Goal: Task Accomplishment & Management: Manage account settings

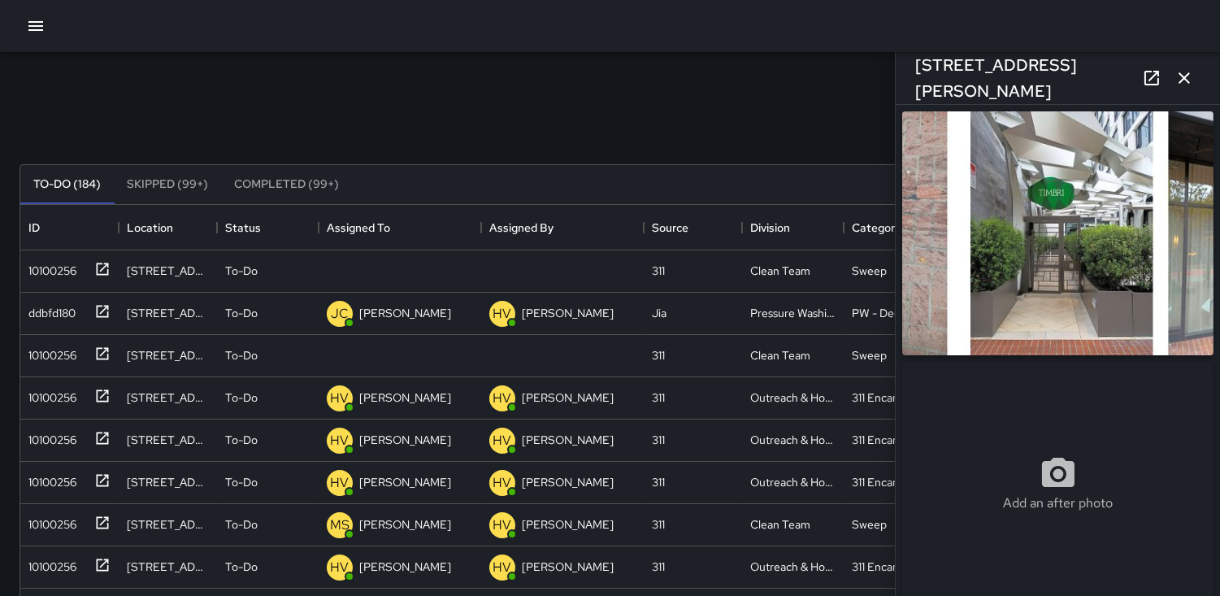
scroll to position [675, 1166]
click at [41, 34] on icon "button" at bounding box center [36, 26] width 20 height 20
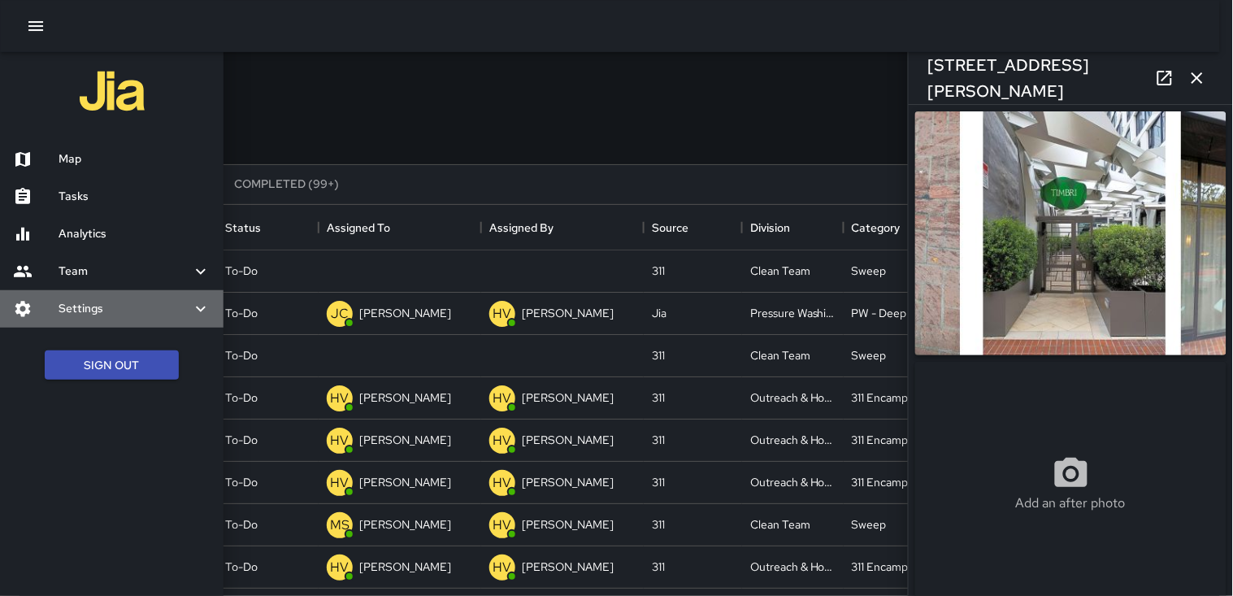
click at [109, 306] on h6 "Settings" at bounding box center [125, 309] width 133 height 18
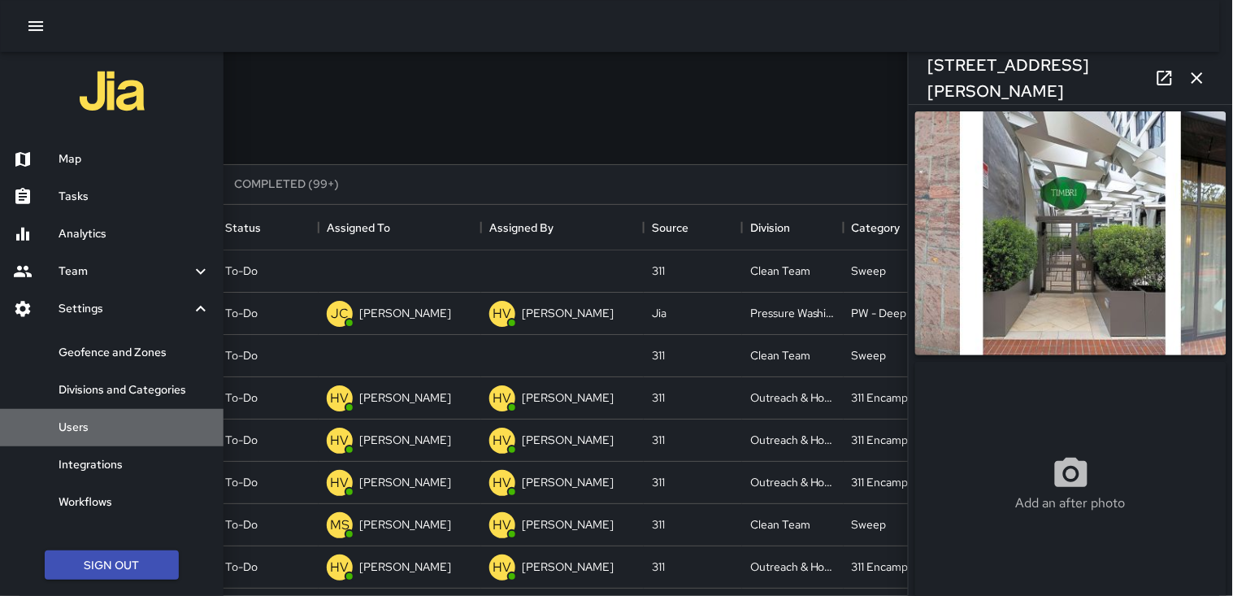
click at [128, 428] on h6 "Users" at bounding box center [135, 428] width 152 height 18
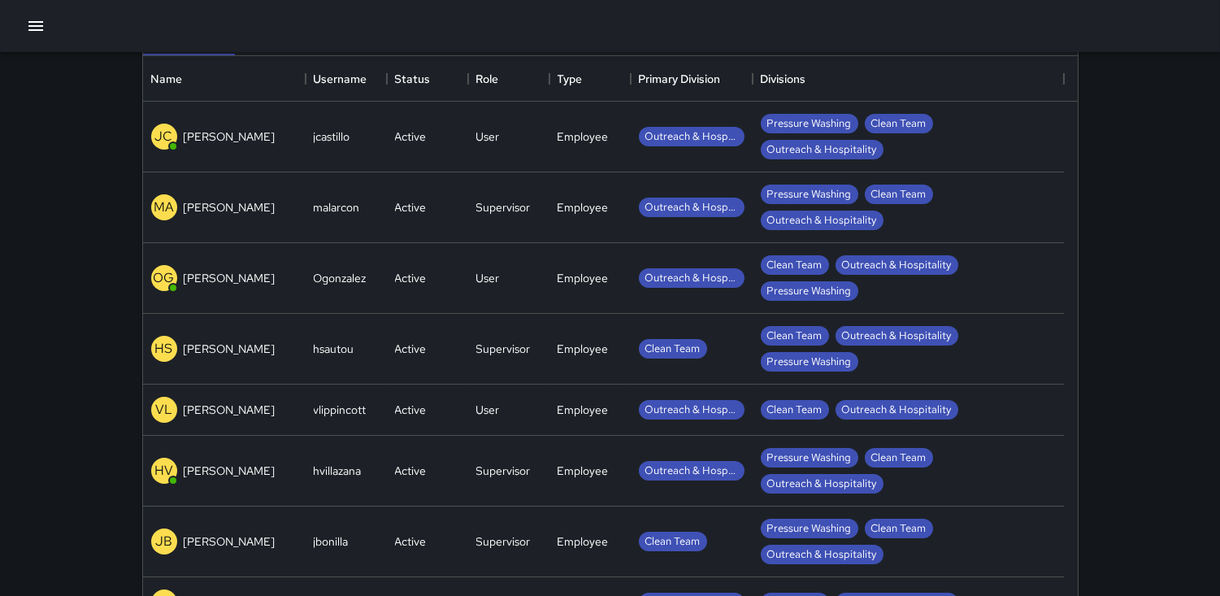
scroll to position [180, 0]
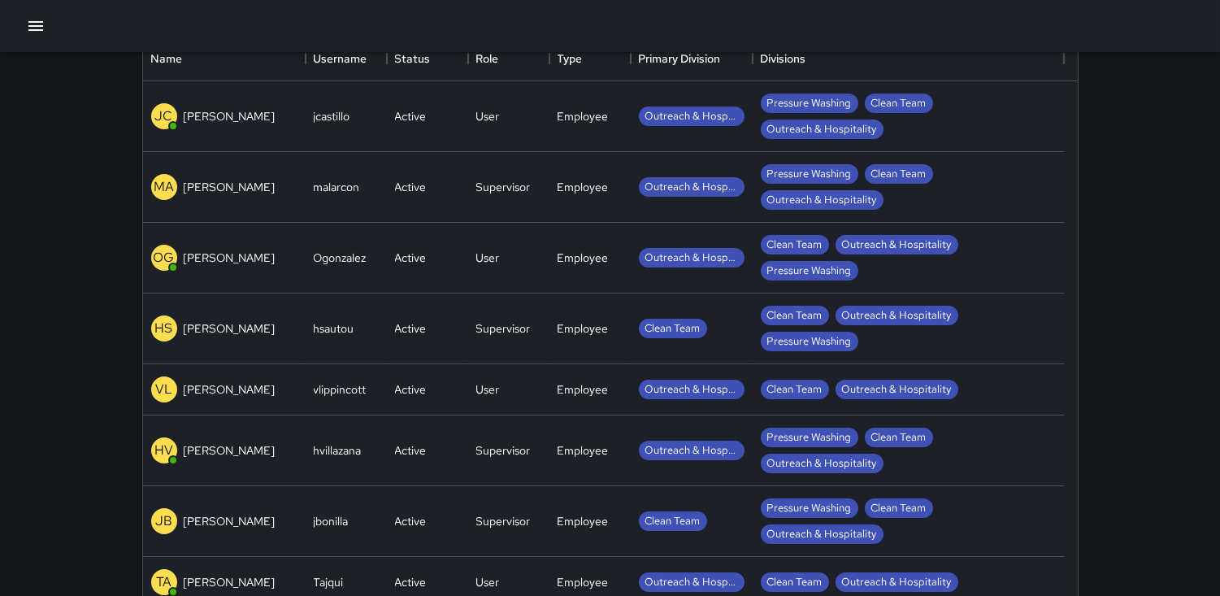
click at [241, 379] on div "[PERSON_NAME]" at bounding box center [213, 389] width 124 height 26
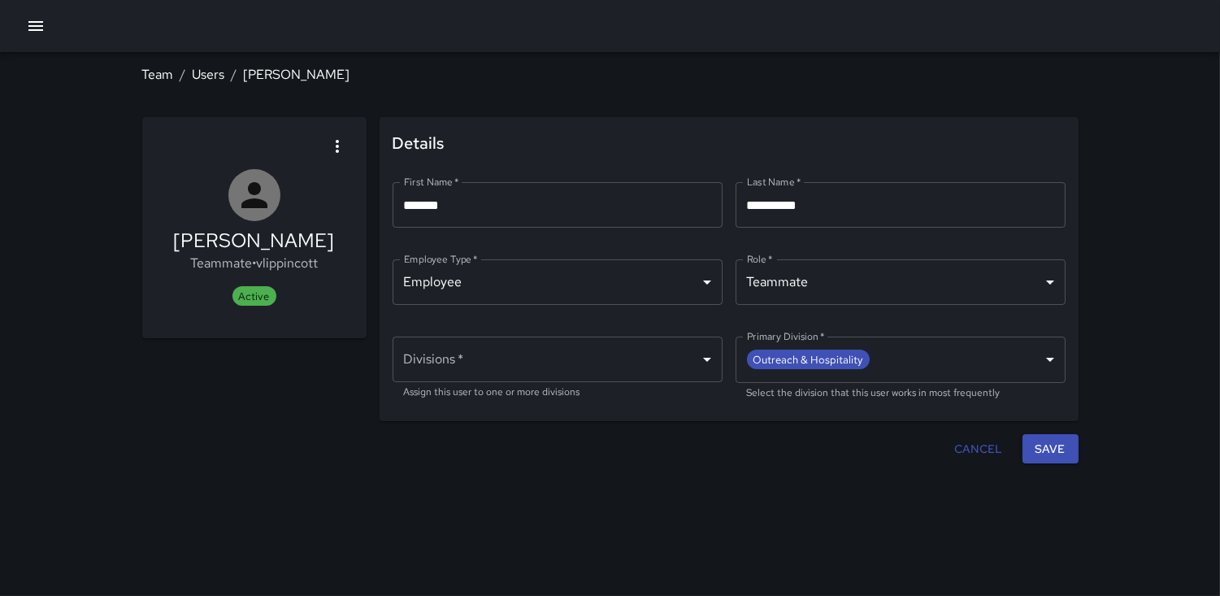
type input "**********"
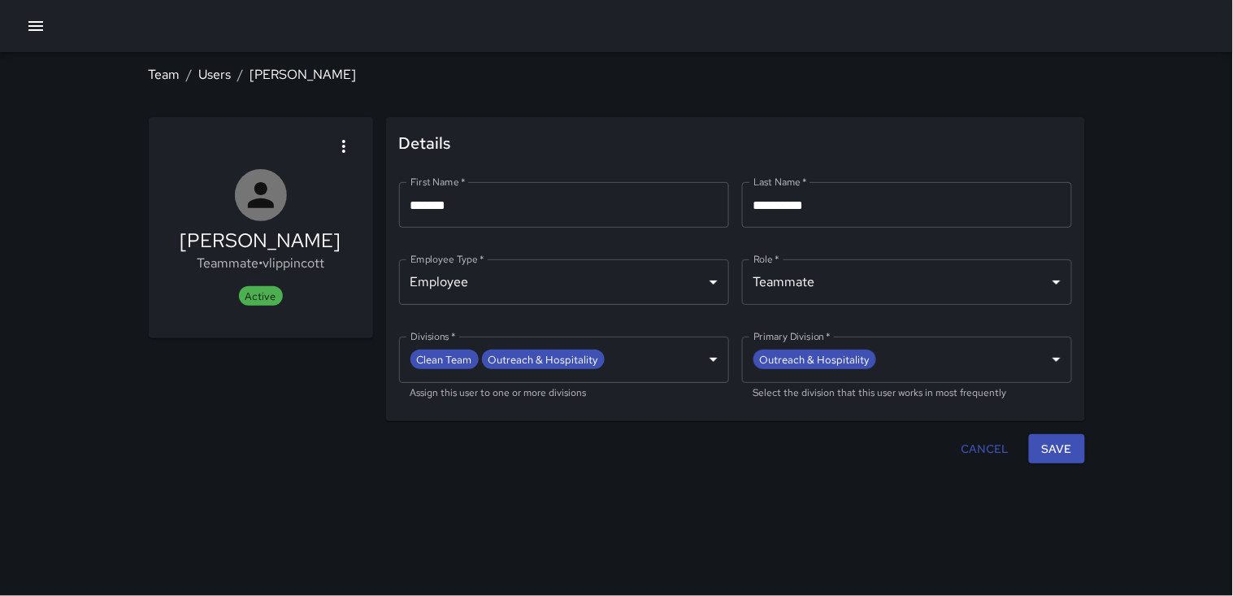
click at [337, 140] on icon "button" at bounding box center [344, 147] width 20 height 20
click at [341, 192] on span "Deactivate user" at bounding box center [302, 190] width 92 height 20
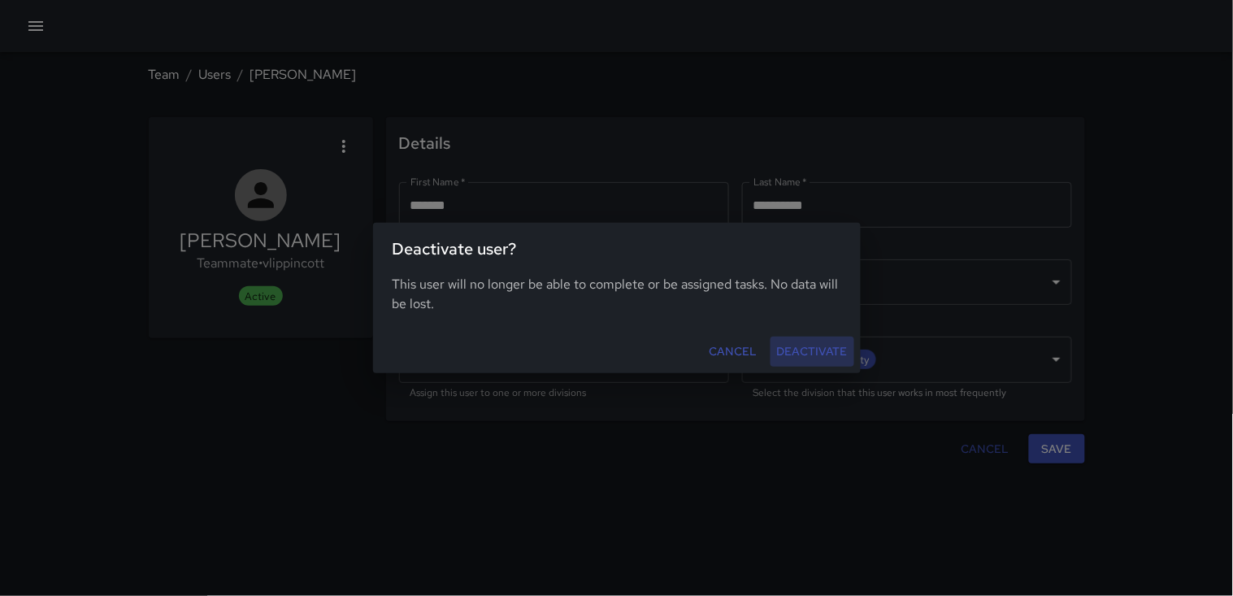
click at [816, 348] on button "Deactivate" at bounding box center [813, 352] width 84 height 30
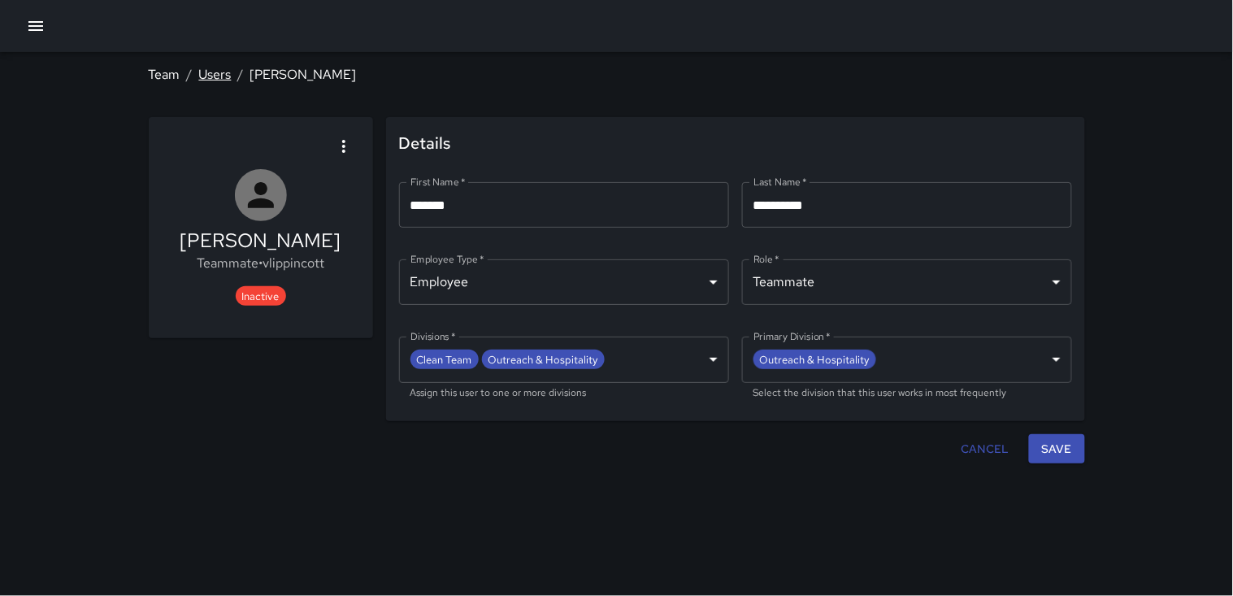
click at [220, 76] on link "Users" at bounding box center [215, 74] width 33 height 17
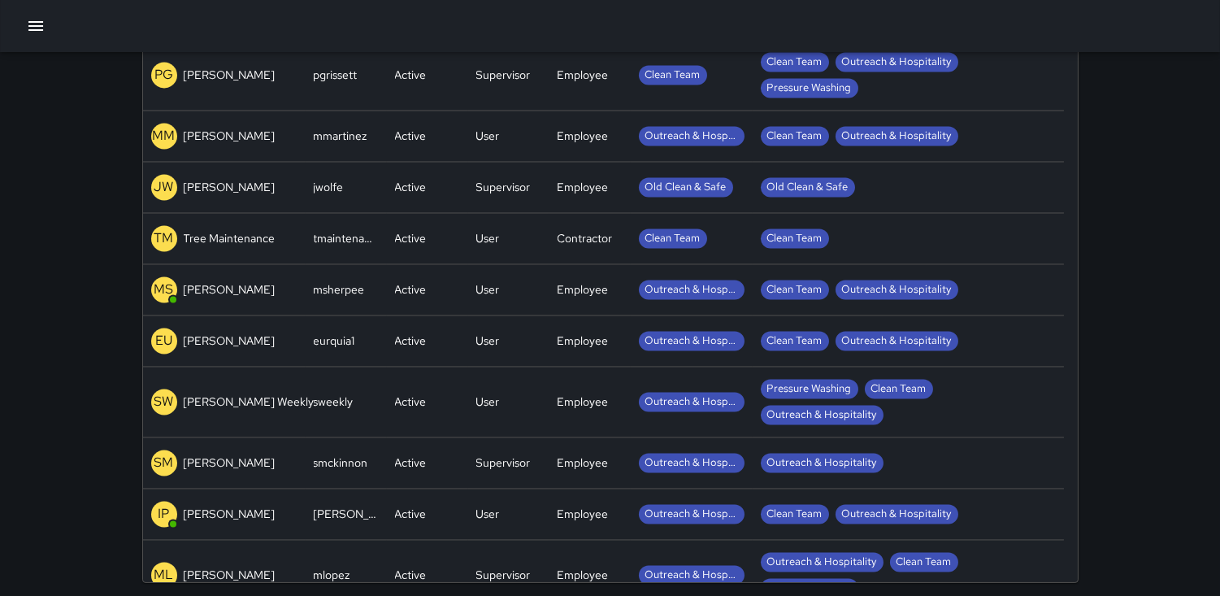
scroll to position [727, 0]
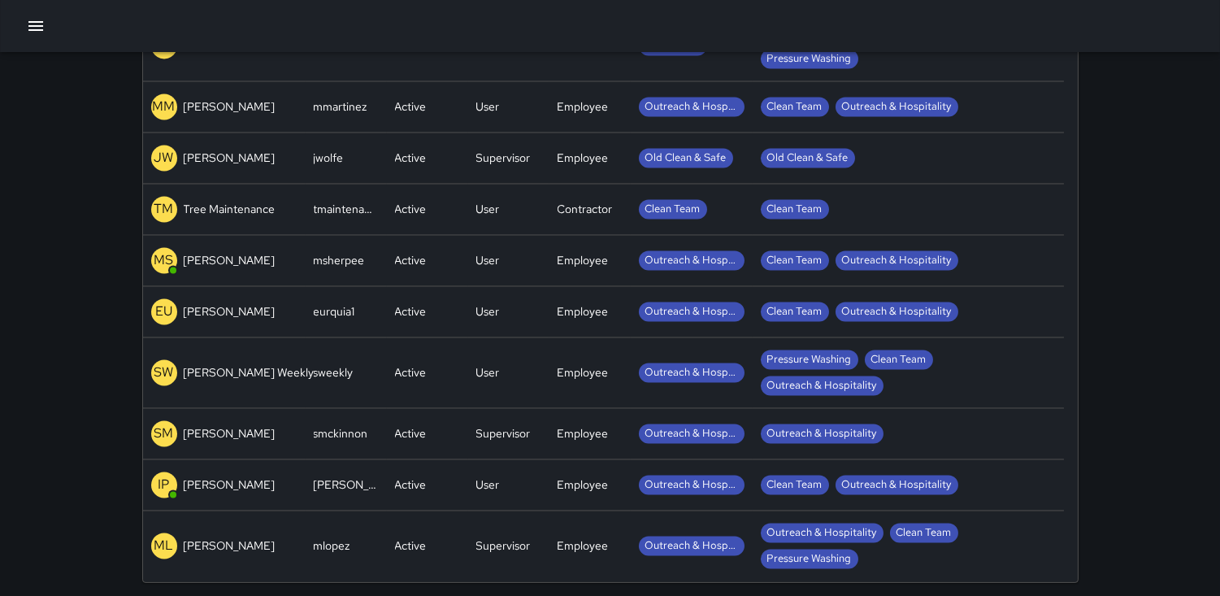
click at [258, 256] on p "[PERSON_NAME]" at bounding box center [230, 261] width 92 height 16
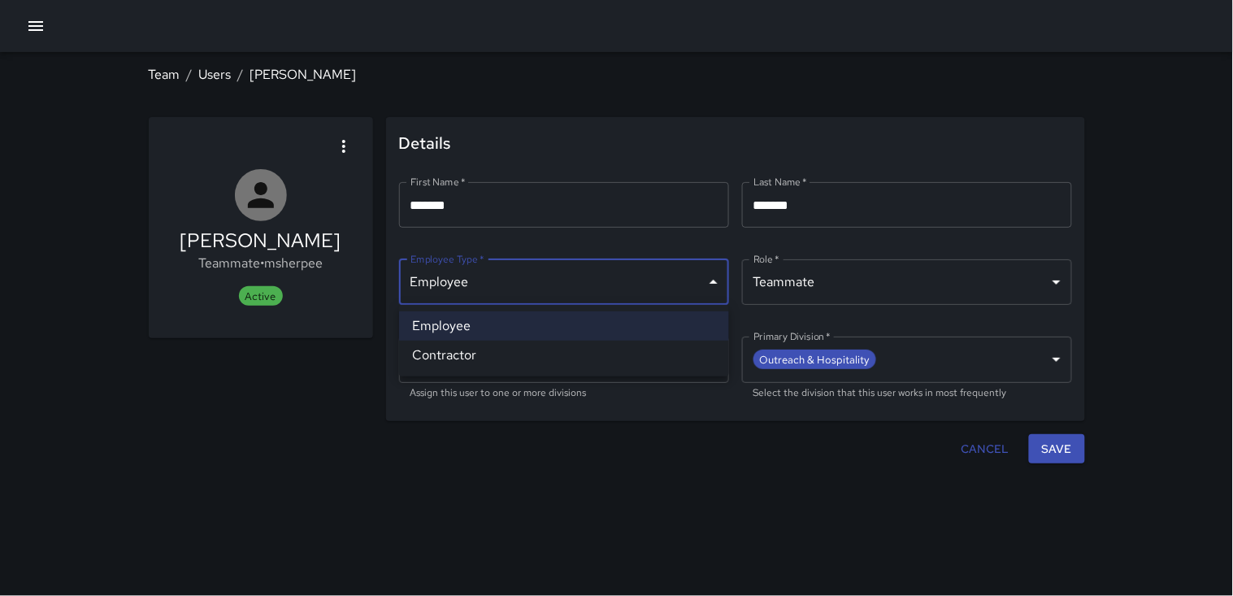
click at [719, 280] on body "**********" at bounding box center [616, 298] width 1233 height 596
click at [1062, 281] on div at bounding box center [616, 298] width 1233 height 596
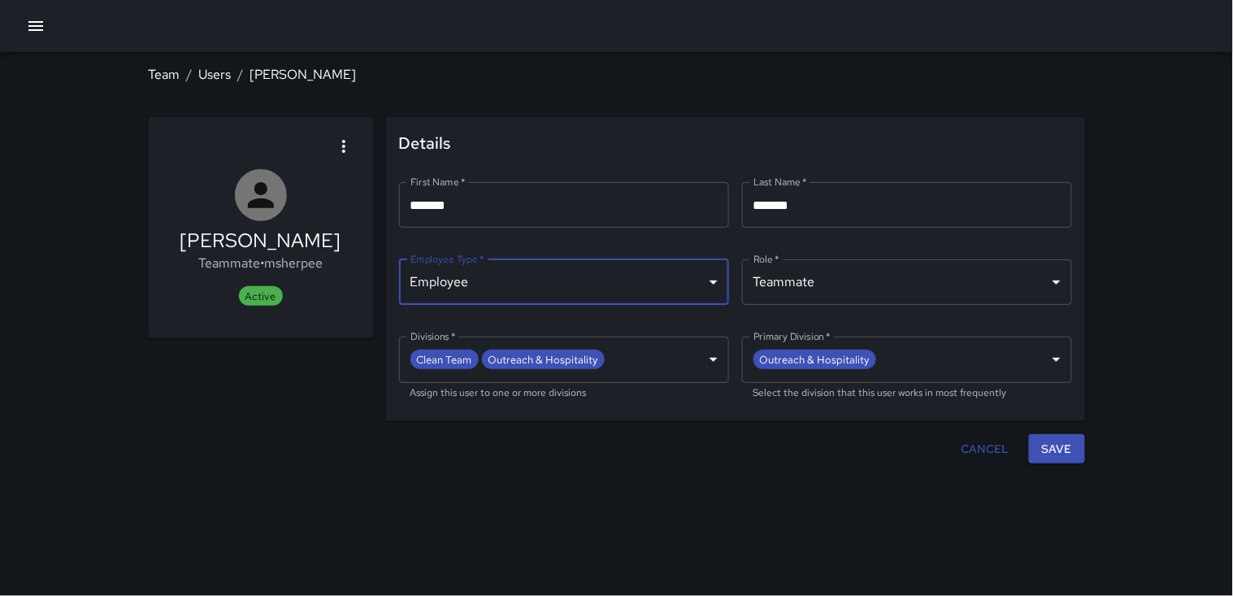
click at [1062, 281] on body "**********" at bounding box center [616, 298] width 1233 height 596
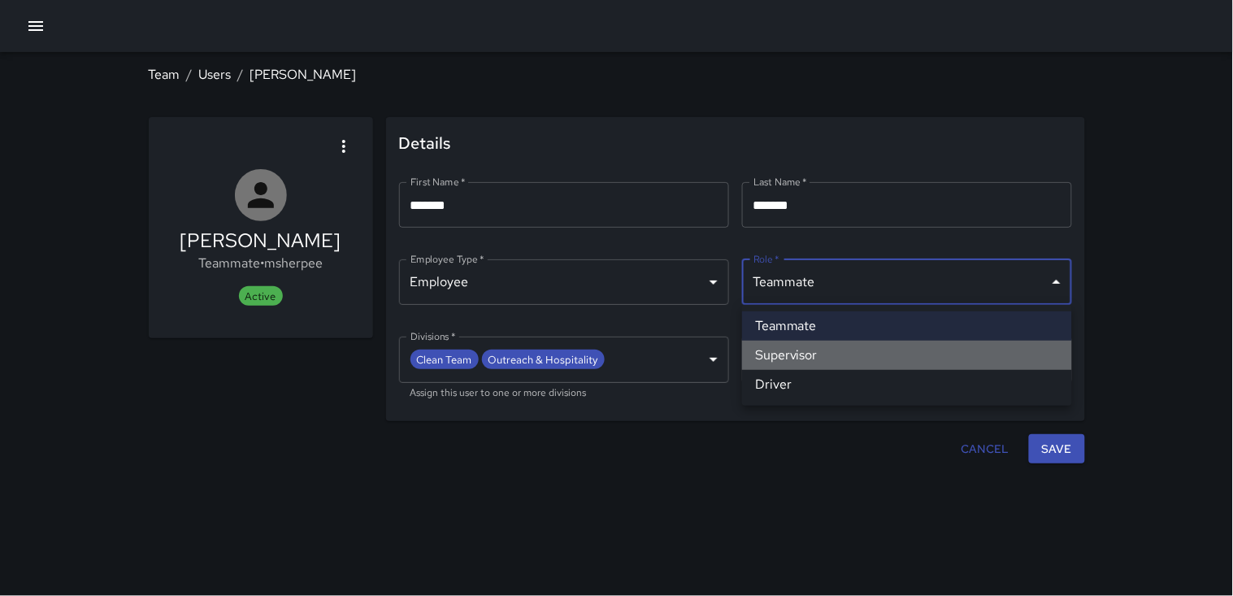
click at [894, 366] on li "Supervisor" at bounding box center [907, 355] width 330 height 29
type input "**********"
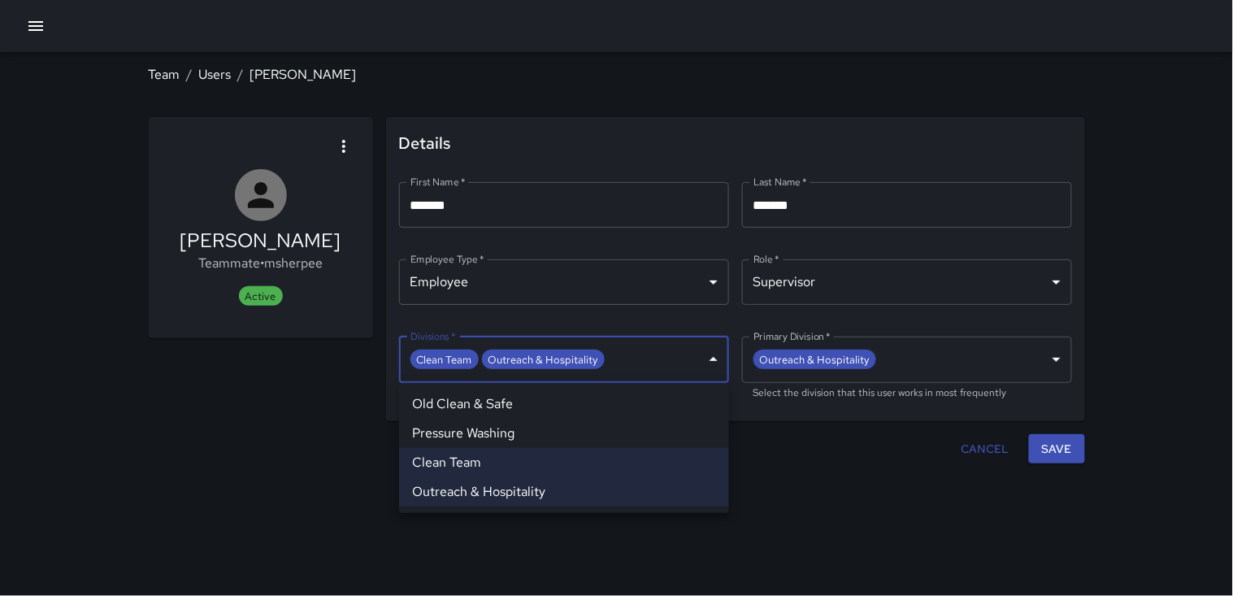
click at [712, 362] on body "**********" at bounding box center [616, 298] width 1233 height 596
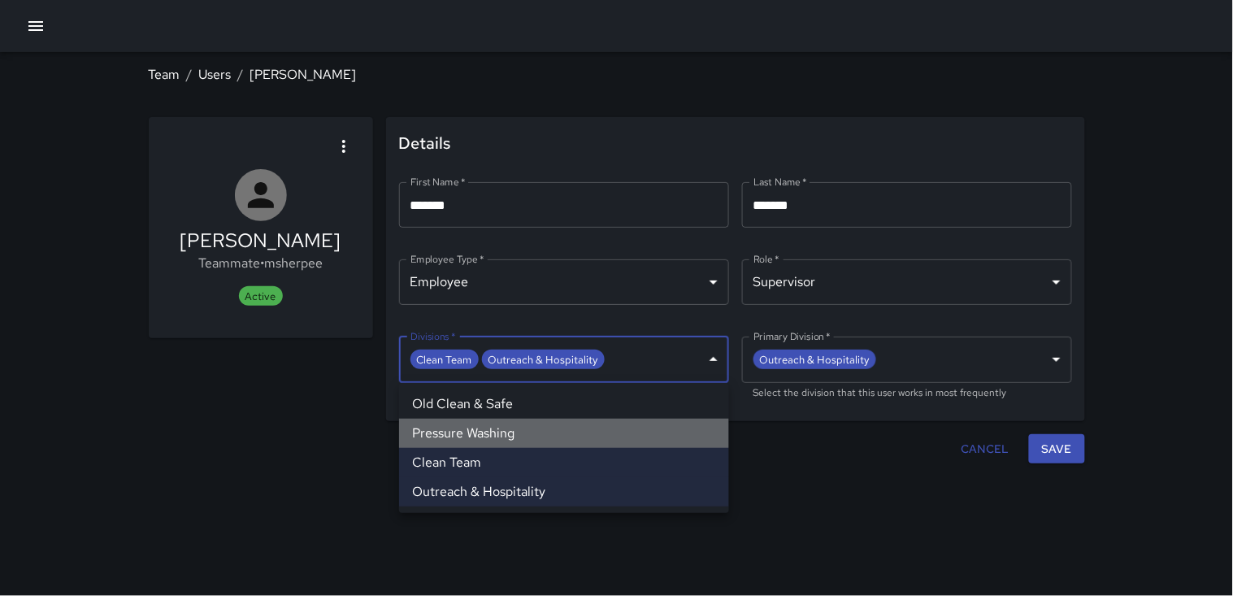
click at [599, 436] on li "Pressure Washing" at bounding box center [564, 433] width 330 height 29
type input "**********"
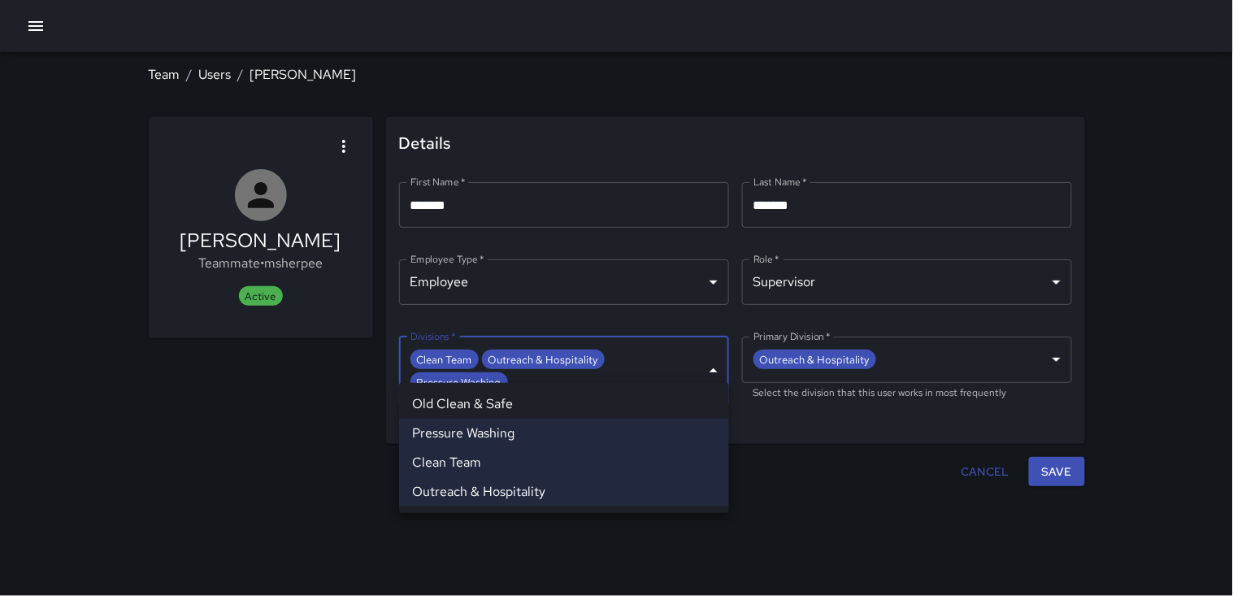
click at [1069, 455] on div at bounding box center [616, 298] width 1233 height 596
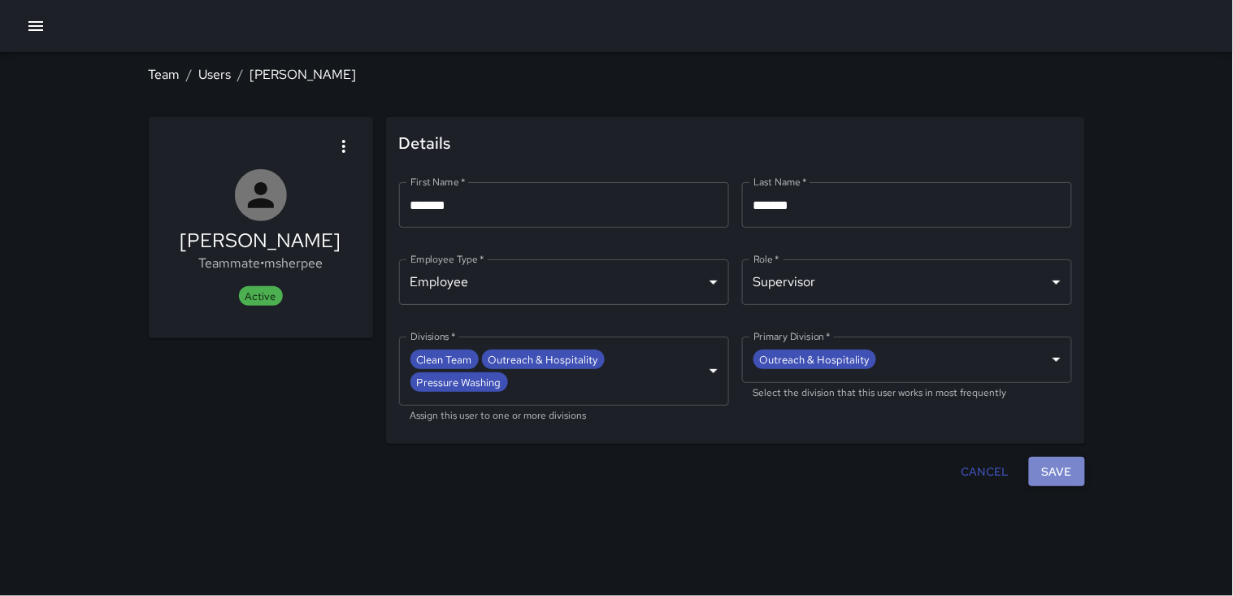
click at [1066, 457] on button "Save" at bounding box center [1057, 472] width 56 height 30
click at [38, 25] on icon "button" at bounding box center [35, 26] width 15 height 10
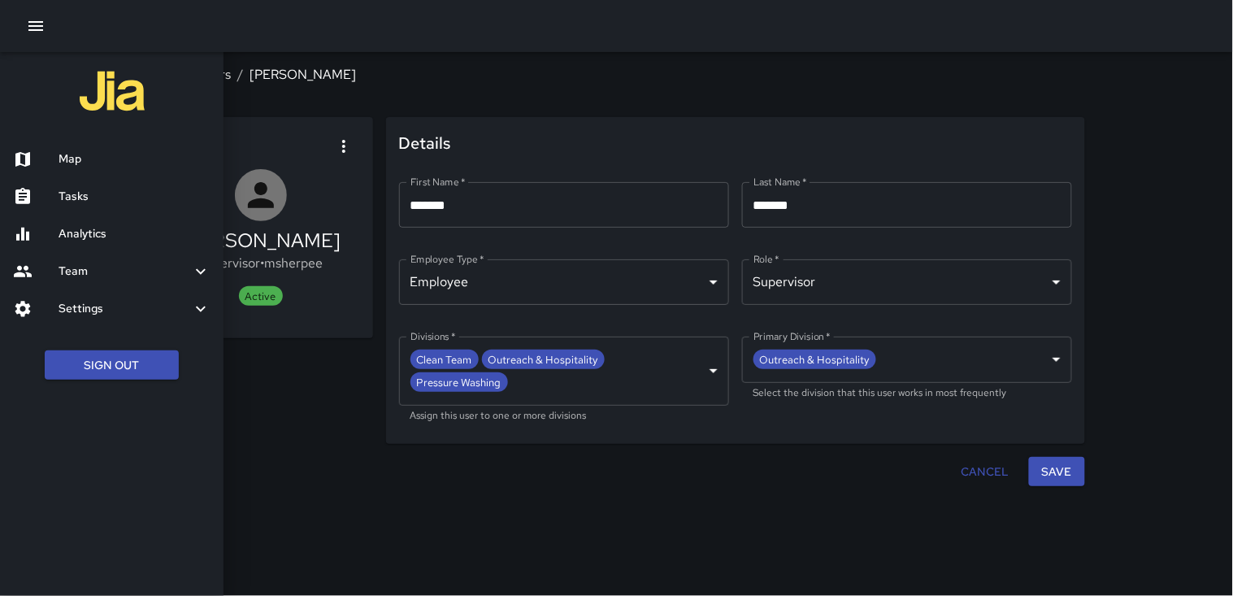
click at [103, 155] on h6 "Map" at bounding box center [135, 159] width 152 height 18
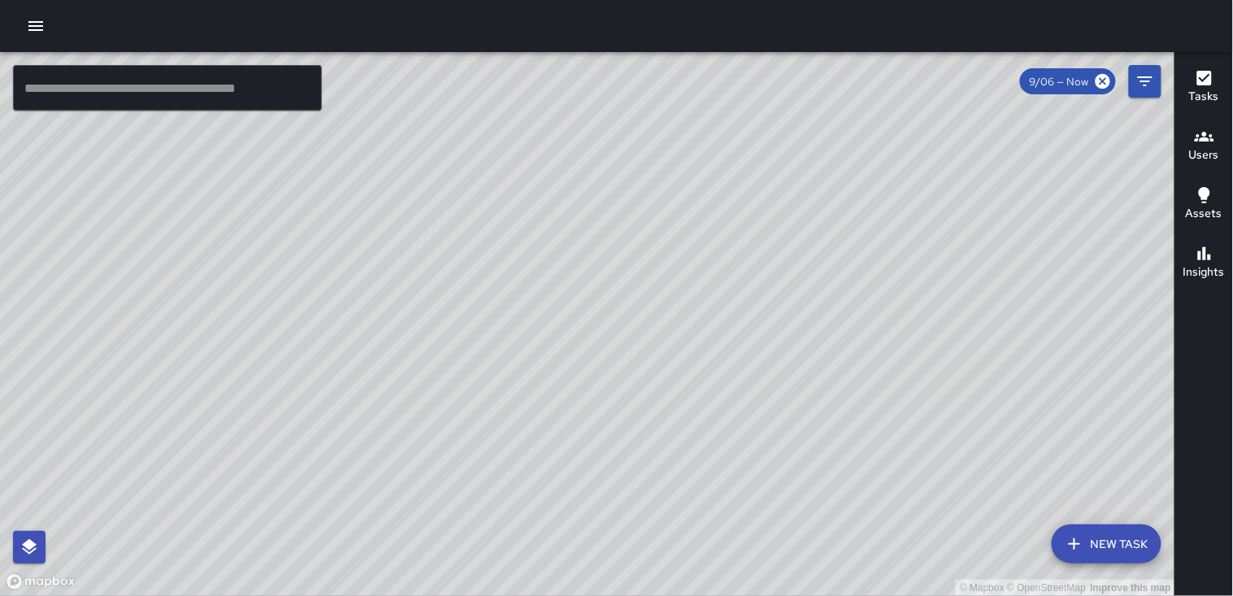
click at [38, 22] on icon "button" at bounding box center [35, 26] width 15 height 10
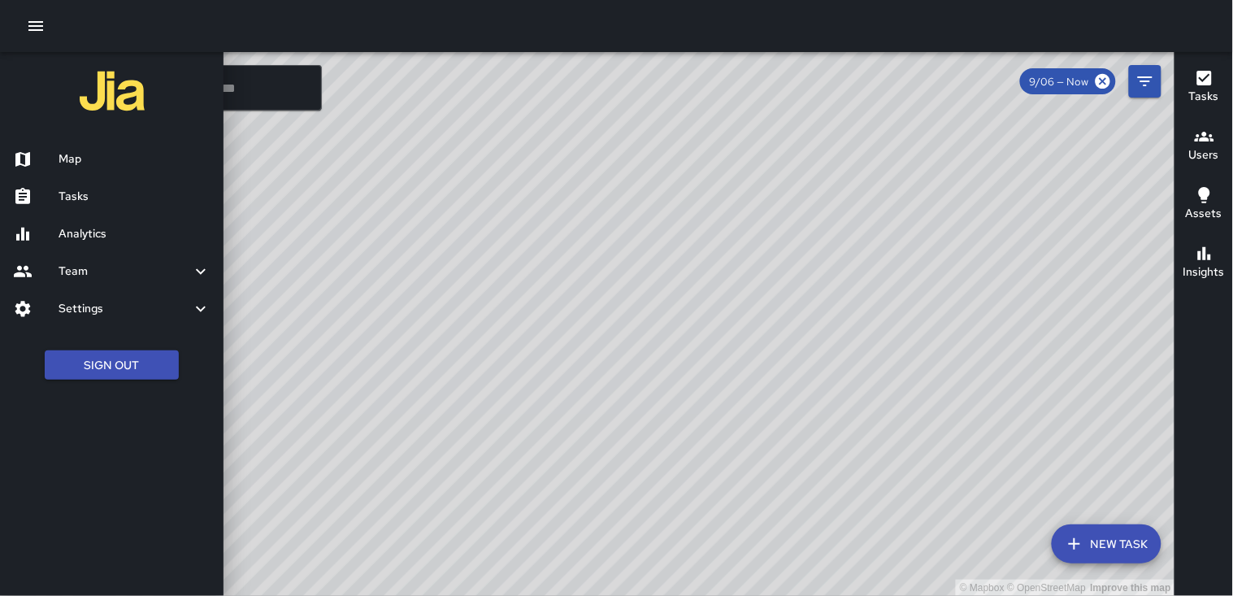
click at [72, 200] on h6 "Tasks" at bounding box center [135, 197] width 152 height 18
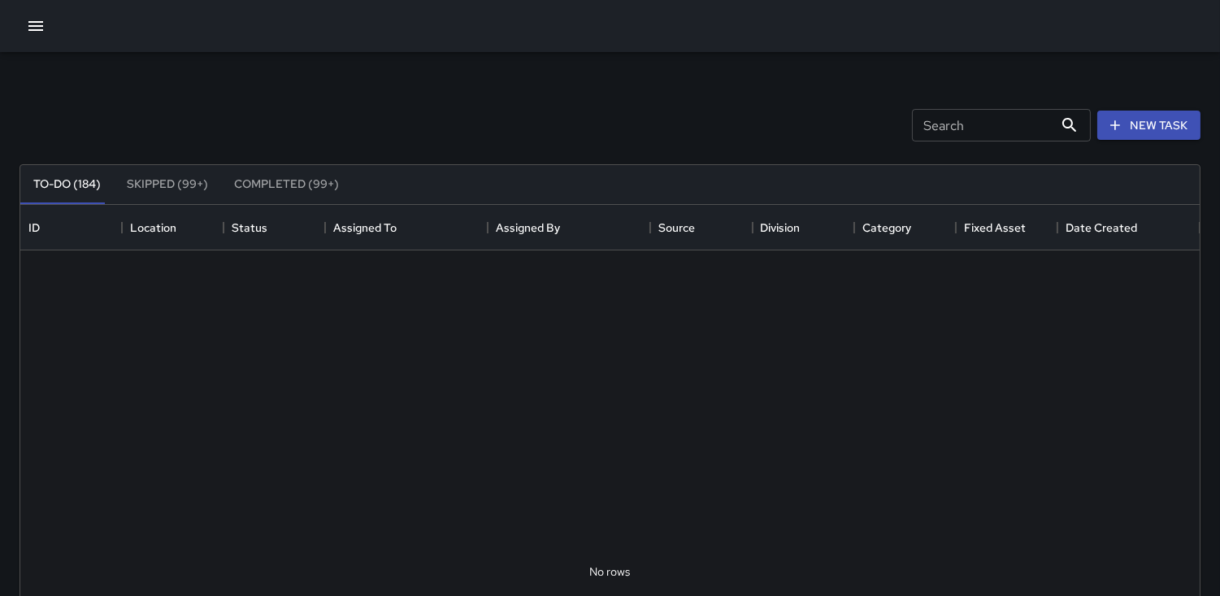
scroll to position [675, 1166]
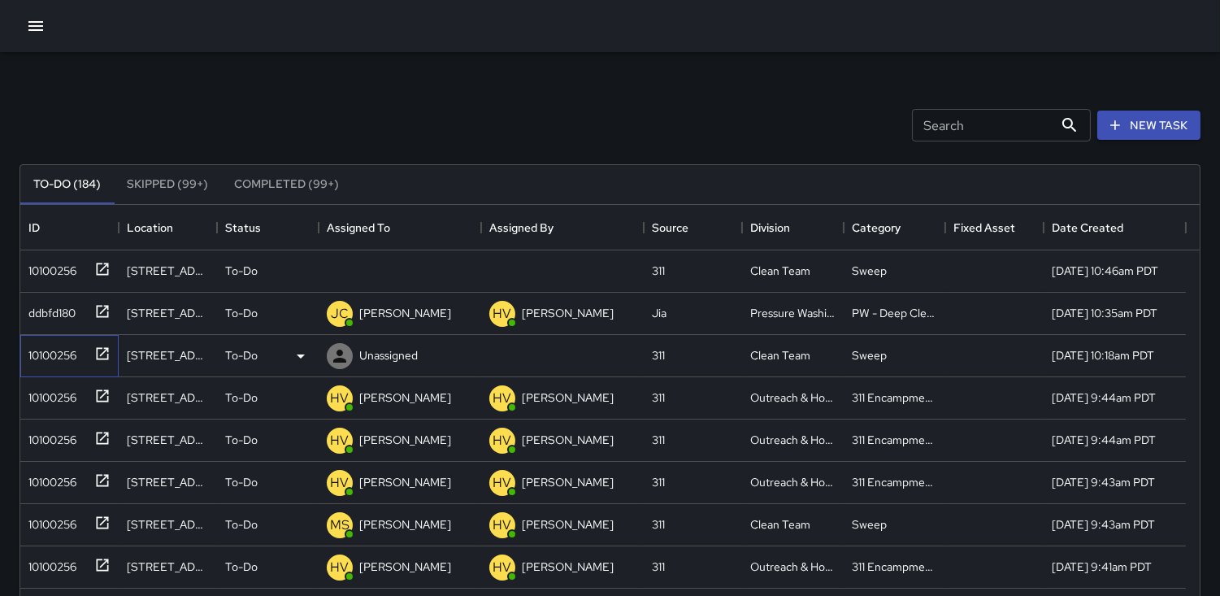
click at [55, 358] on div "10100256" at bounding box center [49, 352] width 54 height 23
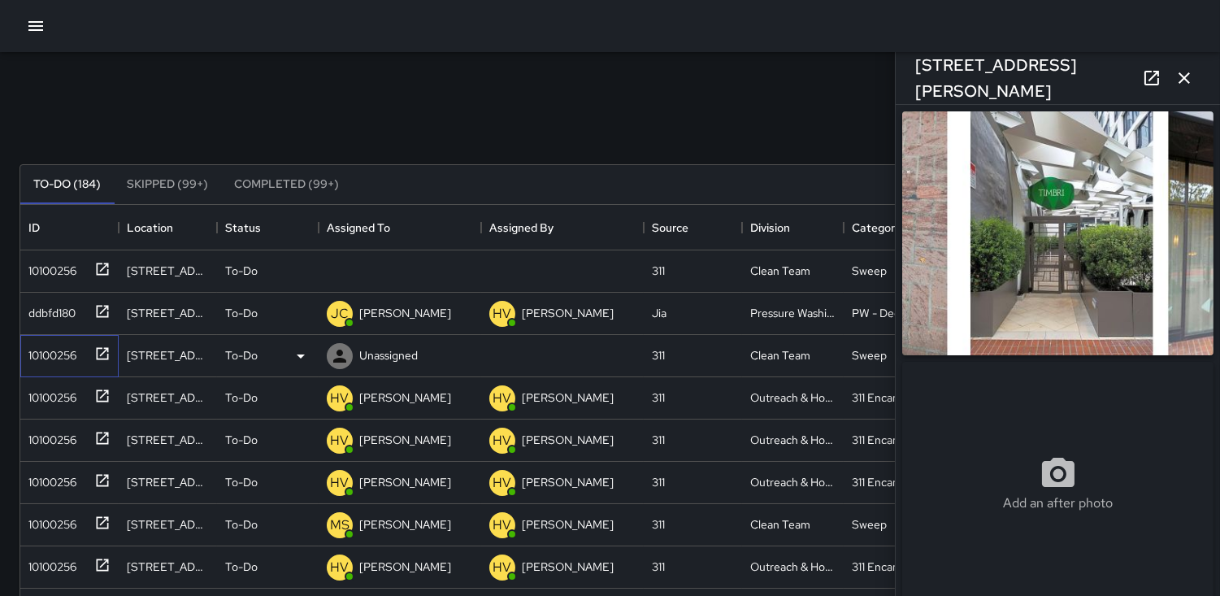
type input "**********"
click at [296, 356] on icon at bounding box center [301, 356] width 20 height 20
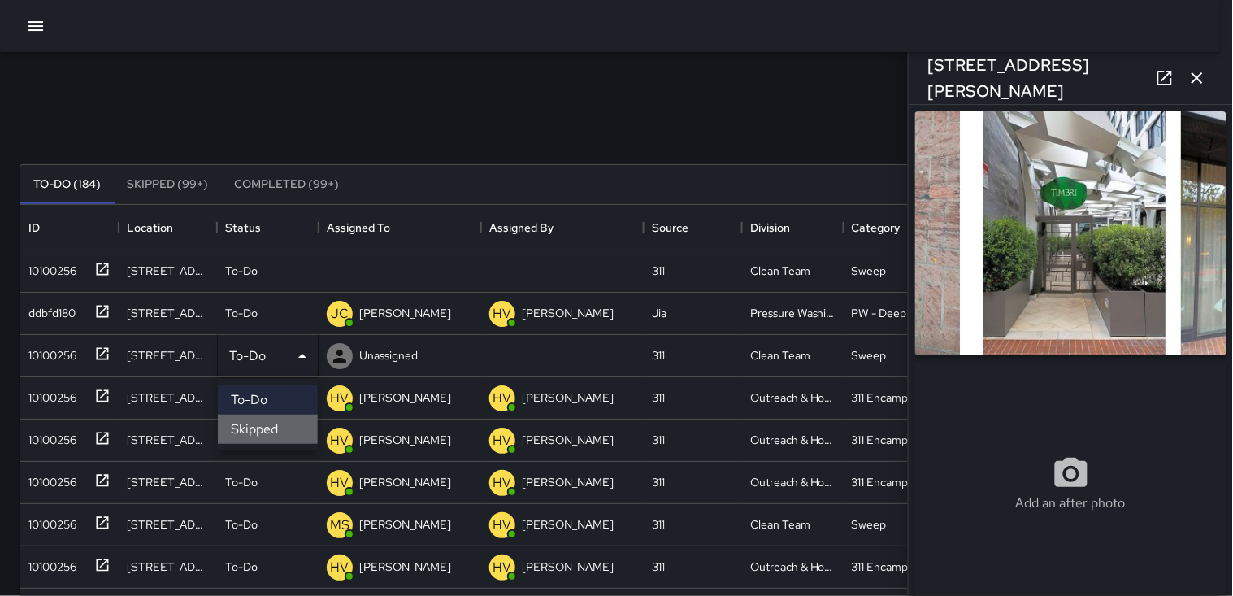
click at [255, 428] on li "Skipped" at bounding box center [268, 429] width 100 height 29
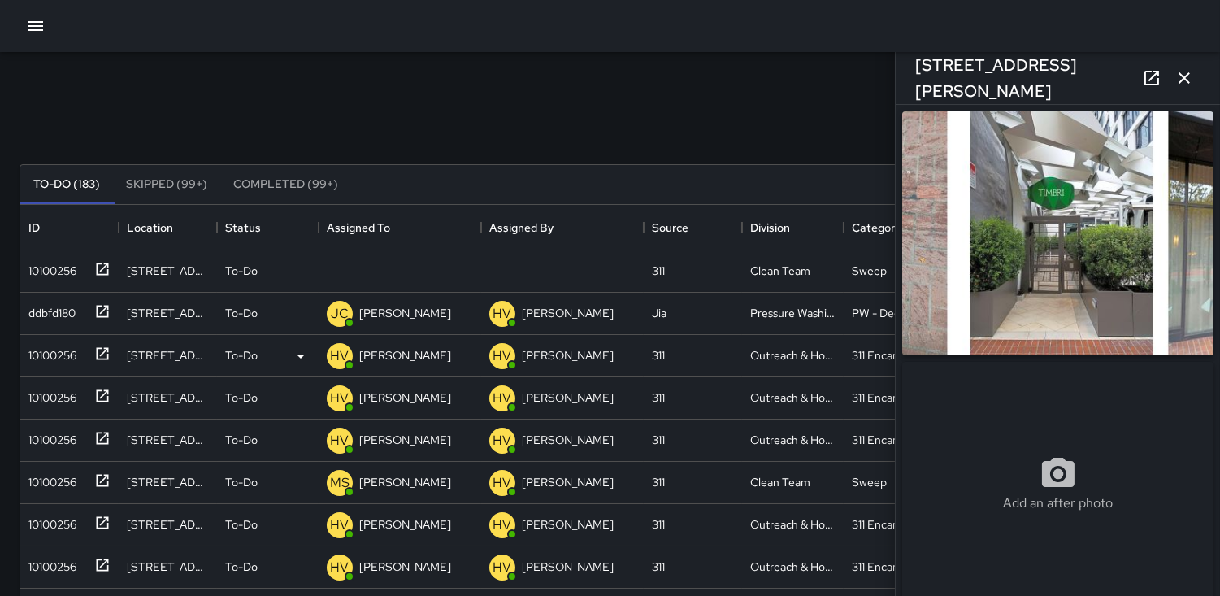
scroll to position [14, 14]
click at [54, 272] on div "10100256" at bounding box center [49, 267] width 54 height 23
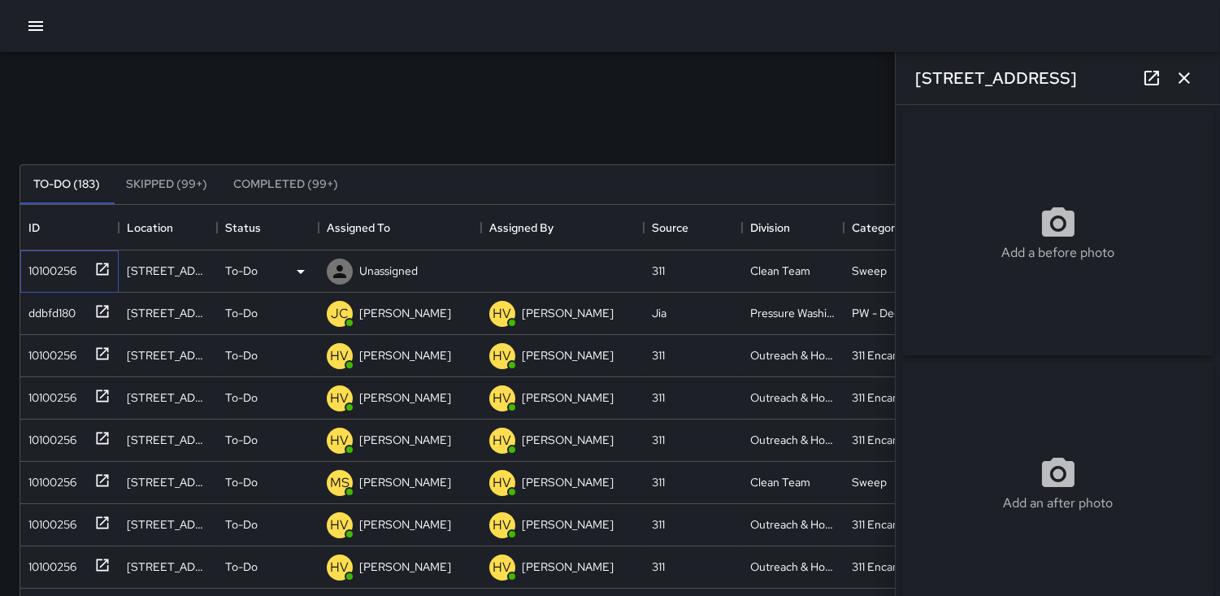
type input "**********"
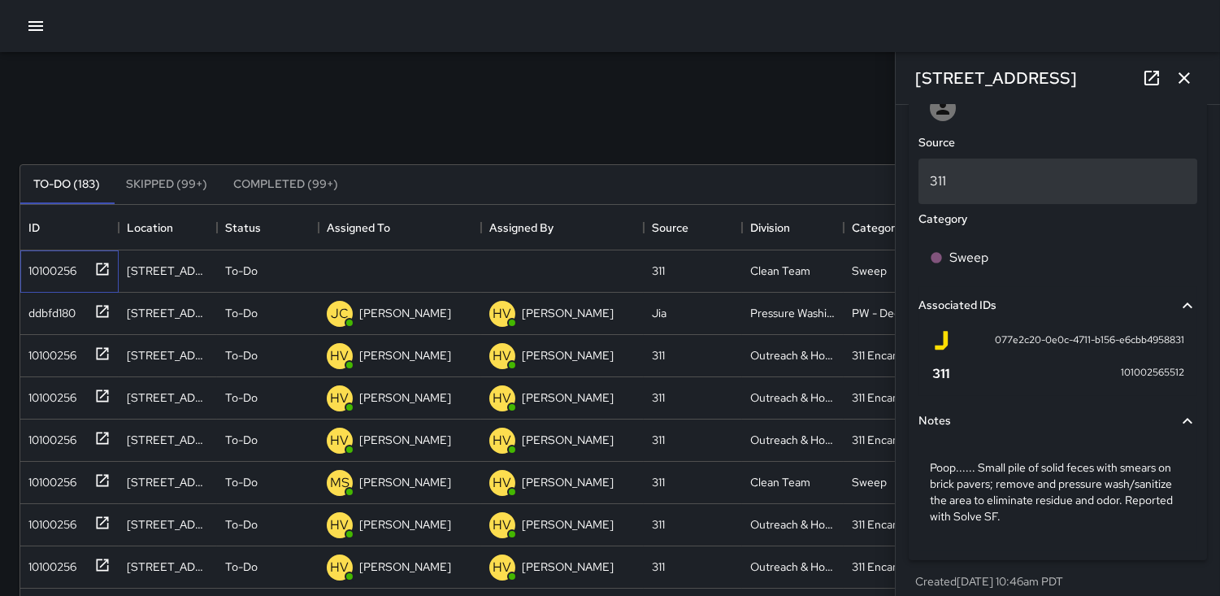
scroll to position [903, 0]
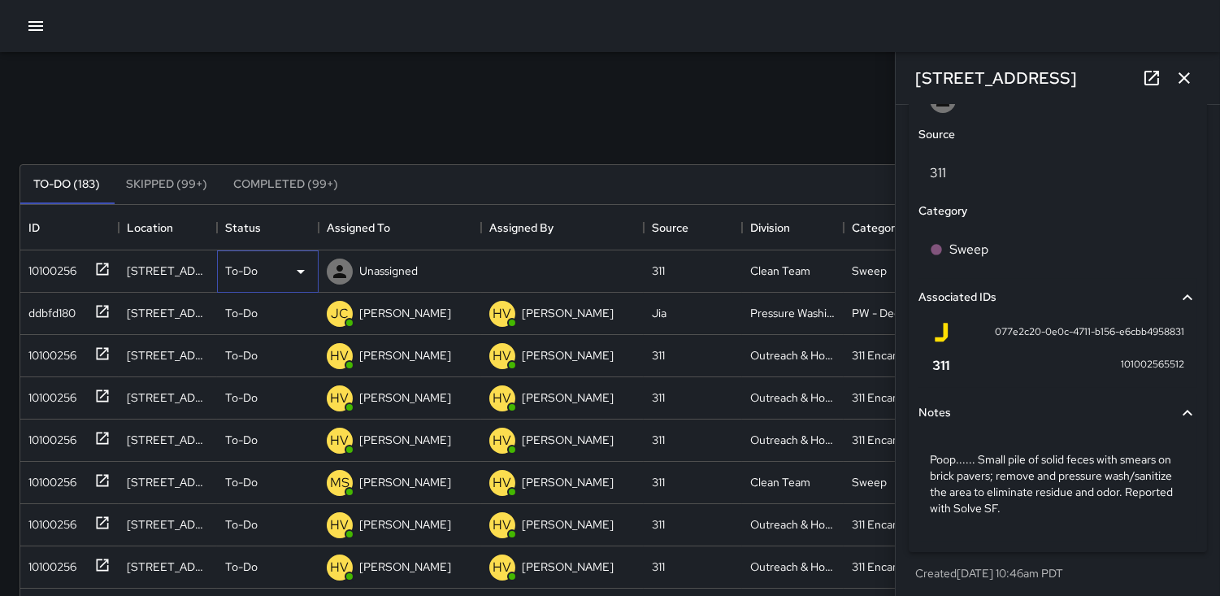
click at [302, 271] on icon at bounding box center [301, 272] width 8 height 4
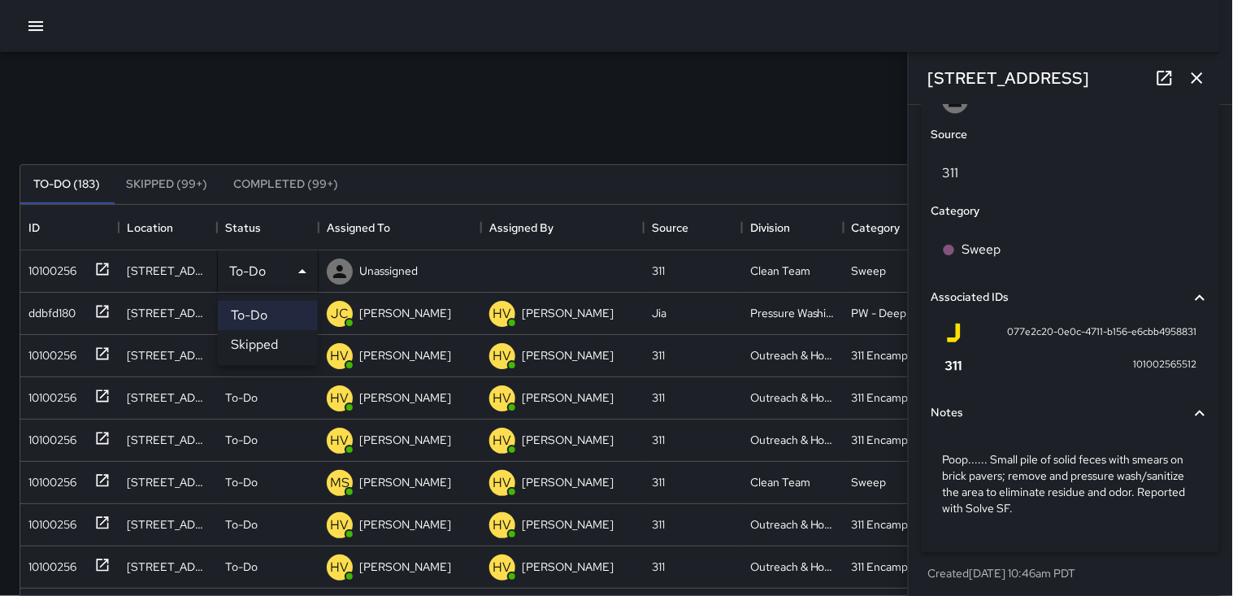
click at [389, 118] on div at bounding box center [616, 298] width 1233 height 596
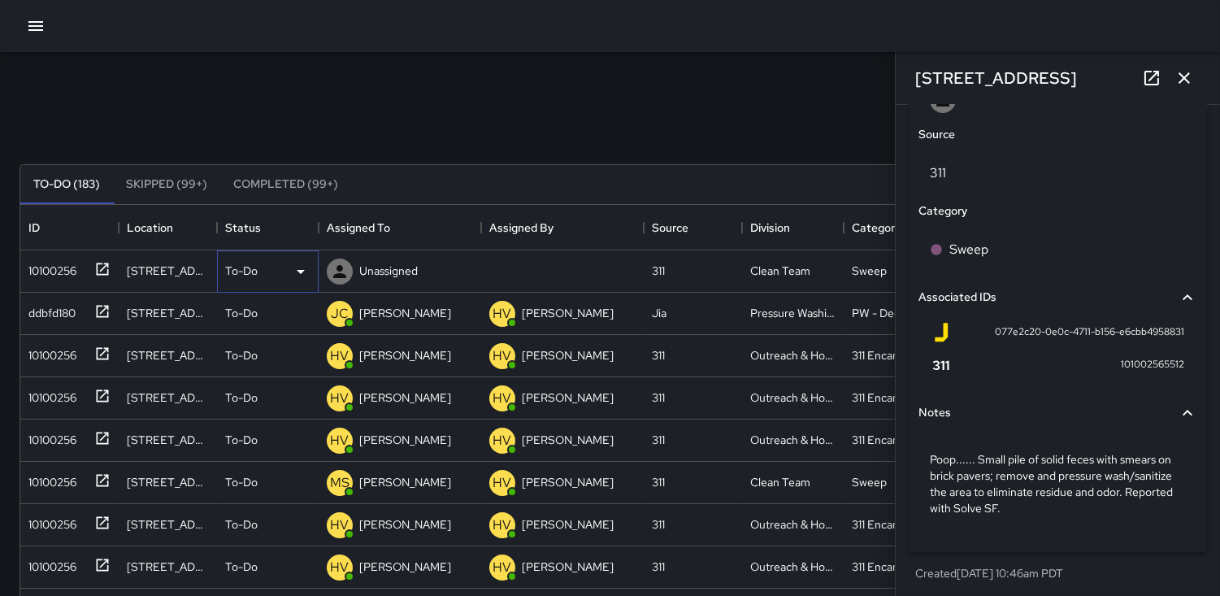
scroll to position [14, 14]
click at [338, 271] on icon at bounding box center [340, 272] width 20 height 20
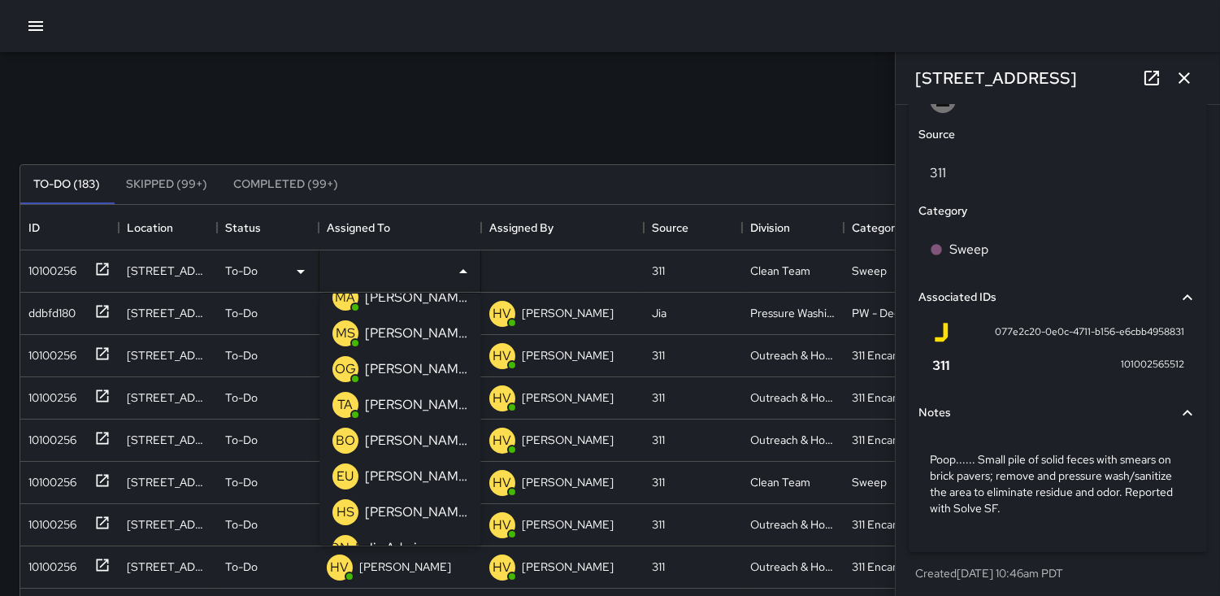
scroll to position [180, 0]
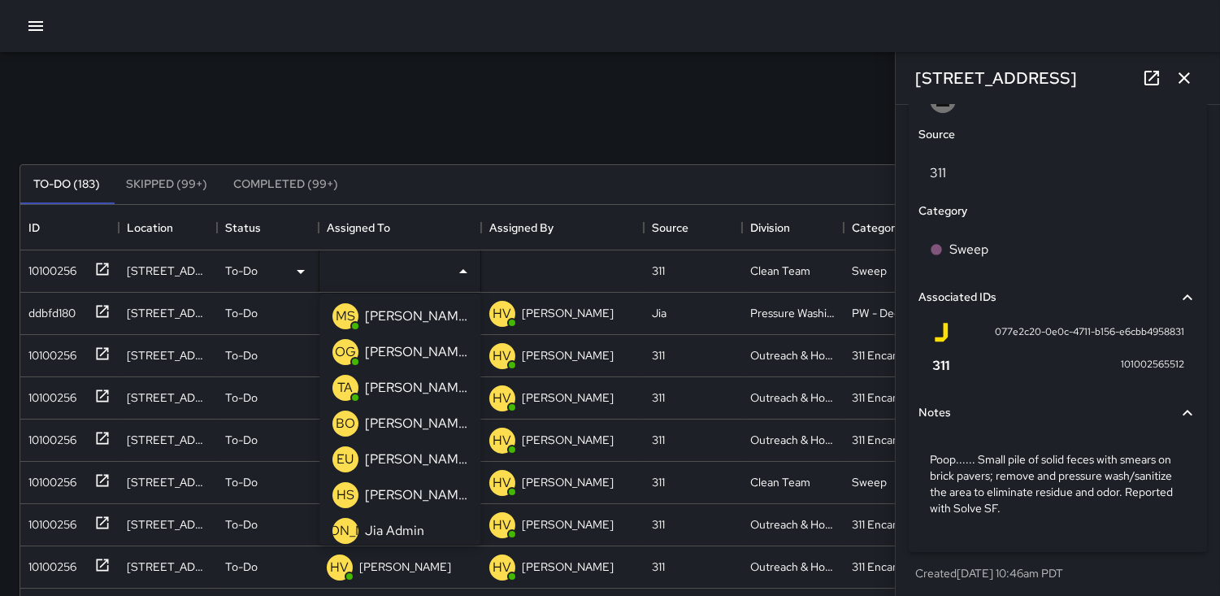
click at [354, 383] on div "TA" at bounding box center [345, 388] width 26 height 26
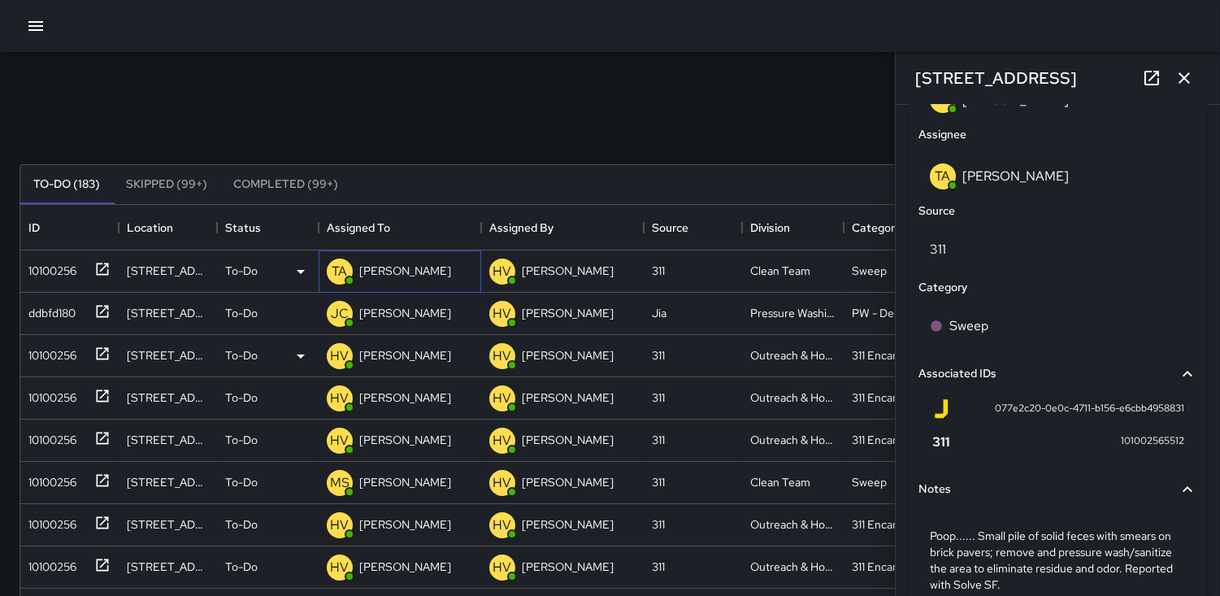
scroll to position [980, 0]
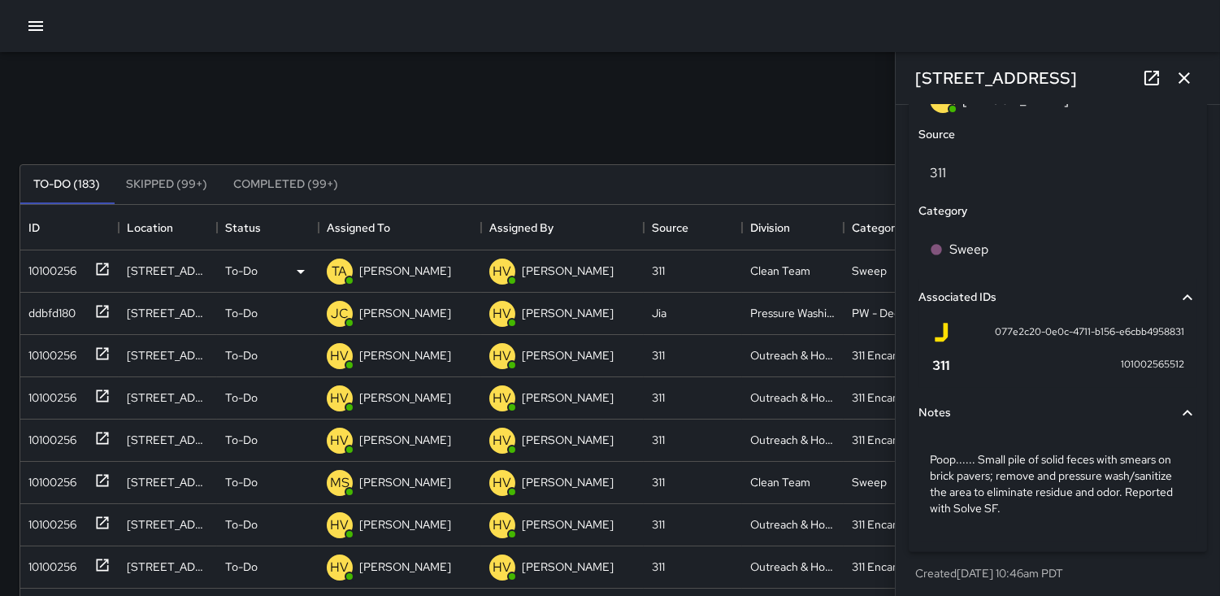
click at [1188, 84] on icon "button" at bounding box center [1185, 78] width 20 height 20
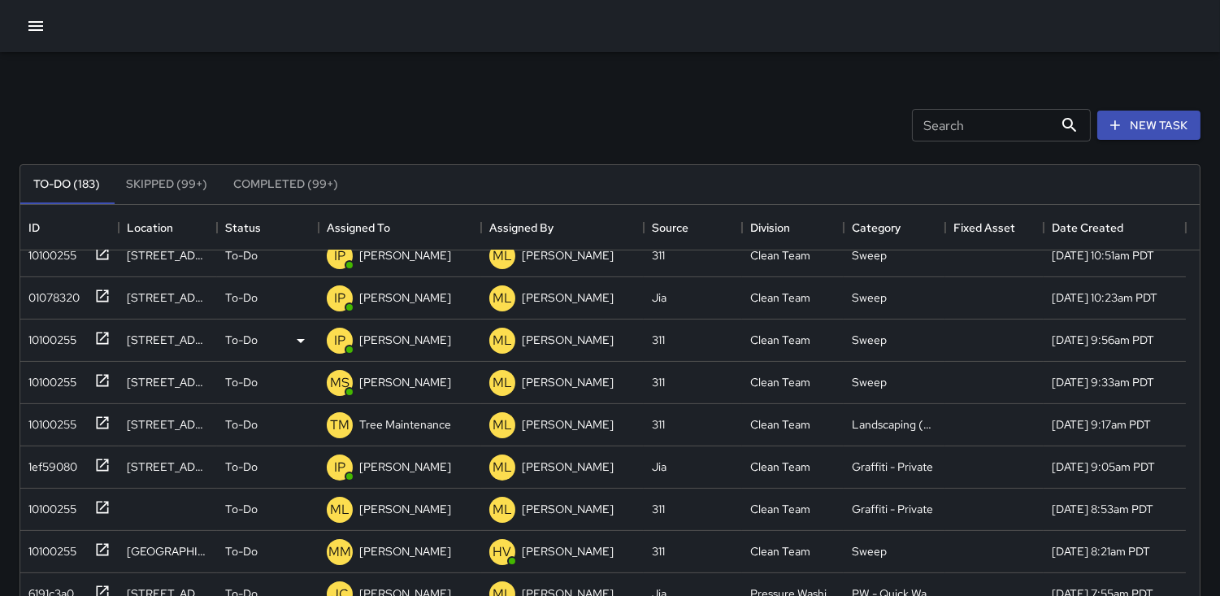
scroll to position [993, 0]
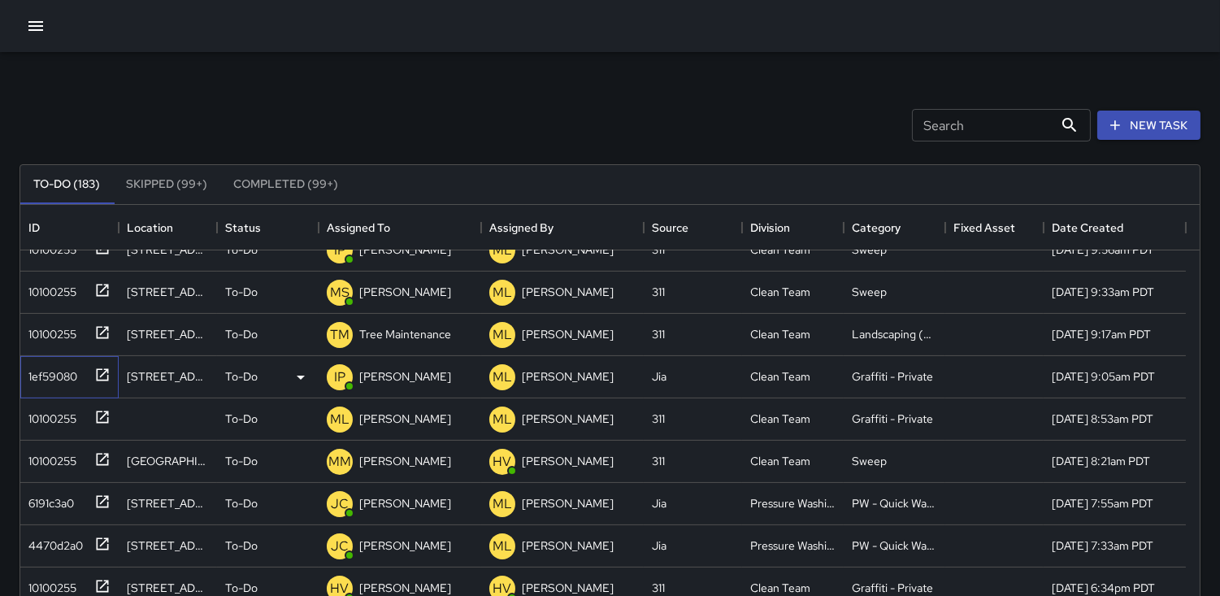
click at [39, 369] on div "1ef59080" at bounding box center [49, 373] width 55 height 23
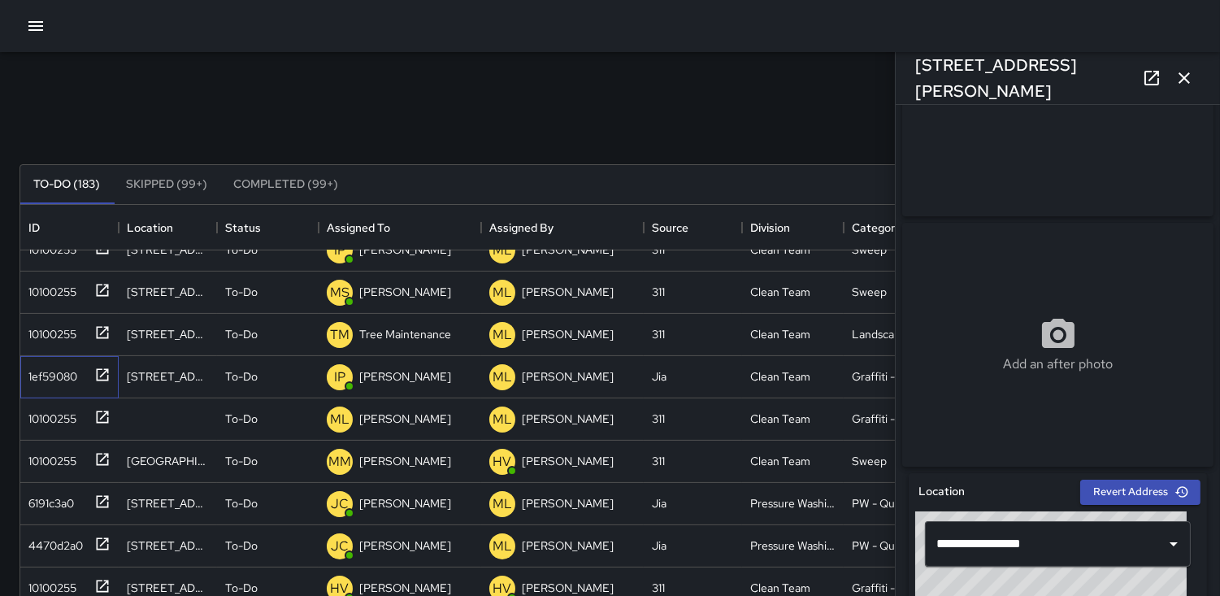
scroll to position [0, 0]
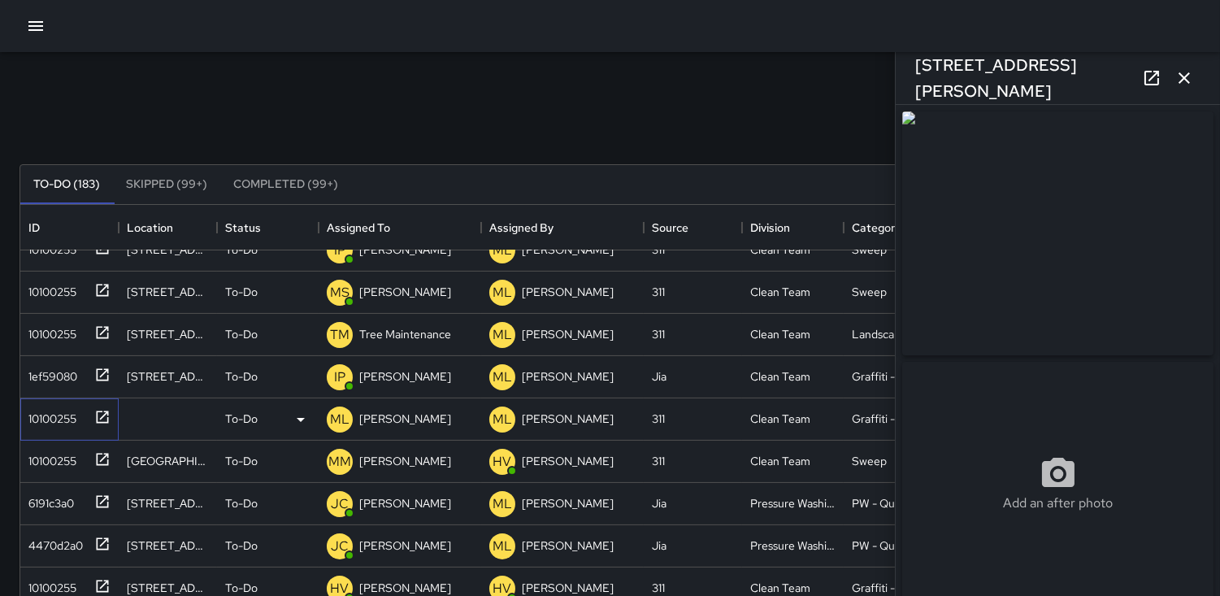
click at [57, 415] on div "10100255" at bounding box center [49, 415] width 54 height 23
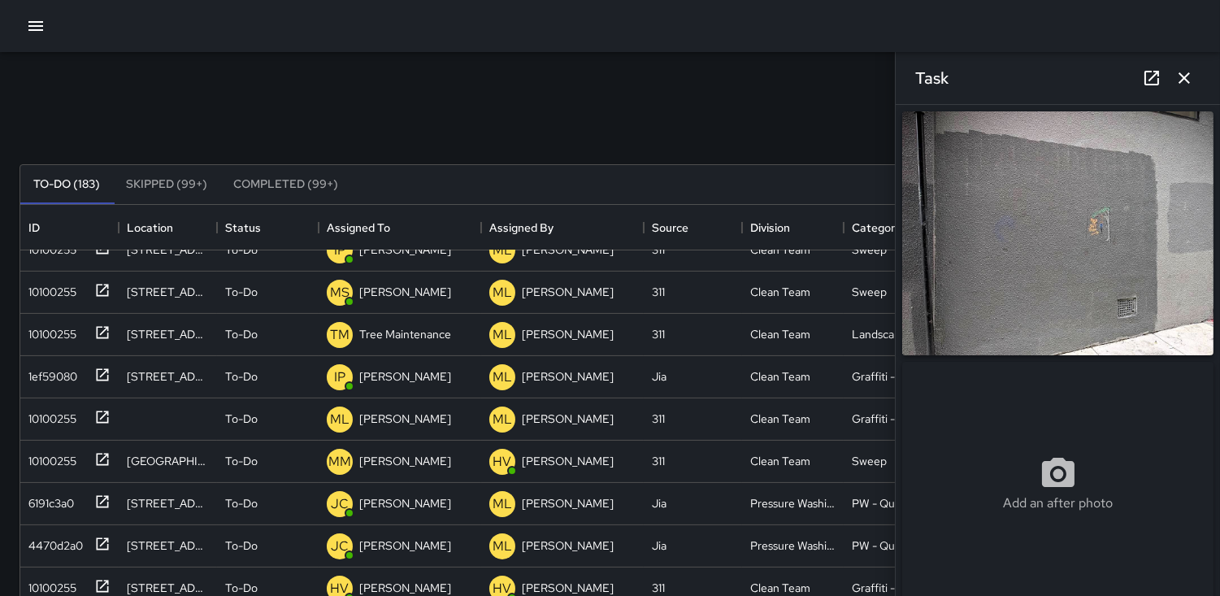
click at [1042, 256] on img at bounding box center [1057, 233] width 311 height 244
click at [41, 409] on div "10100255" at bounding box center [49, 415] width 54 height 23
click at [62, 368] on div "1ef59080" at bounding box center [49, 373] width 55 height 23
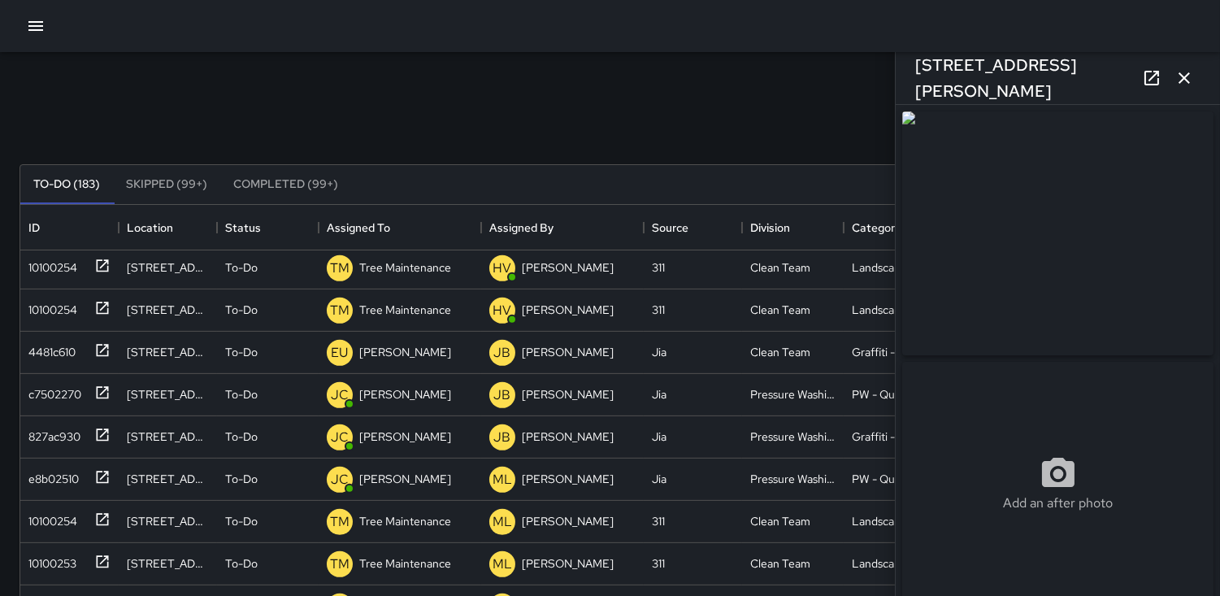
scroll to position [1492, 0]
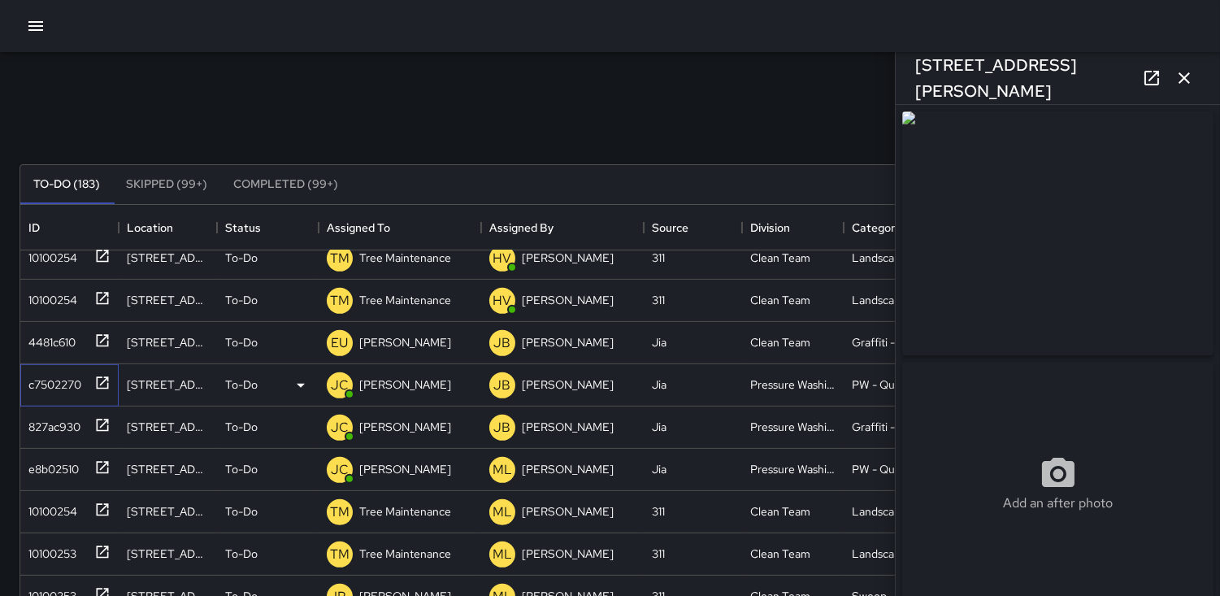
click at [45, 388] on div "c7502270" at bounding box center [51, 381] width 59 height 23
click at [49, 425] on div "827ac930" at bounding box center [51, 423] width 59 height 23
click at [57, 464] on div "e8b02510" at bounding box center [50, 465] width 57 height 23
type input "**********"
click at [45, 501] on div "10100254" at bounding box center [49, 508] width 55 height 23
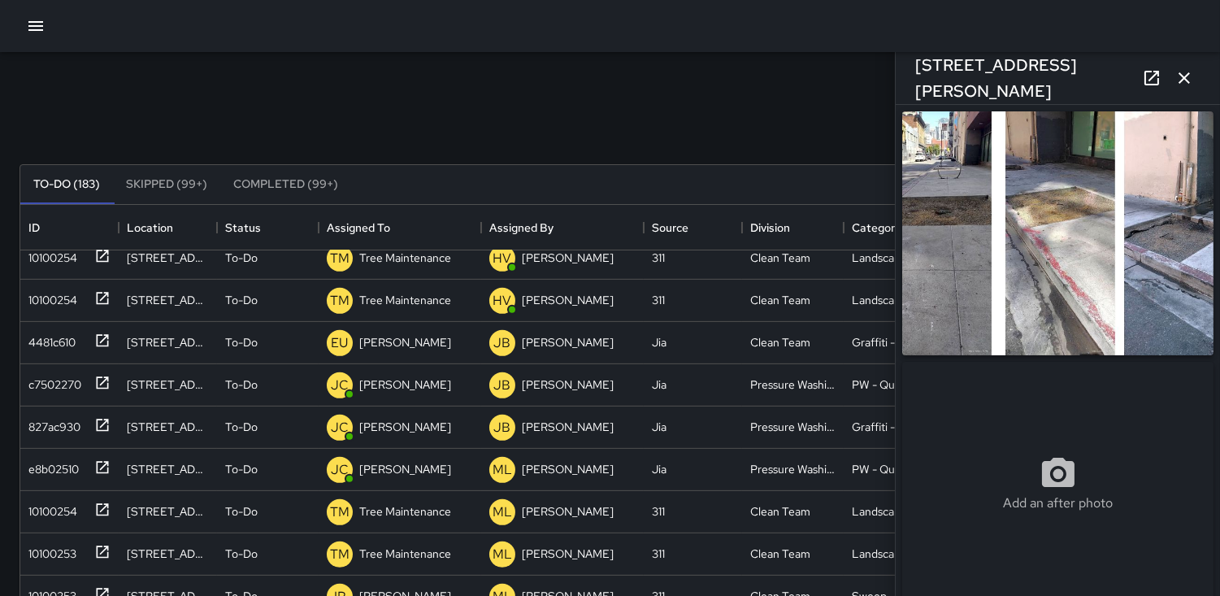
click at [1182, 79] on icon "button" at bounding box center [1184, 77] width 11 height 11
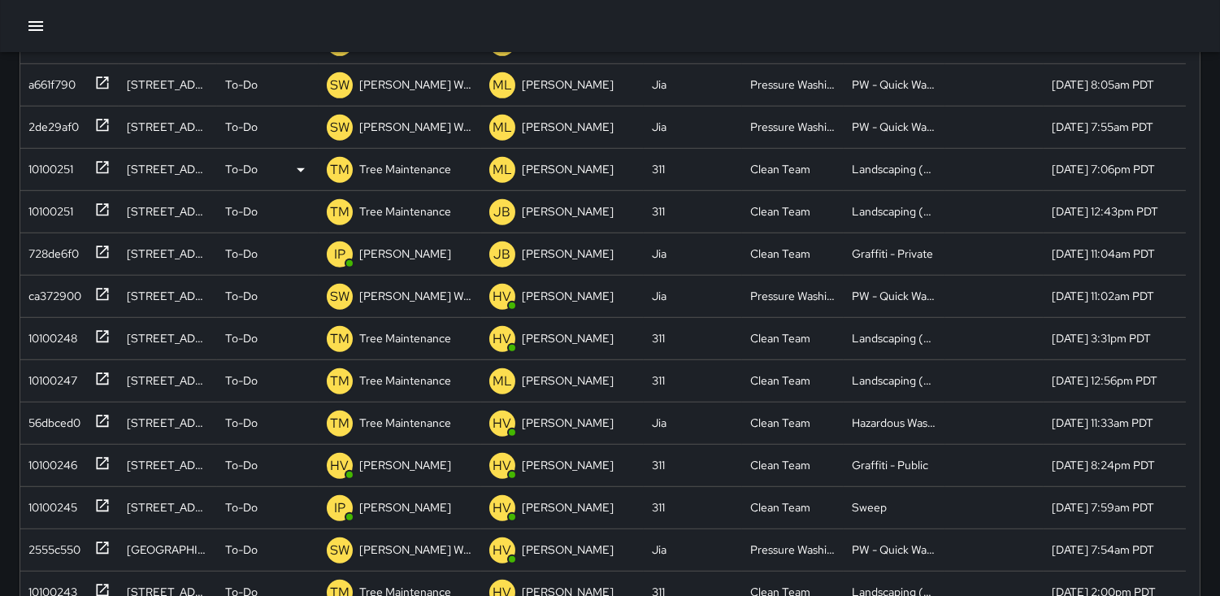
scroll to position [2035, 0]
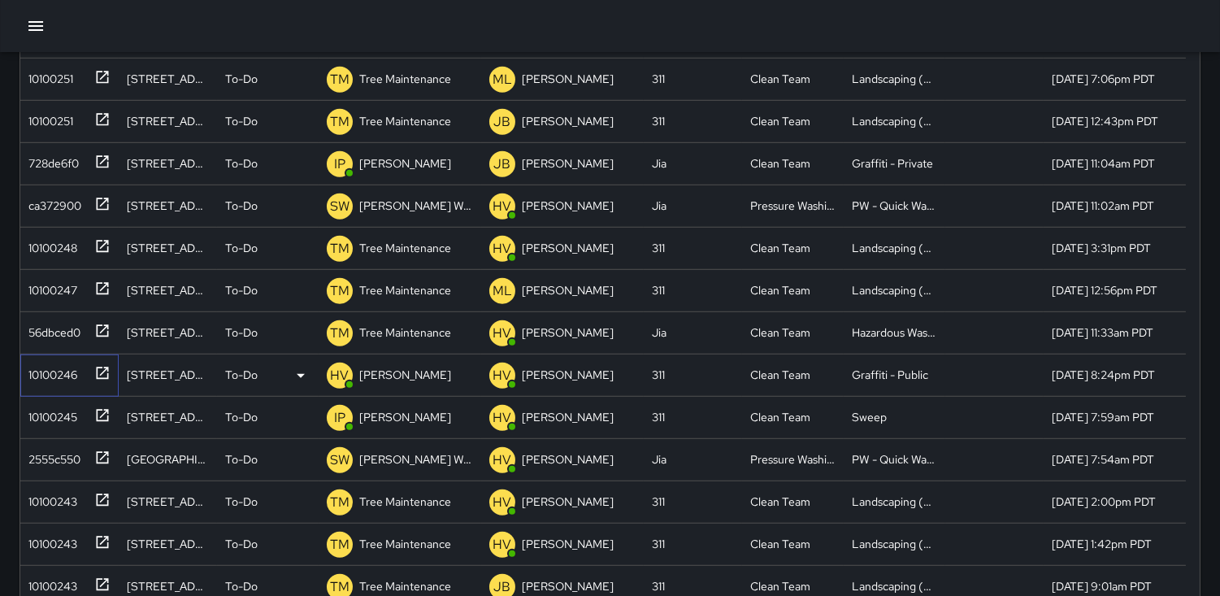
click at [46, 372] on div "10100246" at bounding box center [49, 371] width 55 height 23
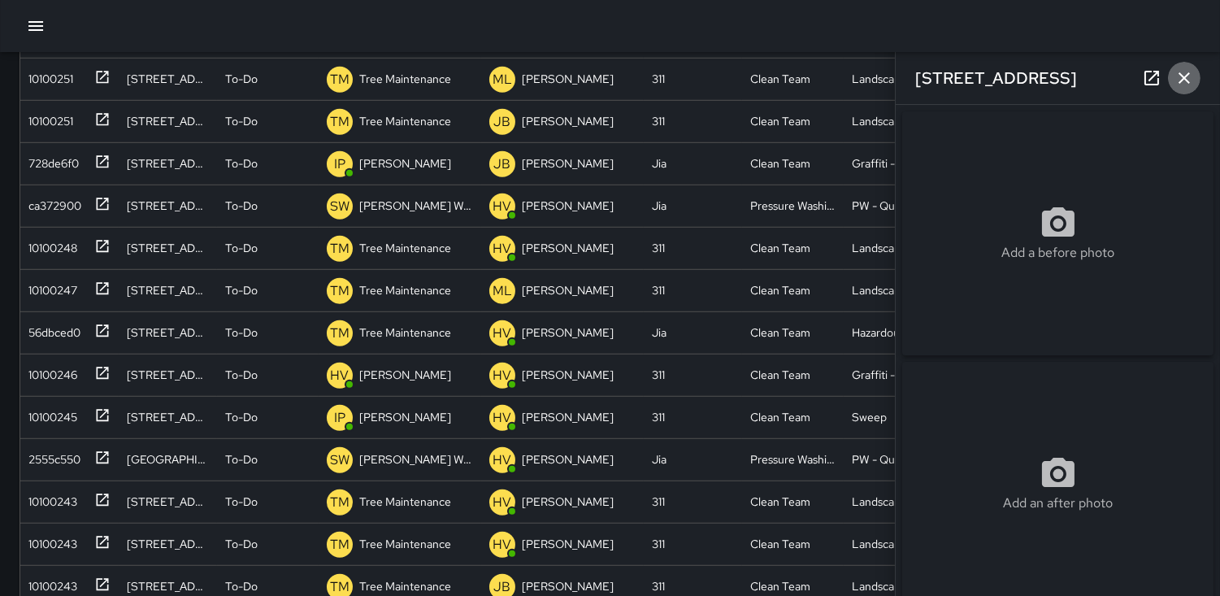
click at [1195, 80] on button "button" at bounding box center [1184, 78] width 33 height 33
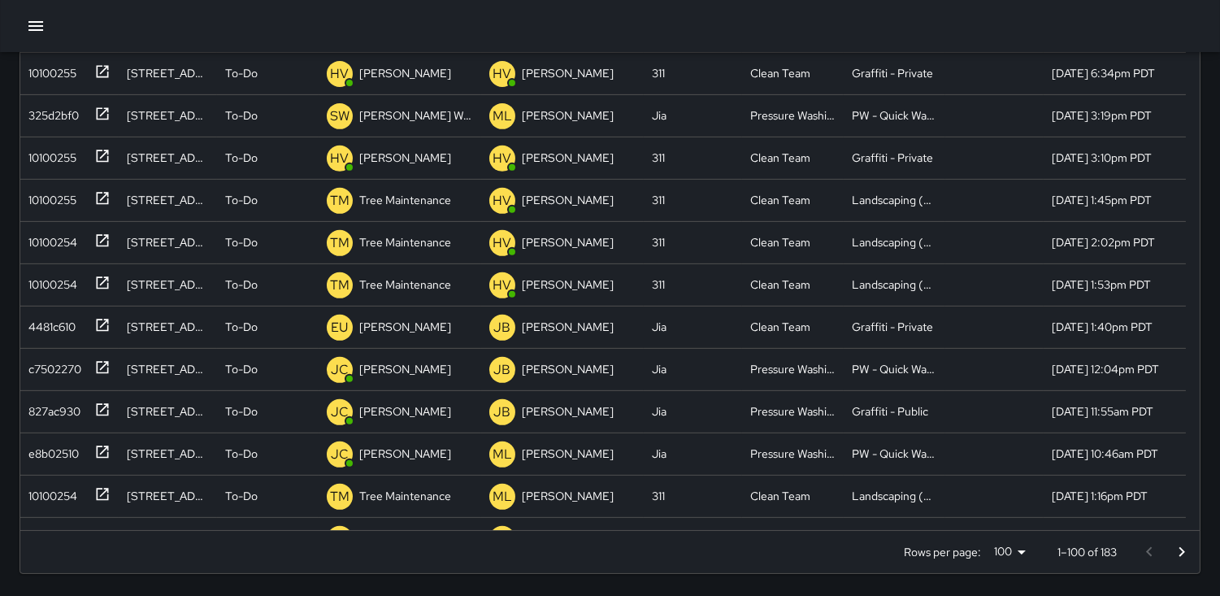
scroll to position [1054, 0]
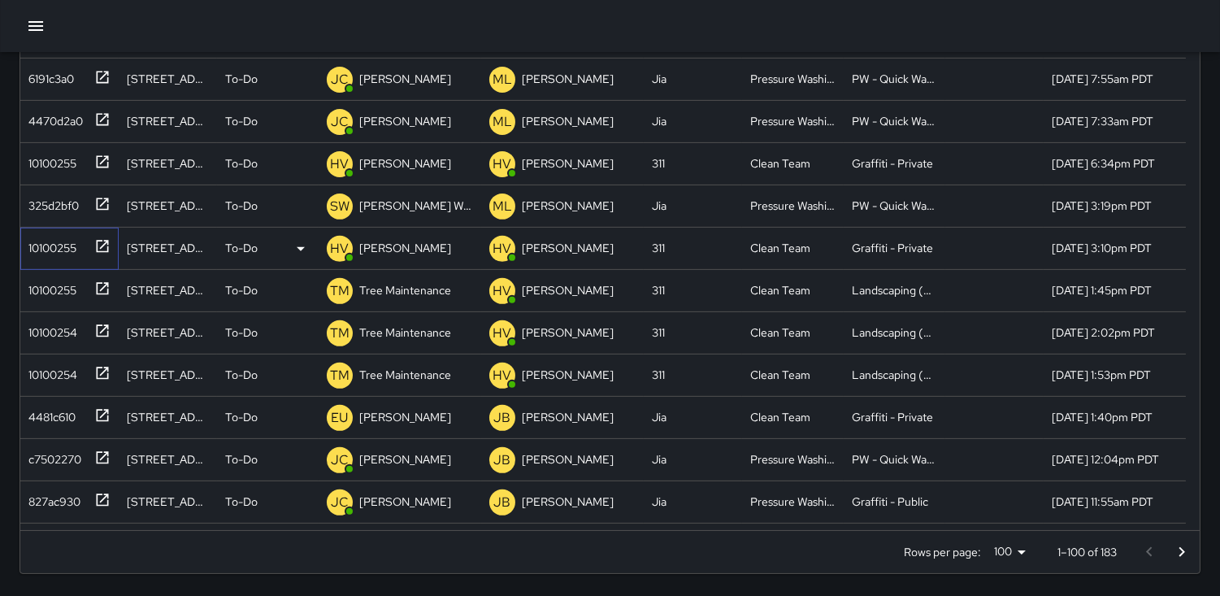
click at [36, 242] on div "10100255" at bounding box center [49, 244] width 54 height 23
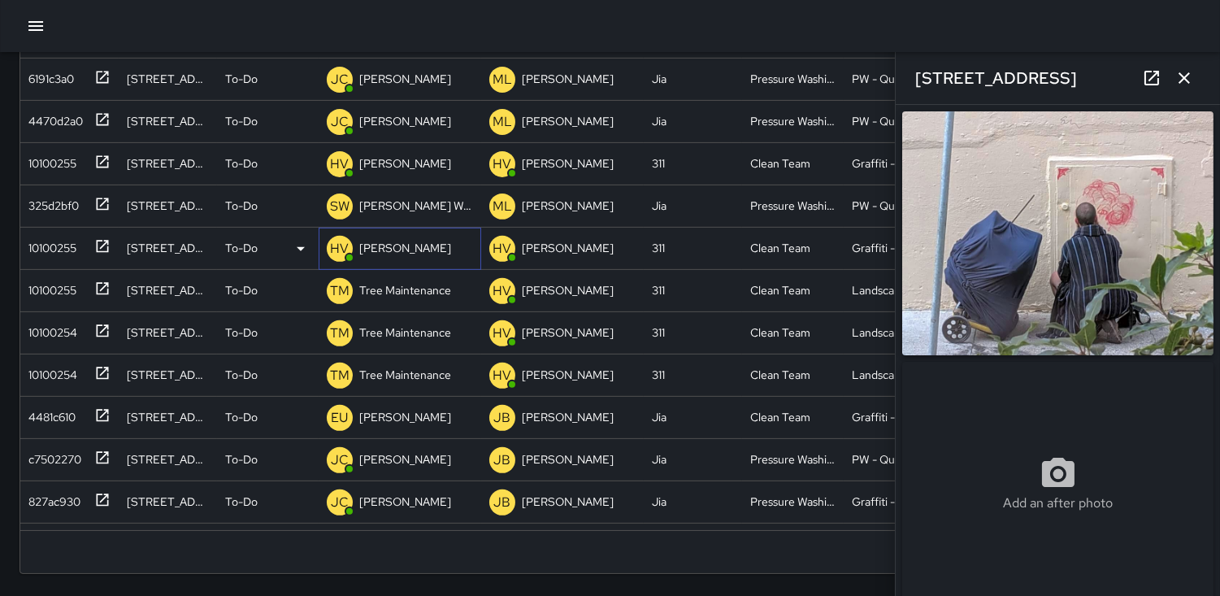
click at [333, 248] on p "HV" at bounding box center [340, 249] width 19 height 20
click at [53, 159] on div "10100255" at bounding box center [49, 160] width 54 height 23
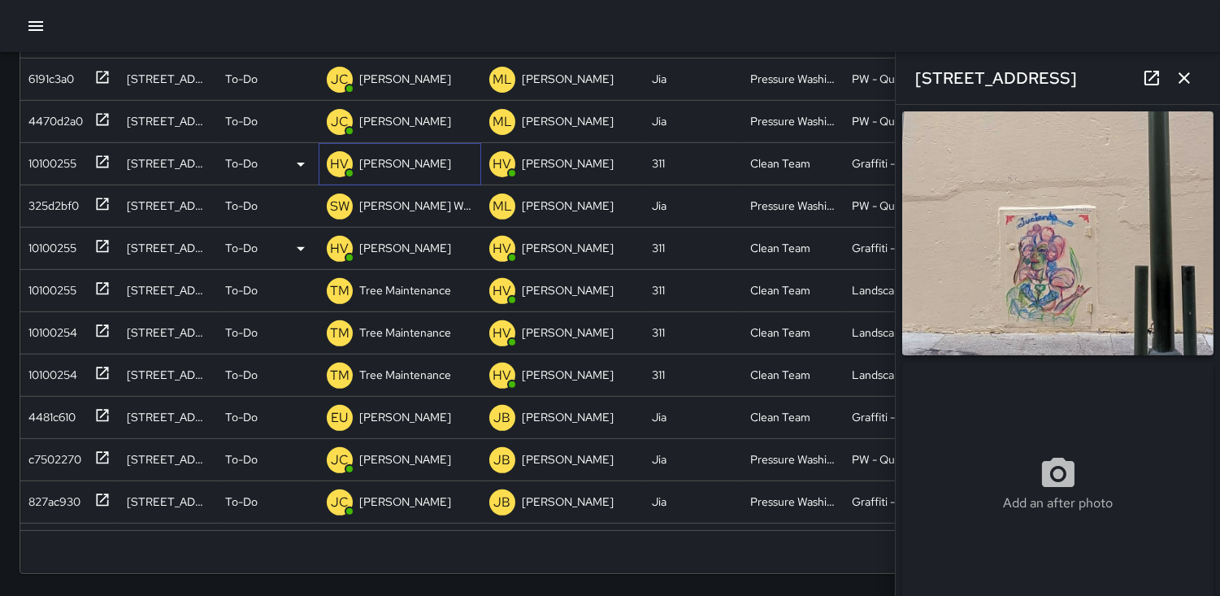
click at [340, 163] on p "HV" at bounding box center [340, 164] width 19 height 20
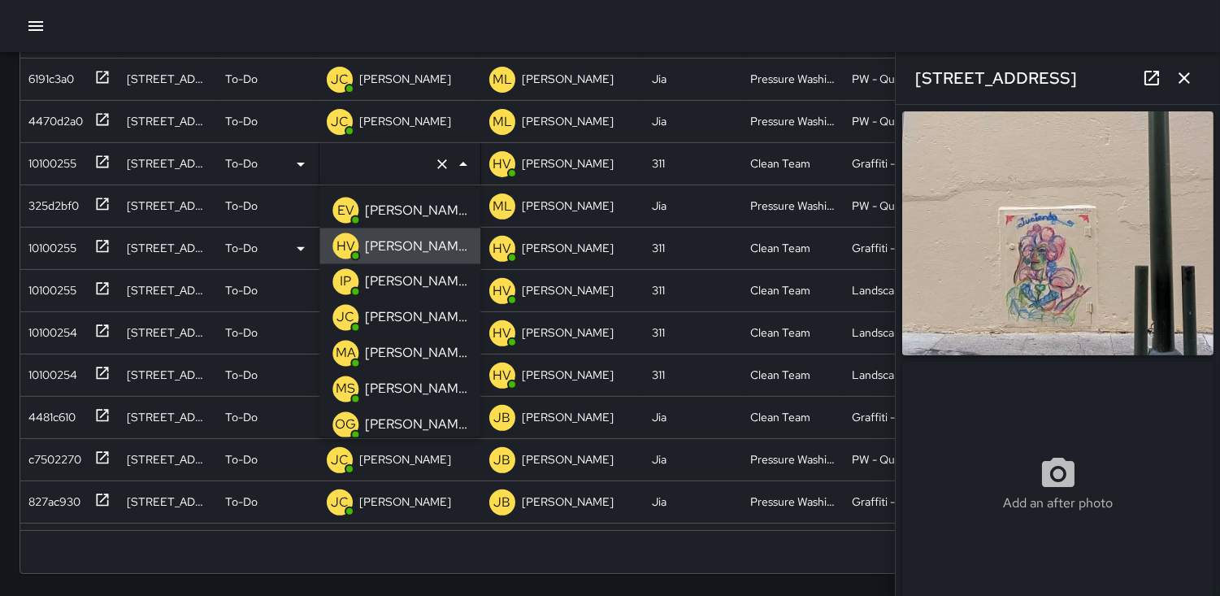
type input "**********"
click at [341, 277] on p "IP" at bounding box center [345, 282] width 11 height 20
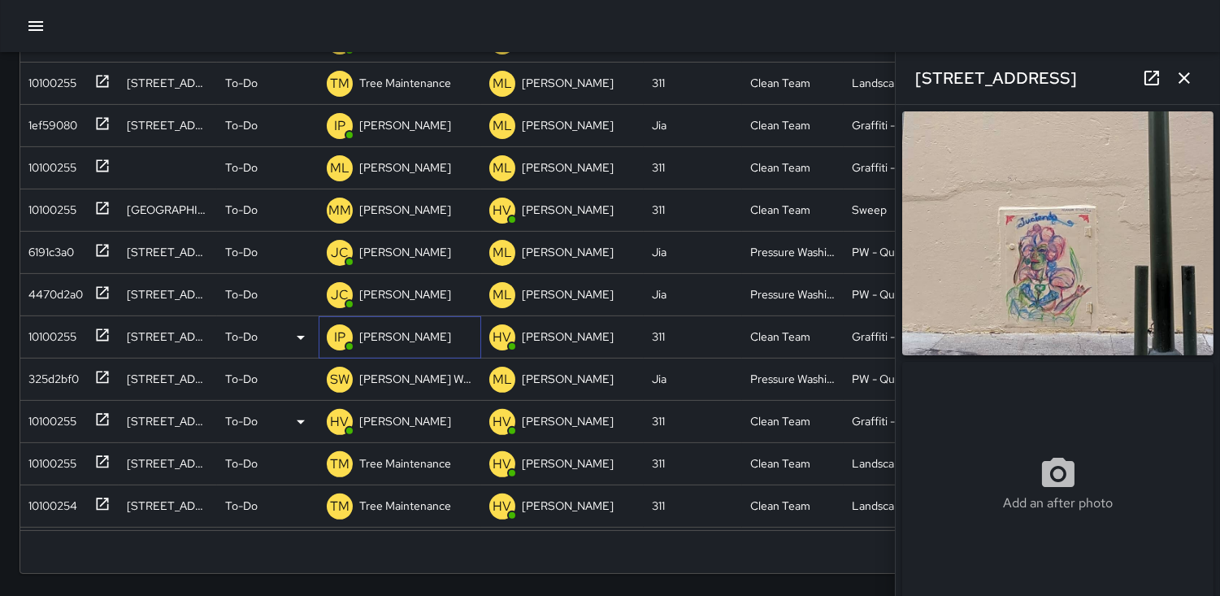
scroll to position [874, 0]
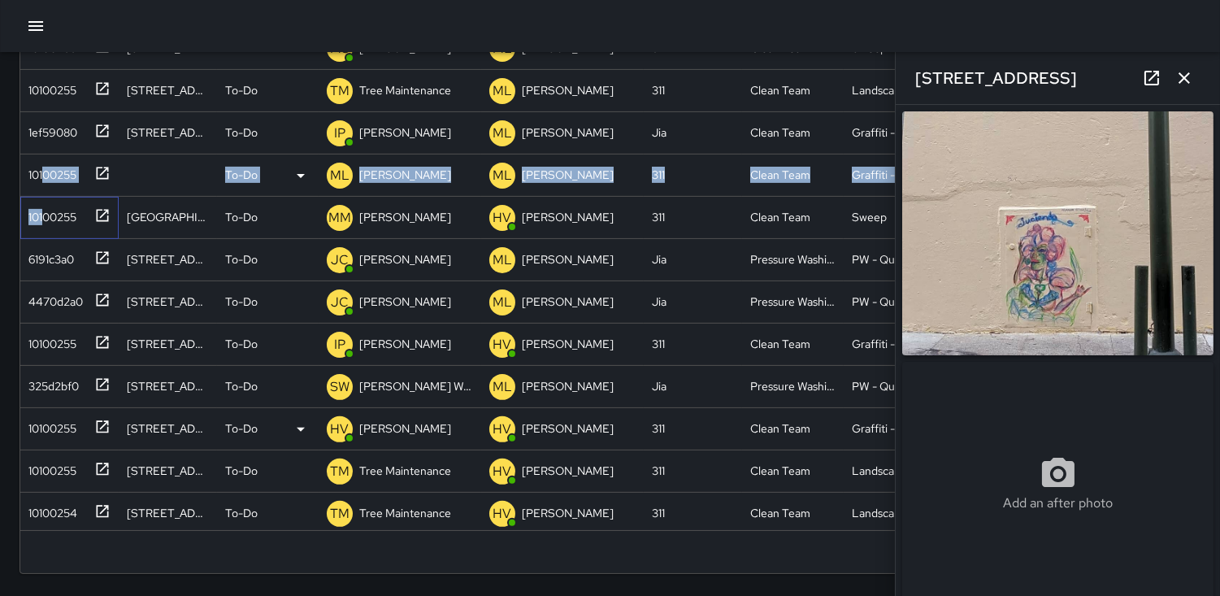
click at [46, 215] on div "10100256 [STREET_ADDRESS] To-Do TA [PERSON_NAME] HV [PERSON_NAME] 311 Clean Tea…" at bounding box center [603, 303] width 1166 height 888
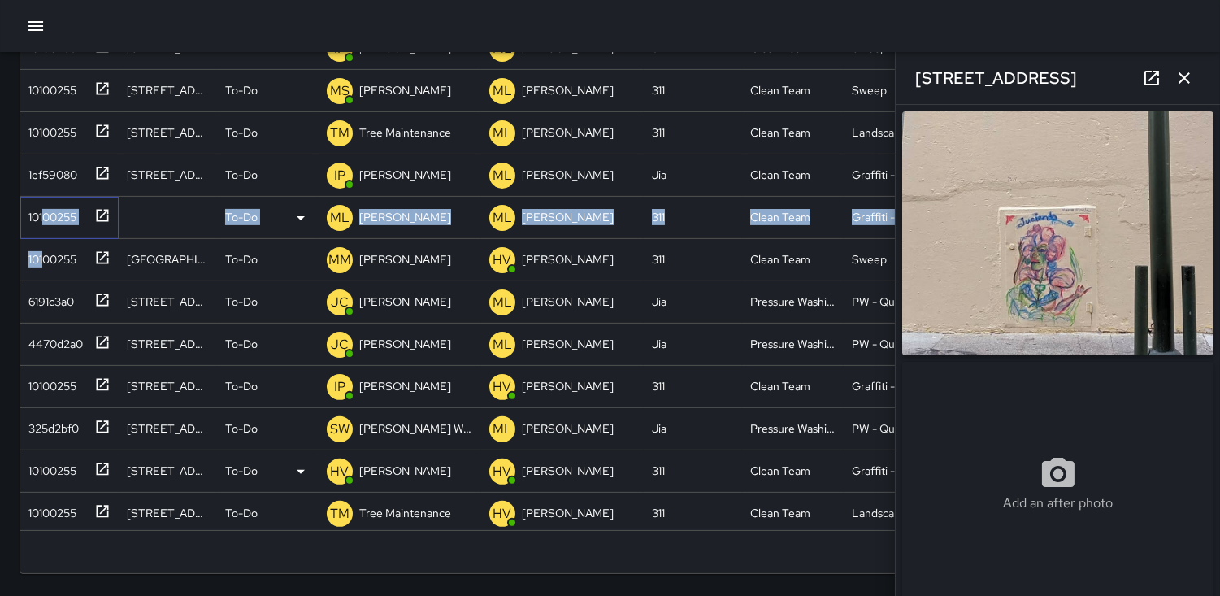
click at [42, 218] on div "10100255" at bounding box center [49, 213] width 54 height 23
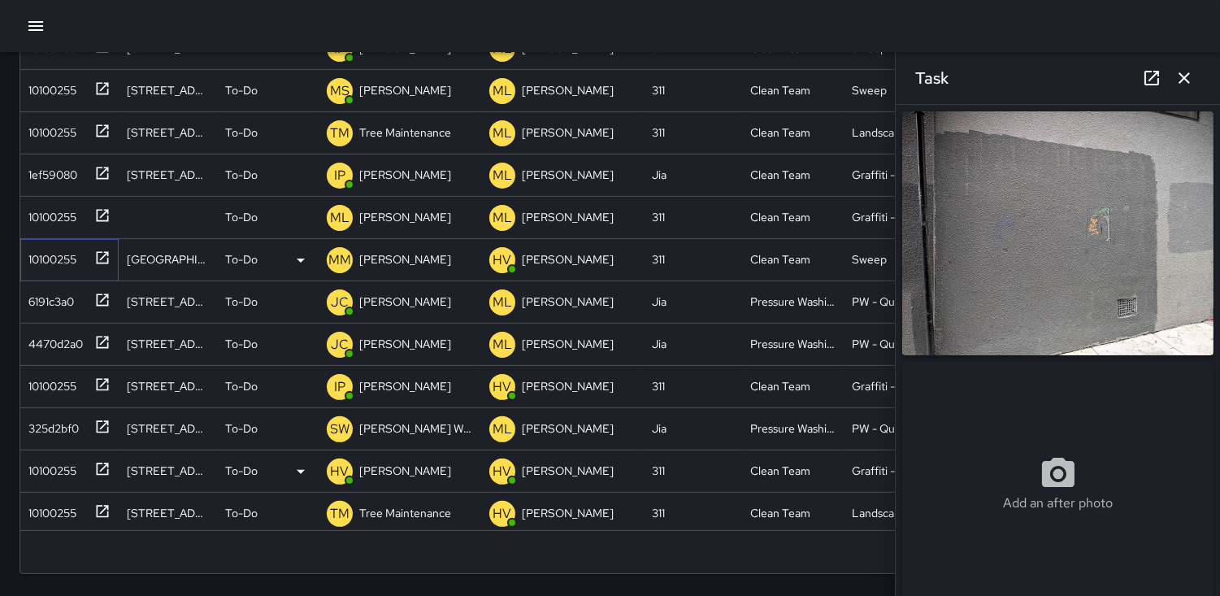
click at [55, 249] on div "10100255" at bounding box center [49, 256] width 54 height 23
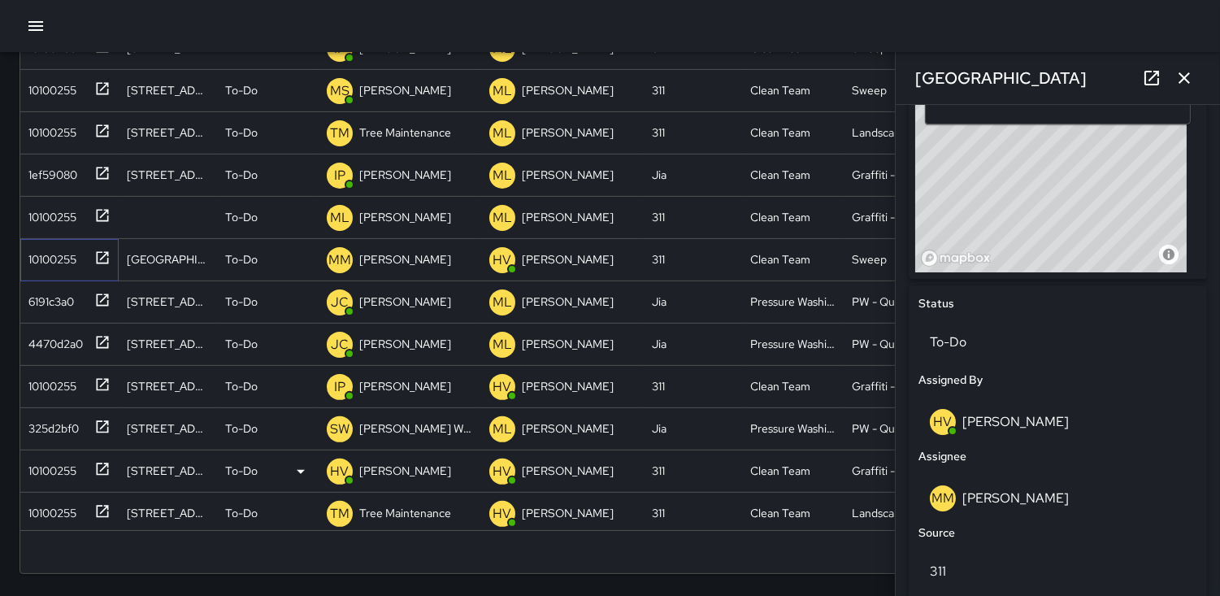
scroll to position [632, 0]
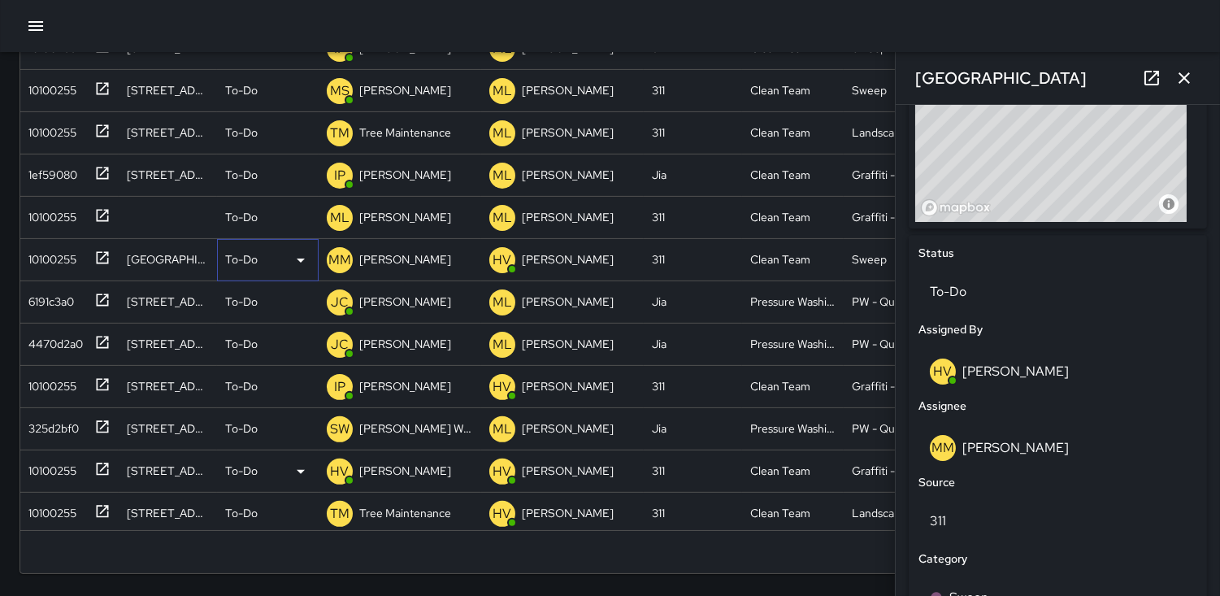
click at [302, 263] on icon at bounding box center [301, 260] width 20 height 20
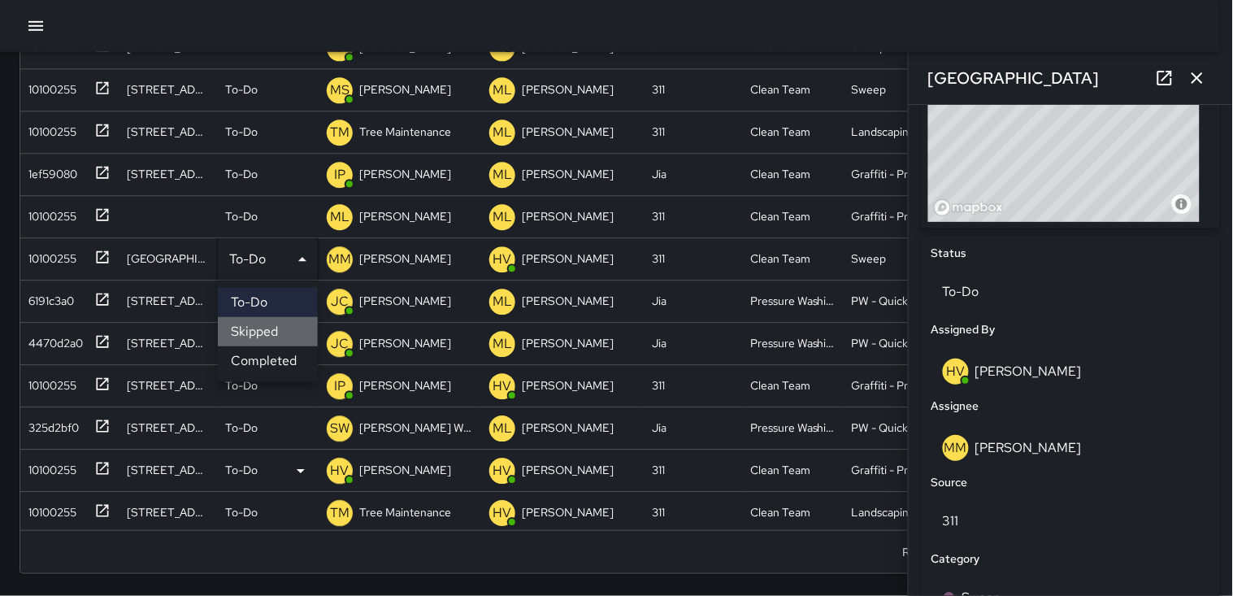
click at [267, 327] on li "Skipped" at bounding box center [268, 331] width 100 height 29
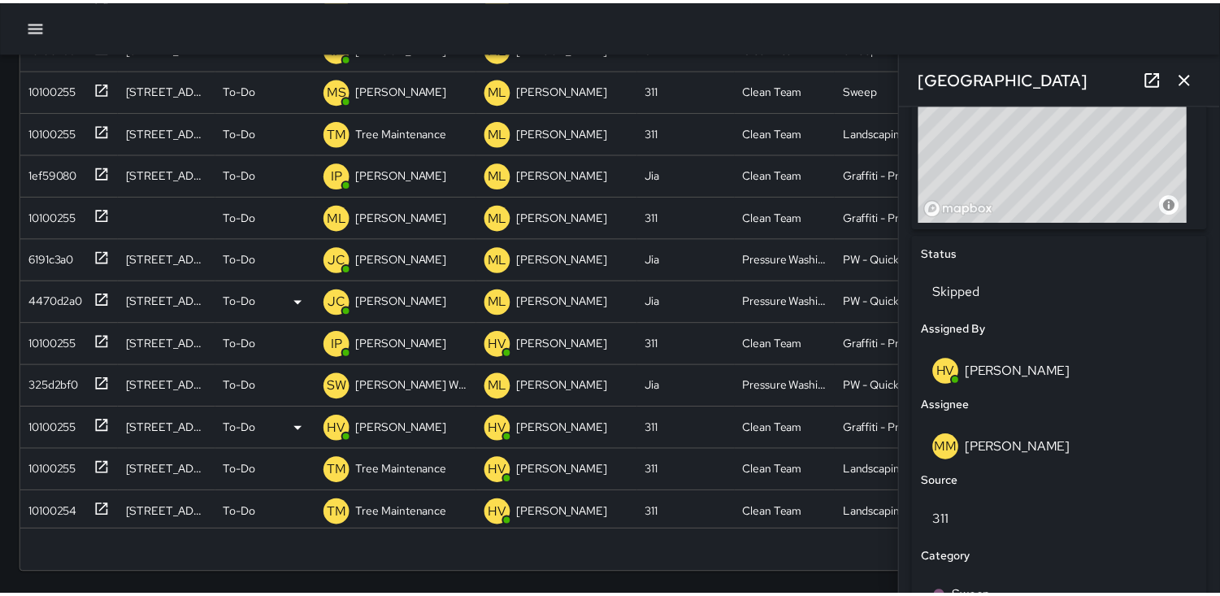
scroll to position [14, 14]
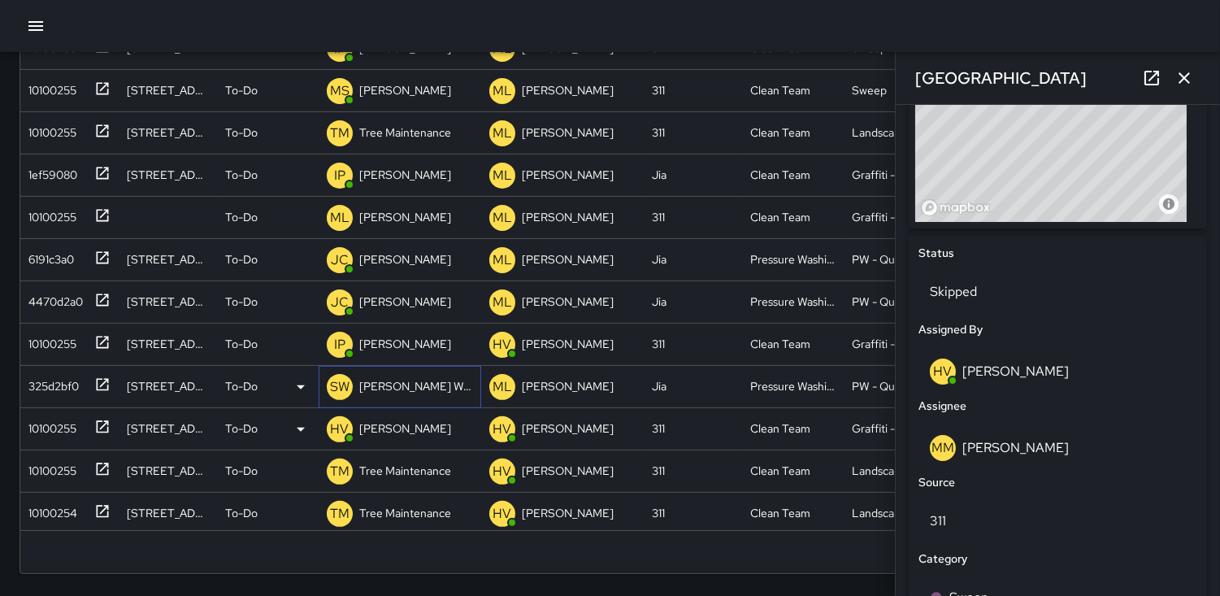
click at [338, 387] on p "SW" at bounding box center [340, 387] width 20 height 20
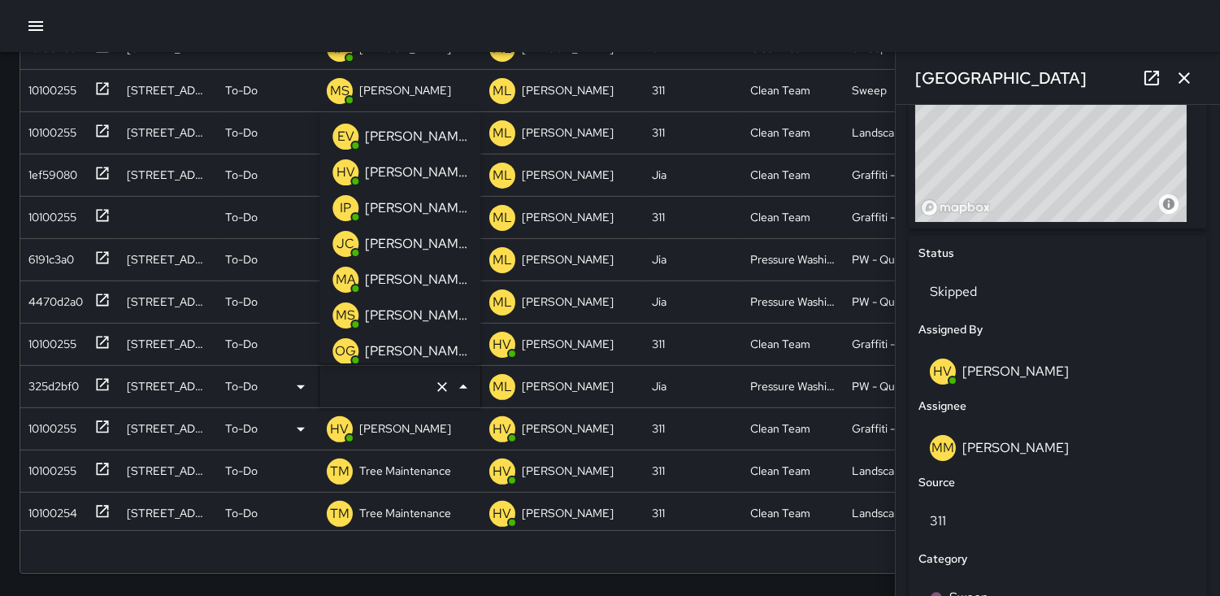
type input "**********"
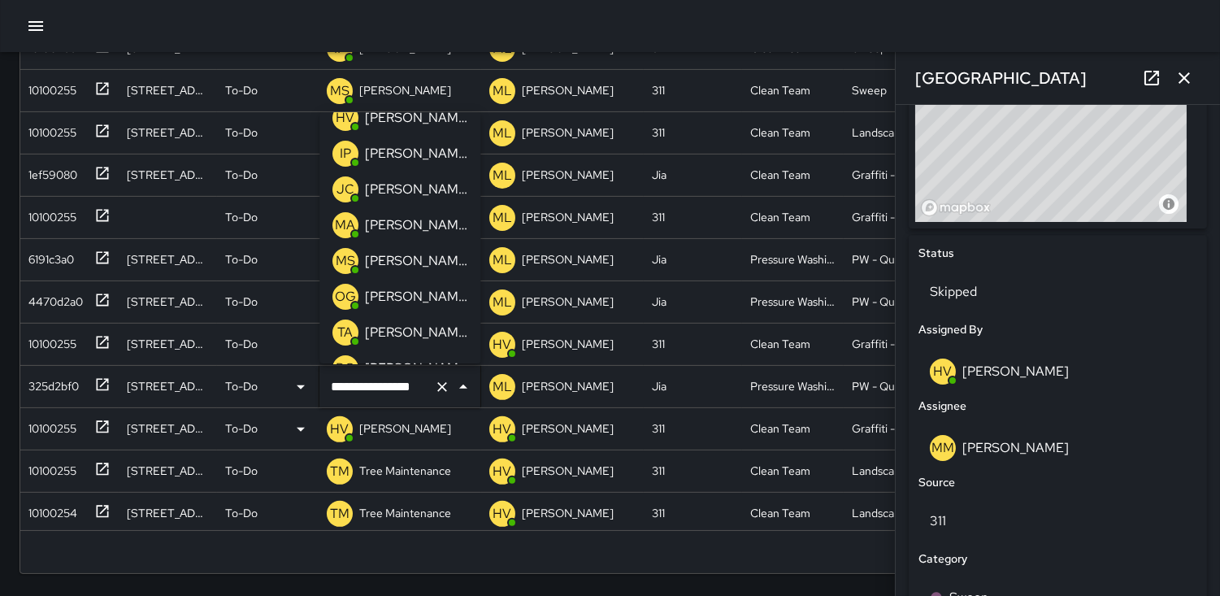
click at [339, 185] on p "JC" at bounding box center [346, 190] width 18 height 20
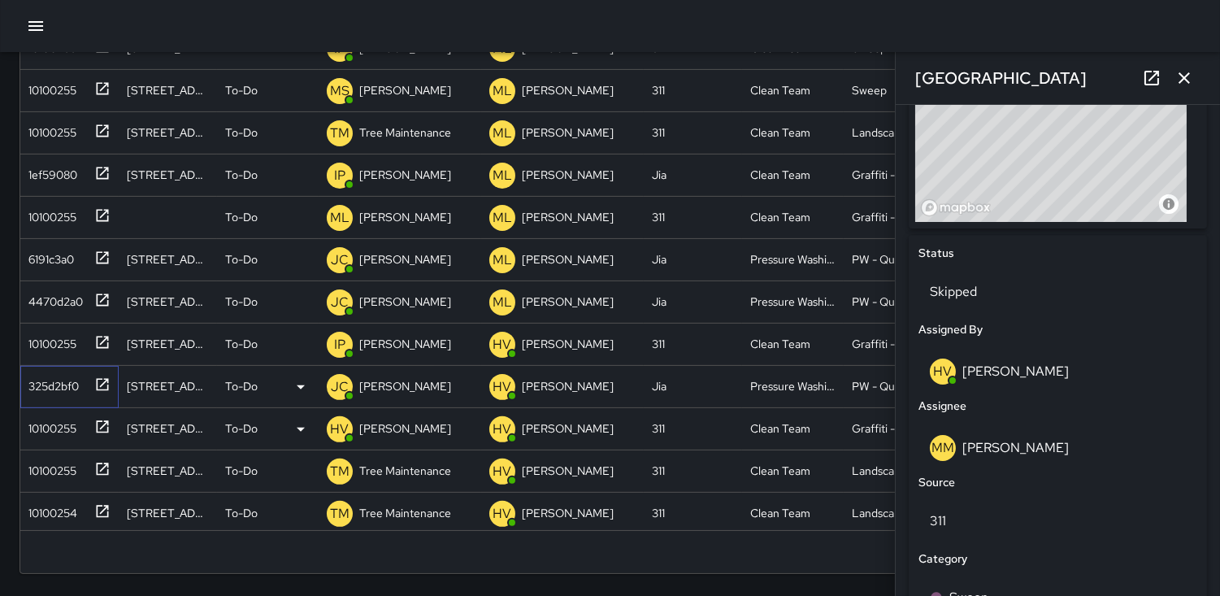
click at [49, 380] on div "325d2bf0" at bounding box center [50, 382] width 57 height 23
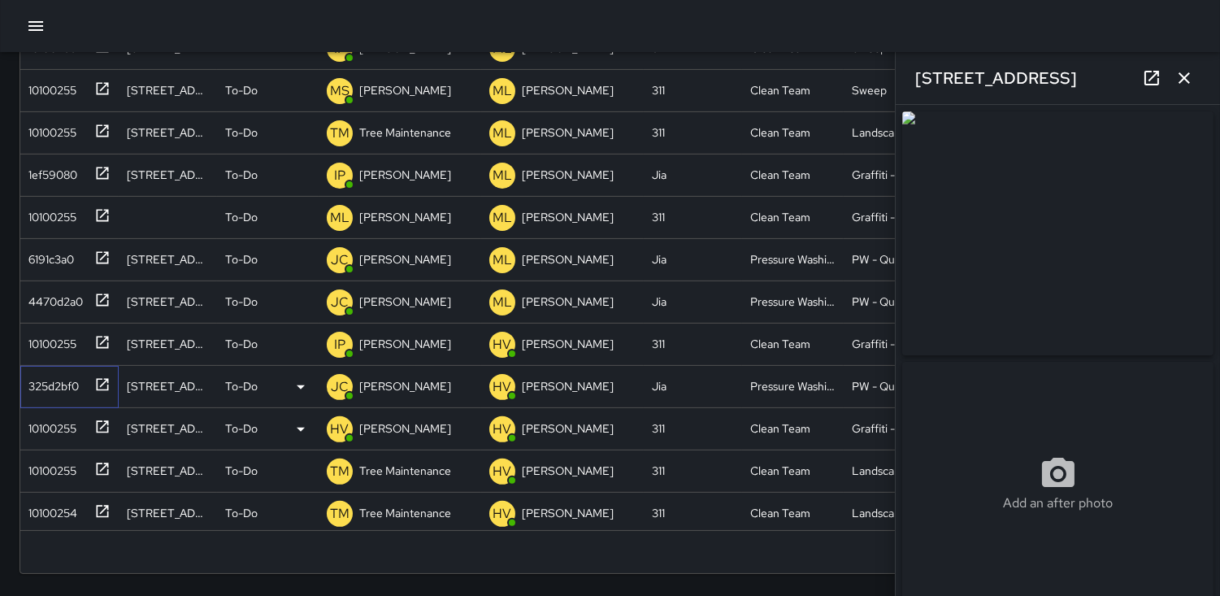
type input "**********"
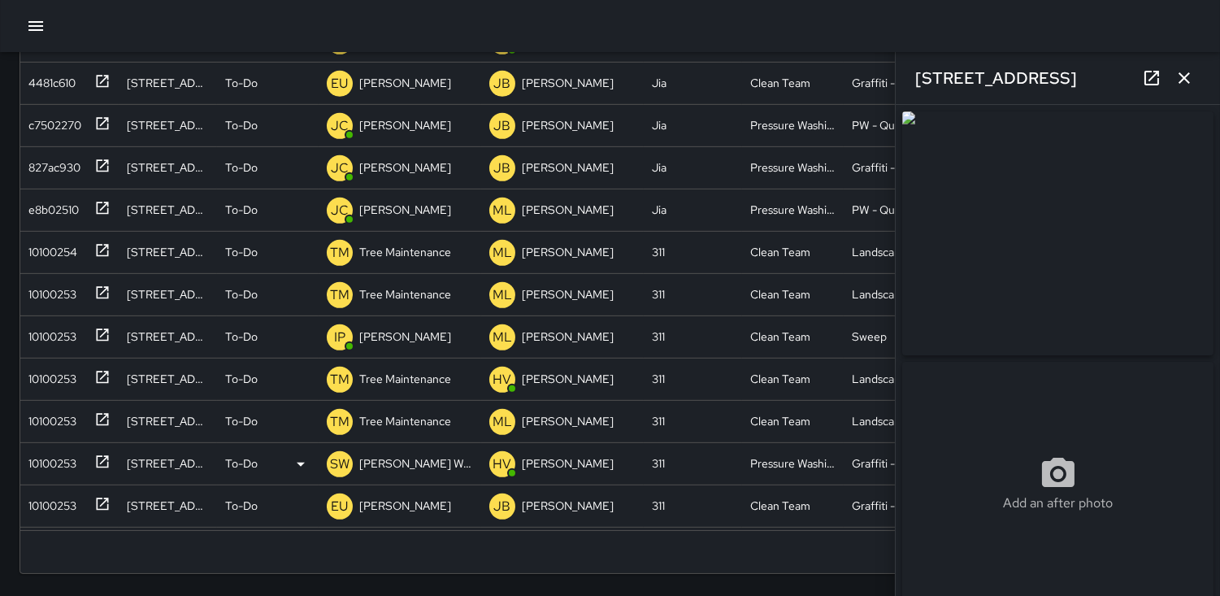
scroll to position [1416, 0]
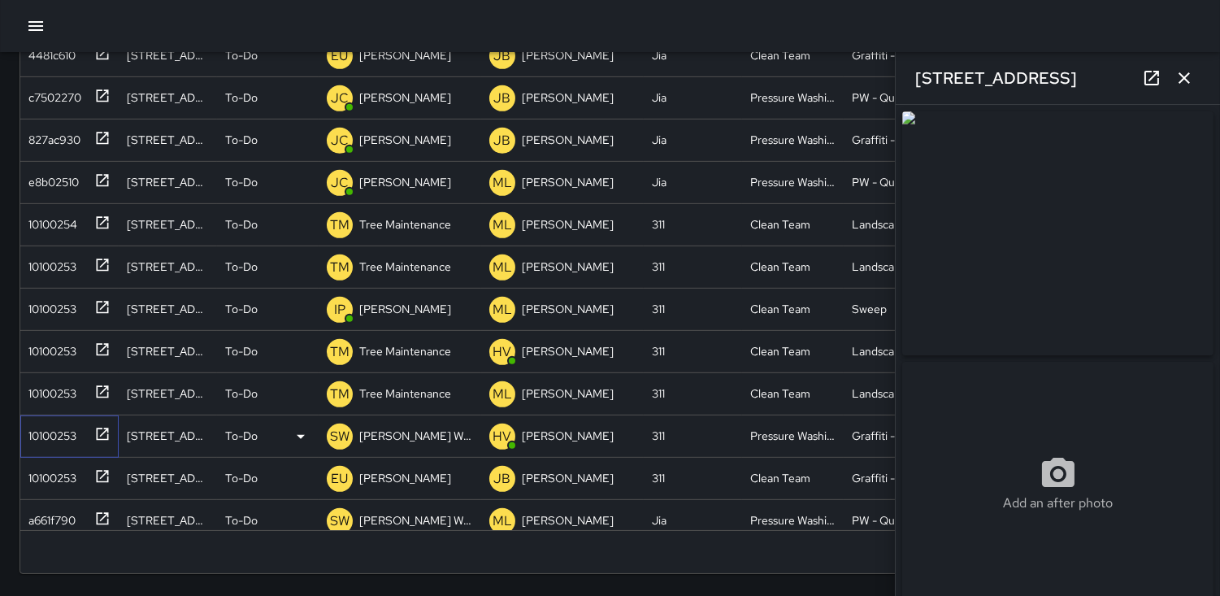
click at [44, 423] on div "10100253" at bounding box center [49, 432] width 54 height 23
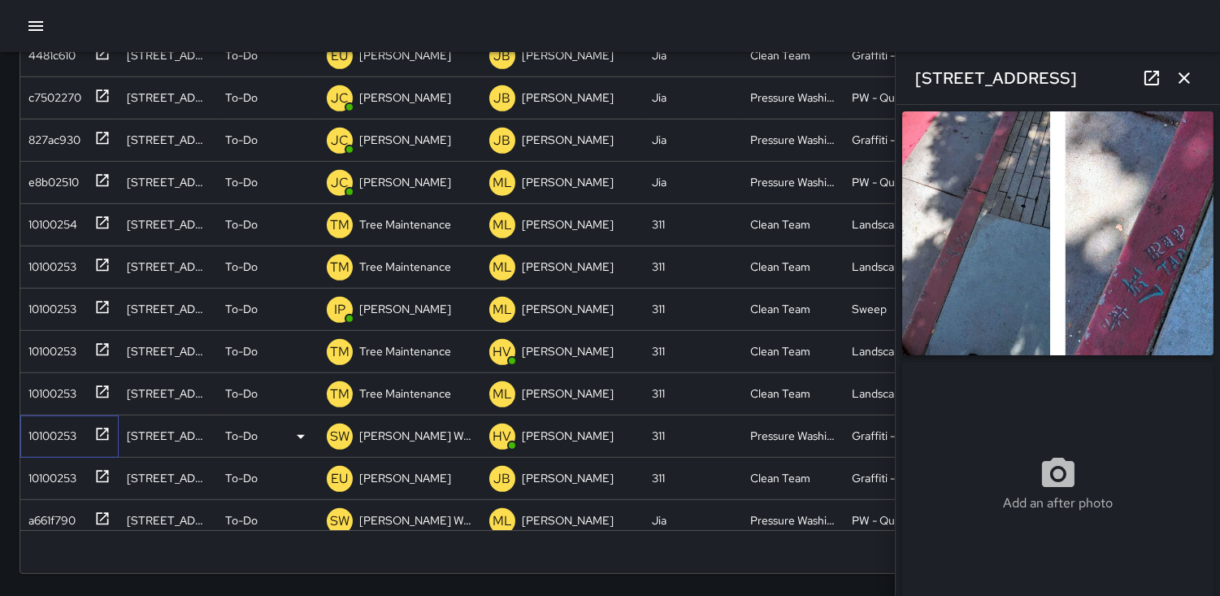
type input "**********"
click at [338, 437] on p "SW" at bounding box center [340, 437] width 20 height 20
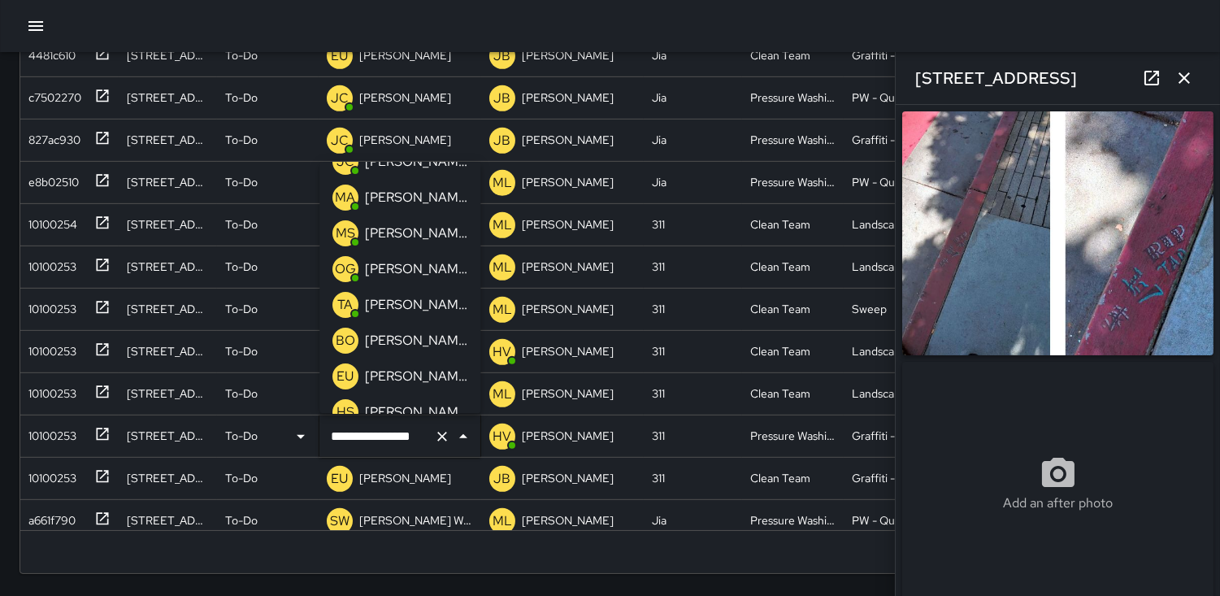
scroll to position [41, 0]
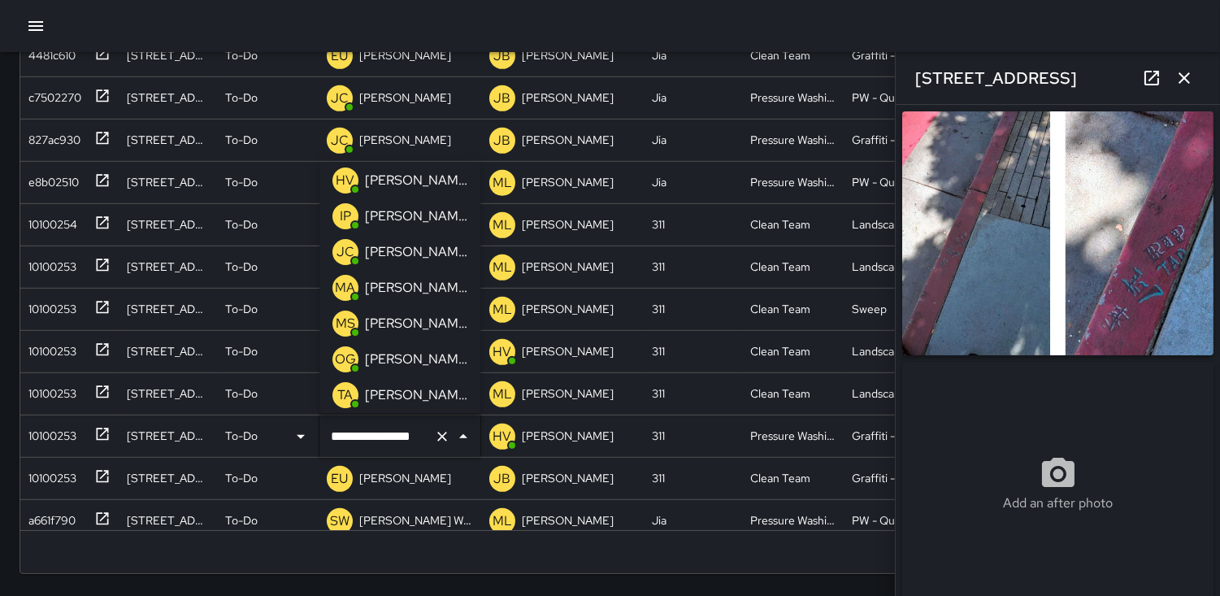
click at [340, 249] on p "JC" at bounding box center [346, 252] width 18 height 20
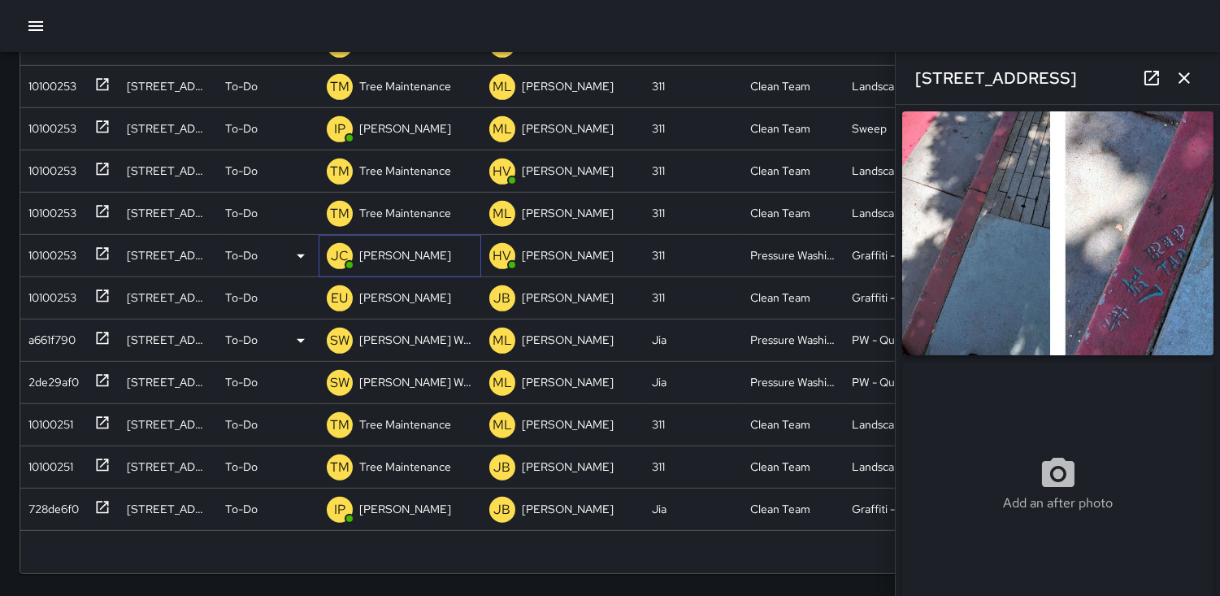
scroll to position [1687, 0]
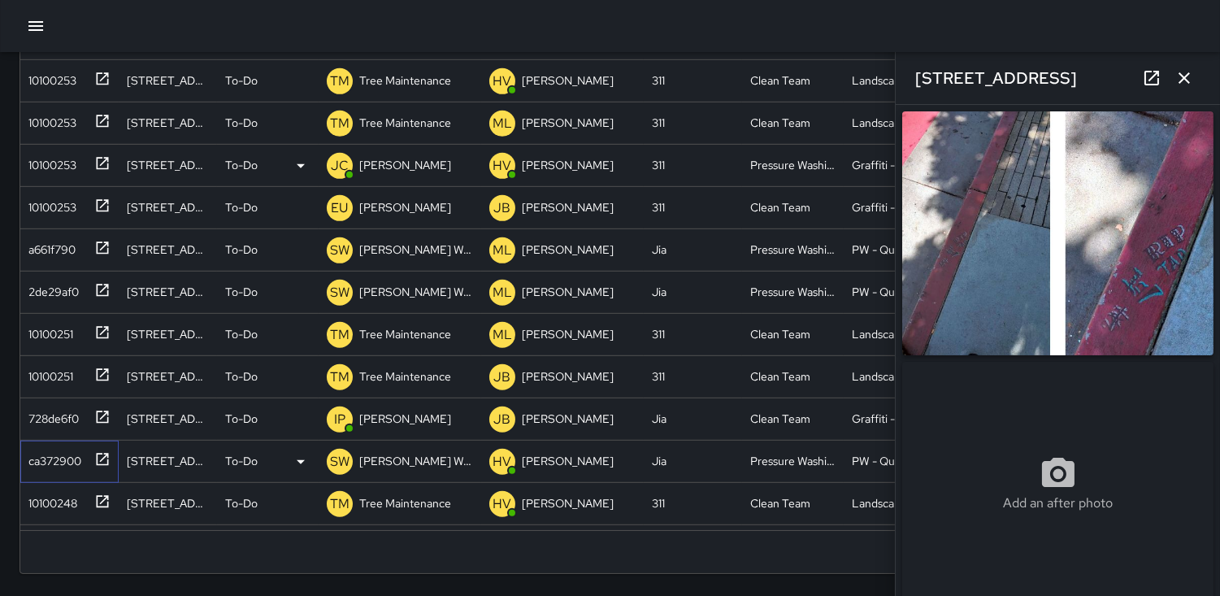
click at [49, 460] on div "ca372900" at bounding box center [51, 457] width 59 height 23
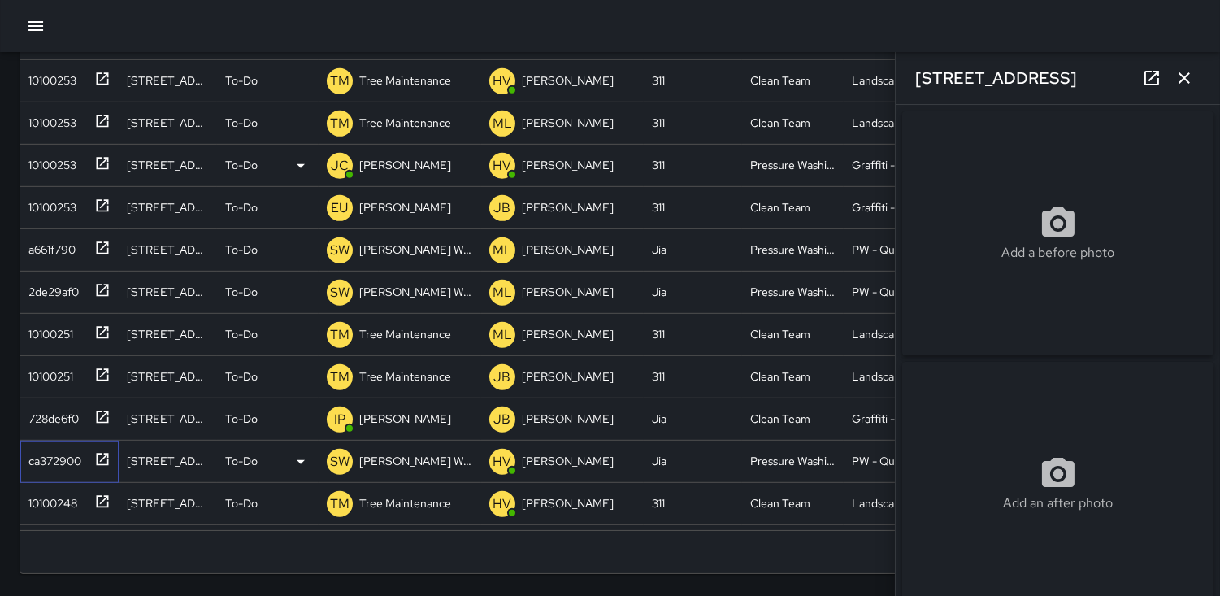
type input "**********"
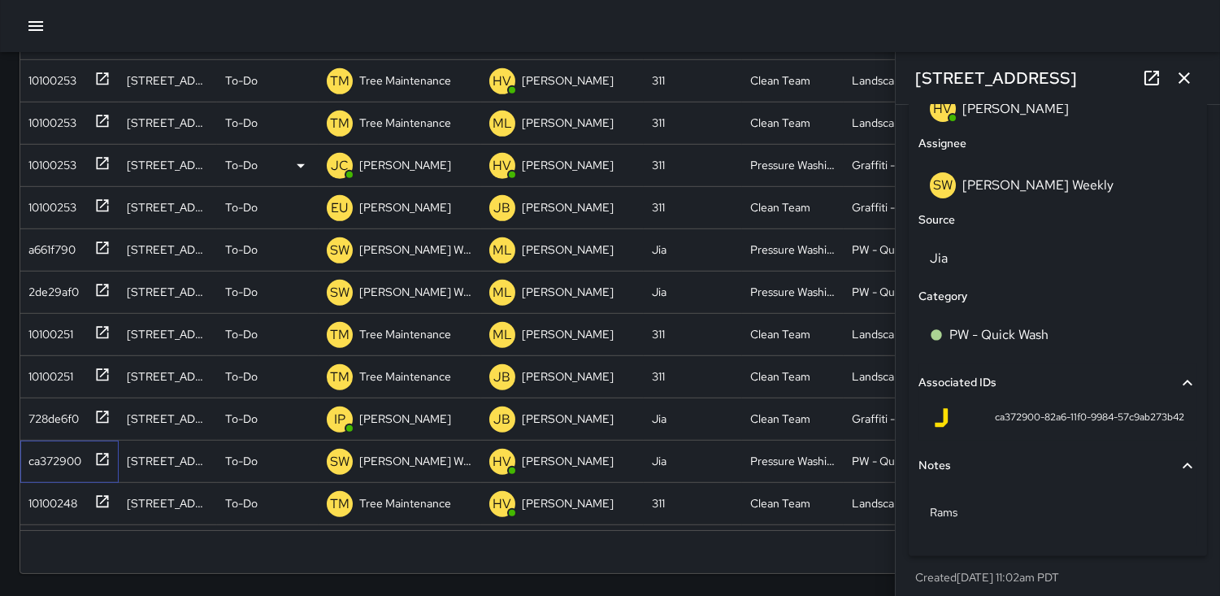
scroll to position [984, 0]
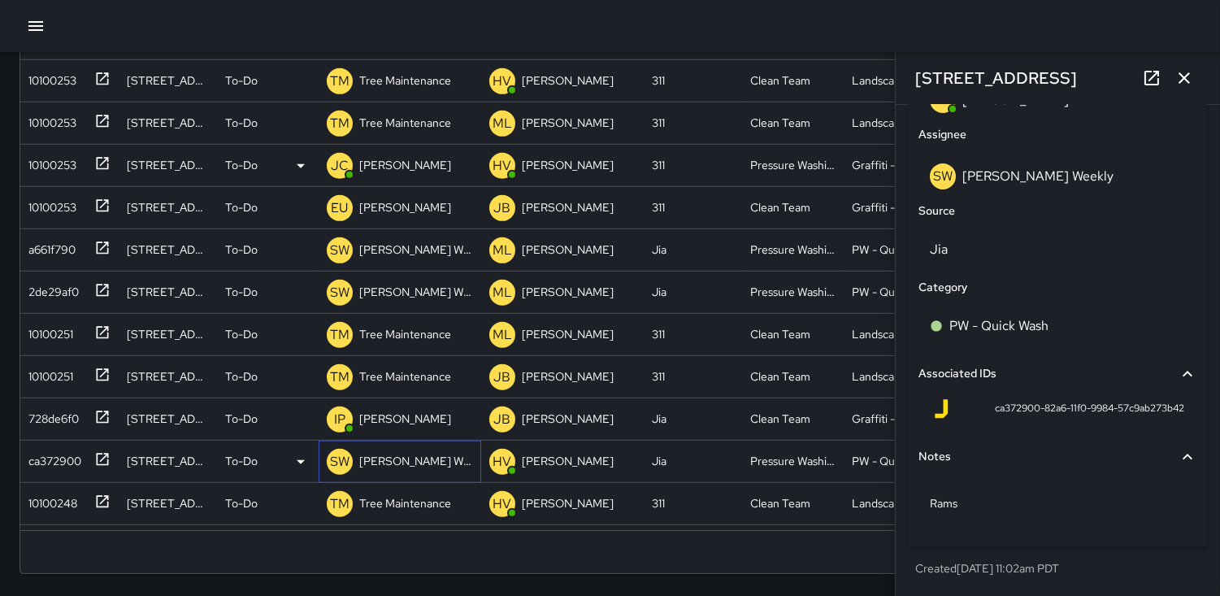
click at [344, 464] on p "SW" at bounding box center [340, 462] width 20 height 20
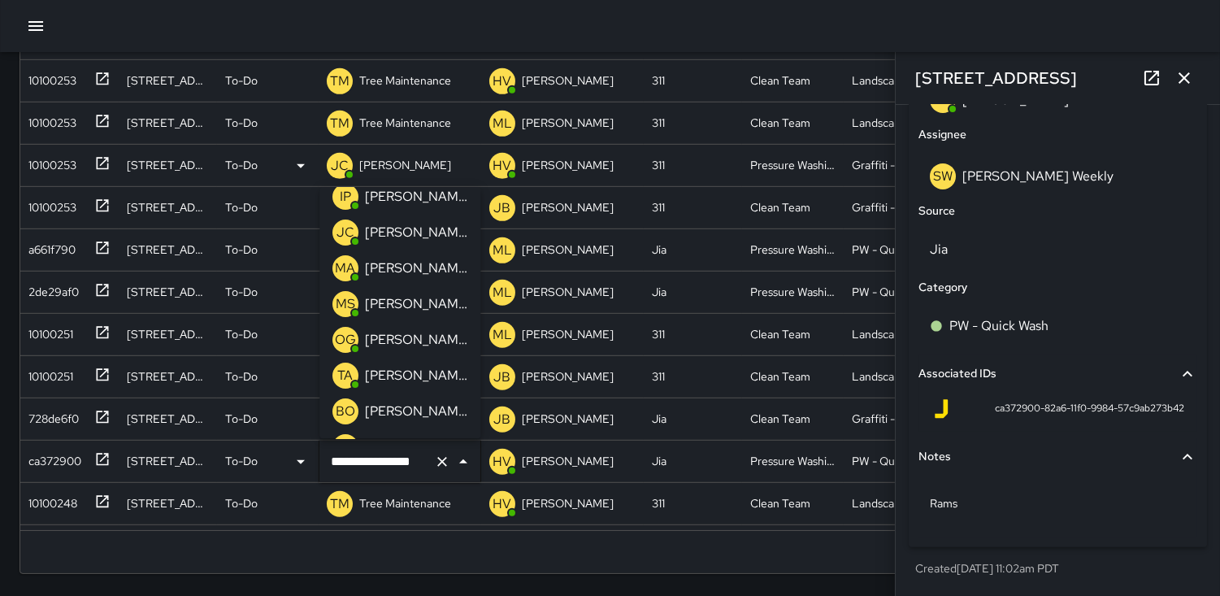
scroll to position [54, 0]
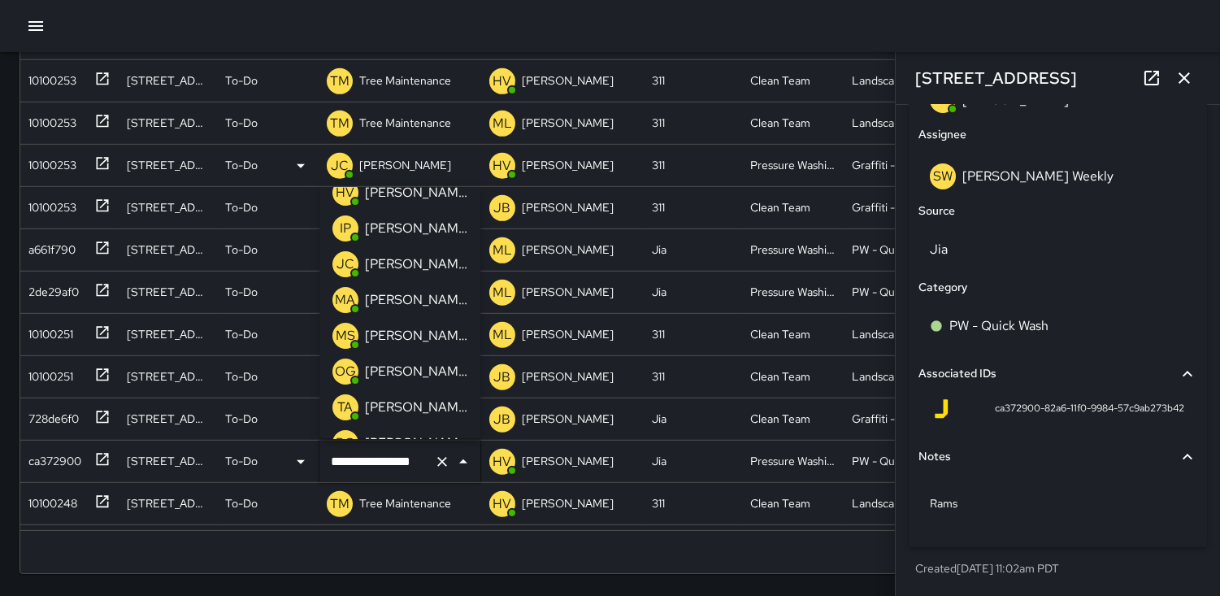
click at [341, 263] on p "JC" at bounding box center [346, 264] width 18 height 20
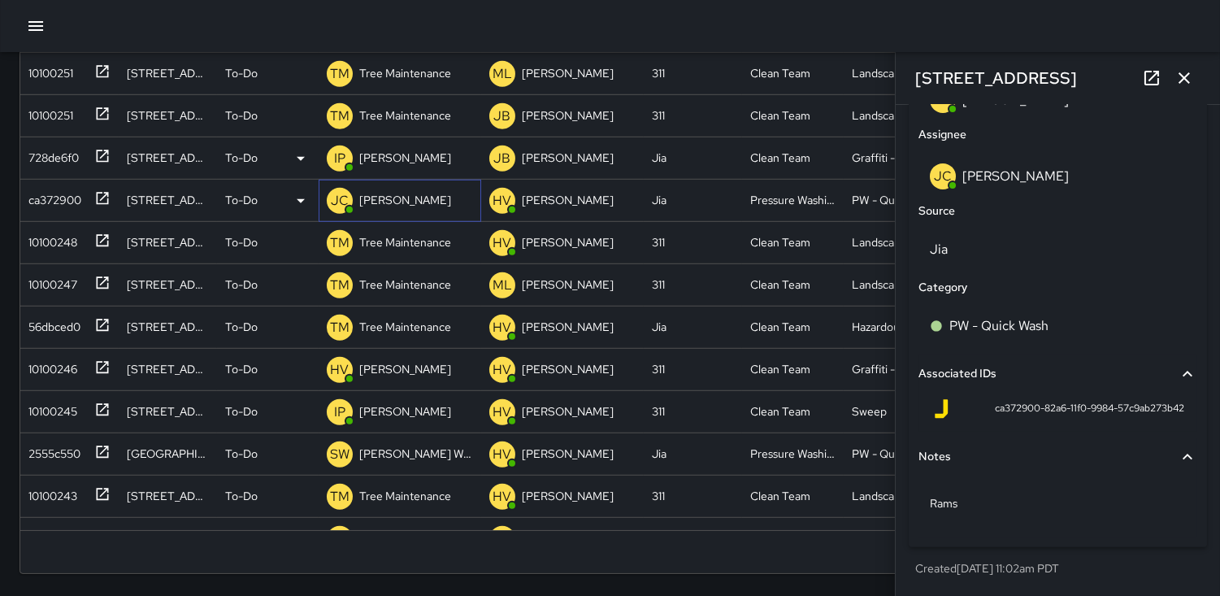
scroll to position [1957, 0]
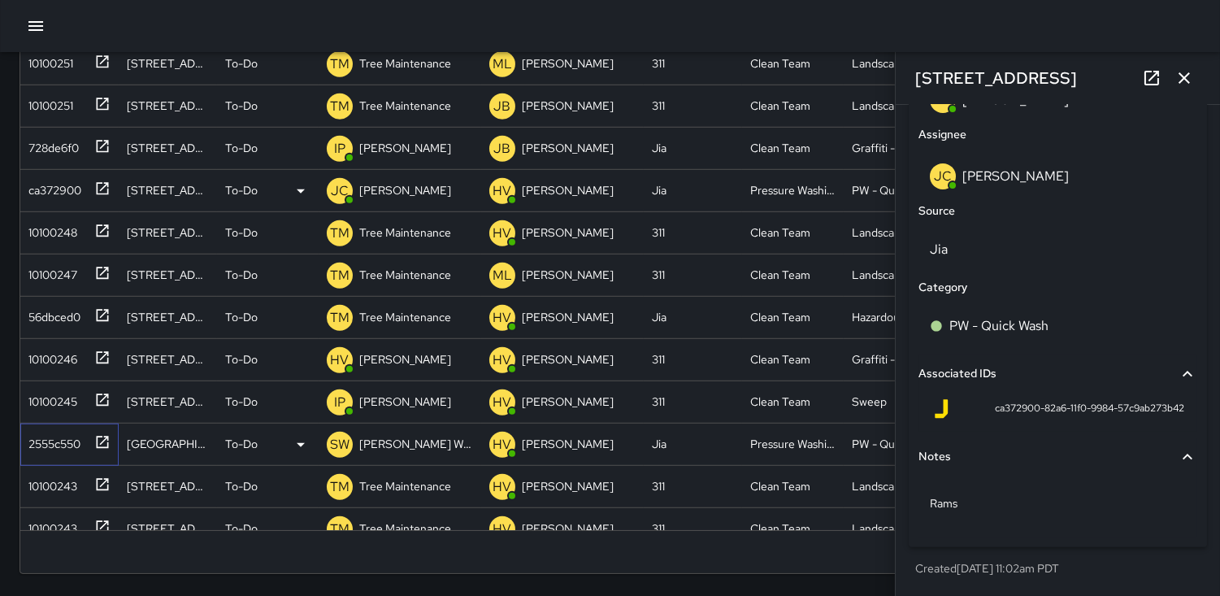
click at [59, 445] on div "2555c550" at bounding box center [51, 440] width 59 height 23
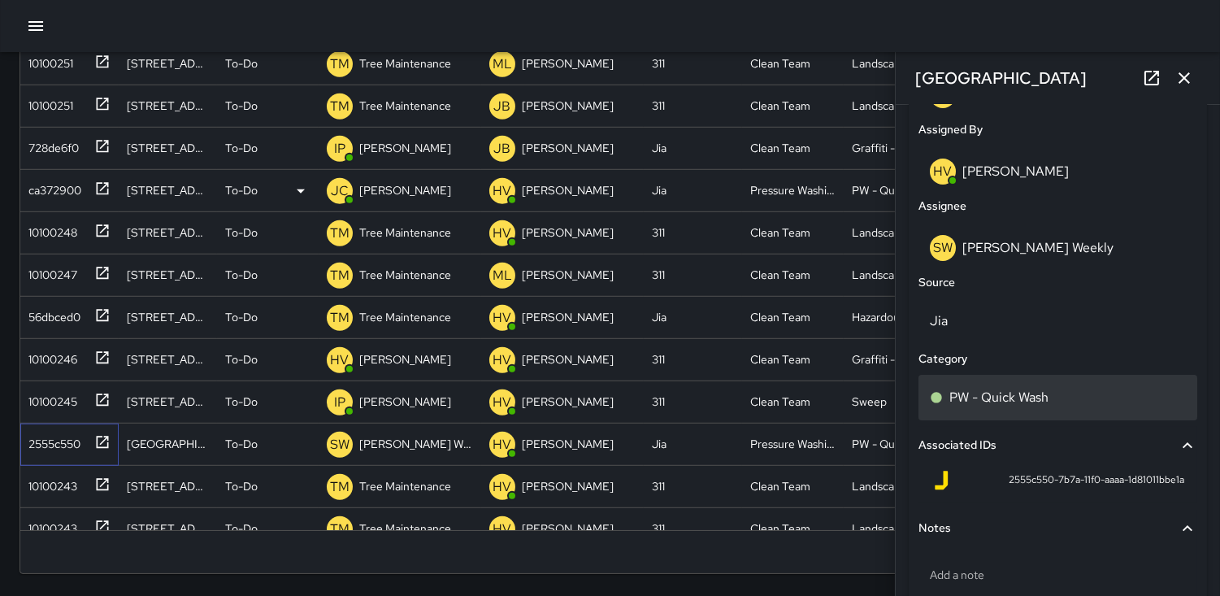
scroll to position [984, 0]
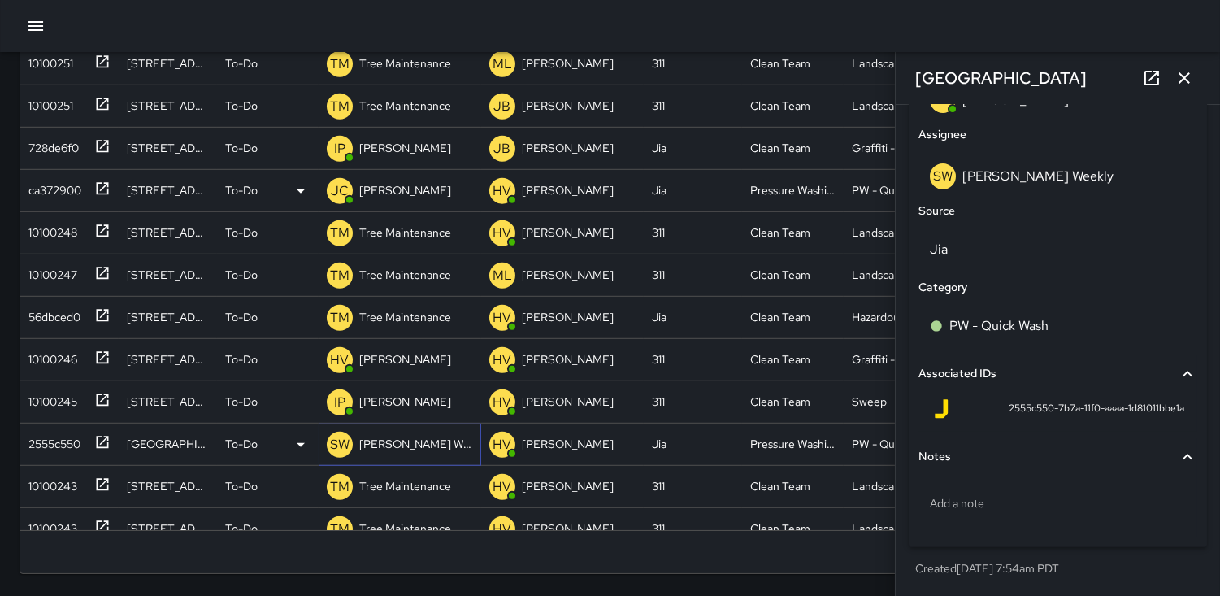
click at [333, 445] on p "SW" at bounding box center [340, 445] width 20 height 20
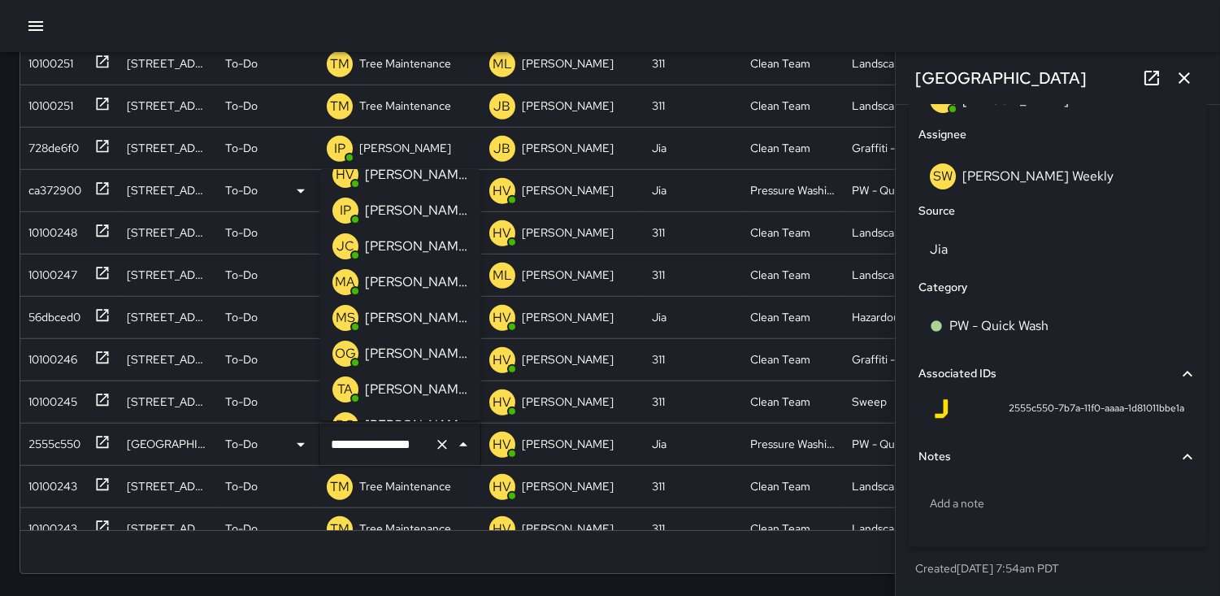
scroll to position [0, 0]
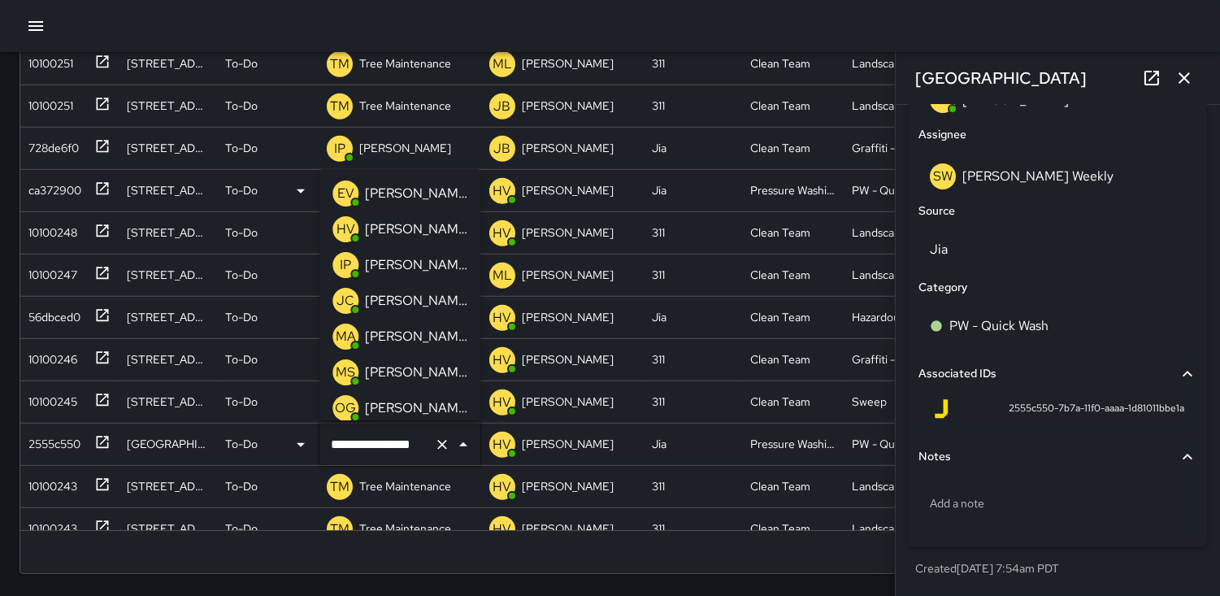
click at [345, 298] on p "JC" at bounding box center [346, 301] width 18 height 20
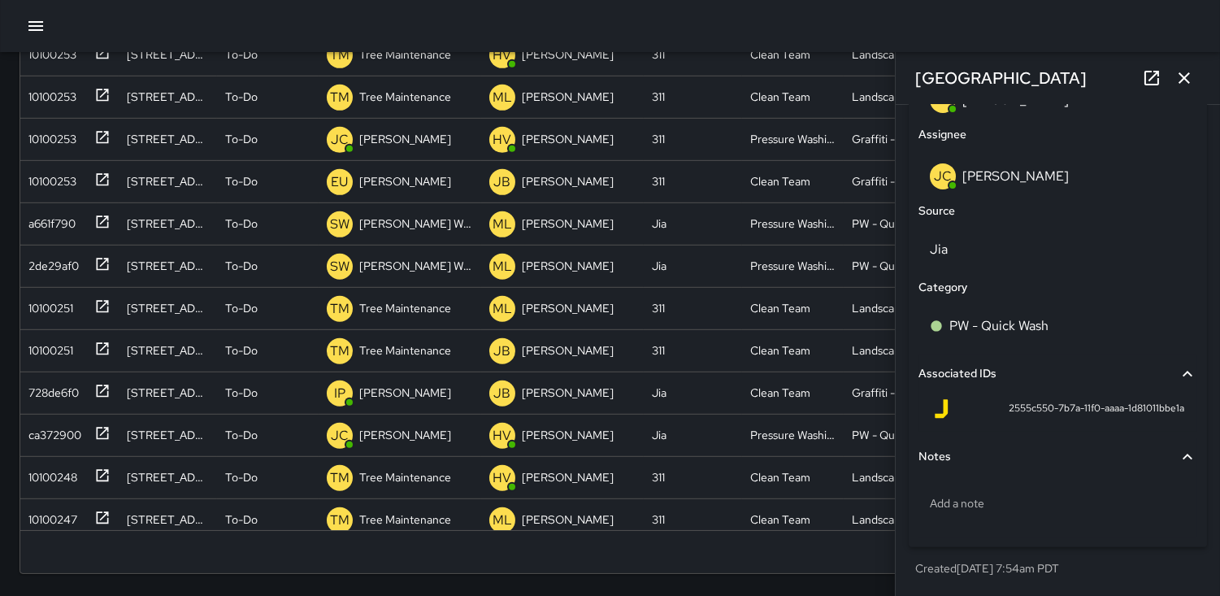
scroll to position [1681, 0]
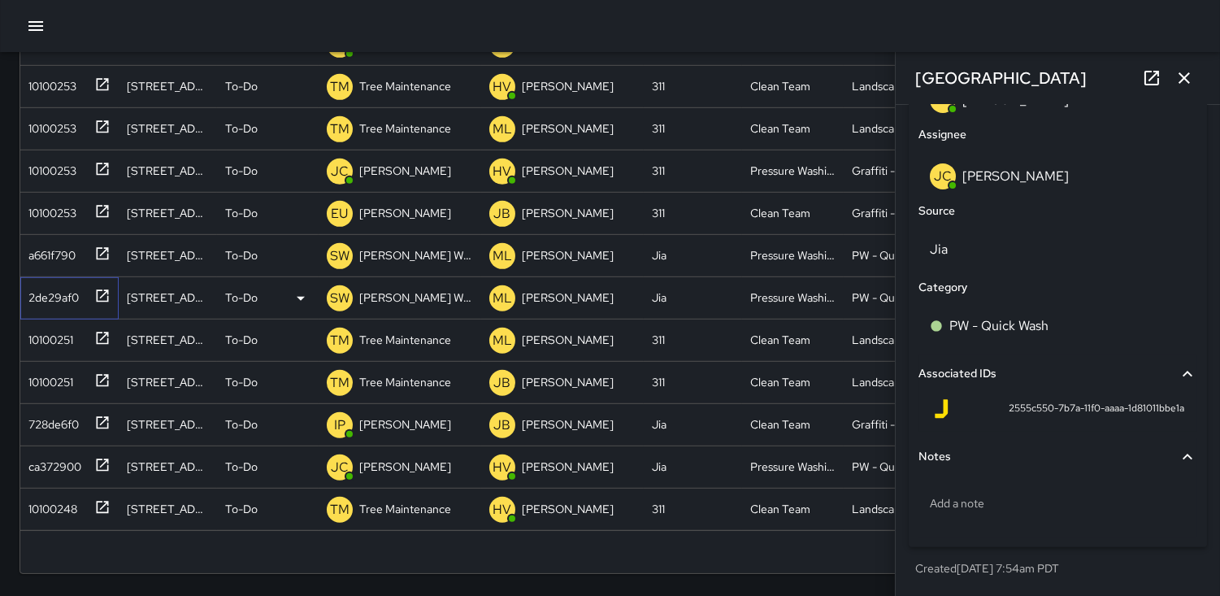
click at [55, 293] on div "2de29af0" at bounding box center [50, 294] width 57 height 23
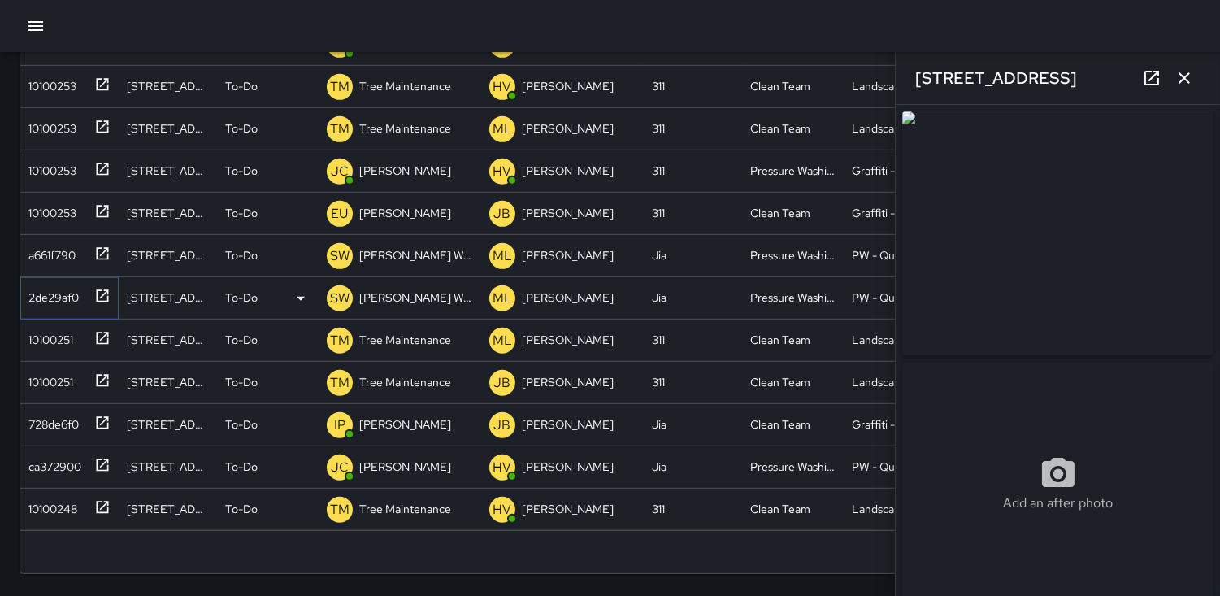
type input "**********"
click at [337, 290] on p "SW" at bounding box center [340, 299] width 20 height 20
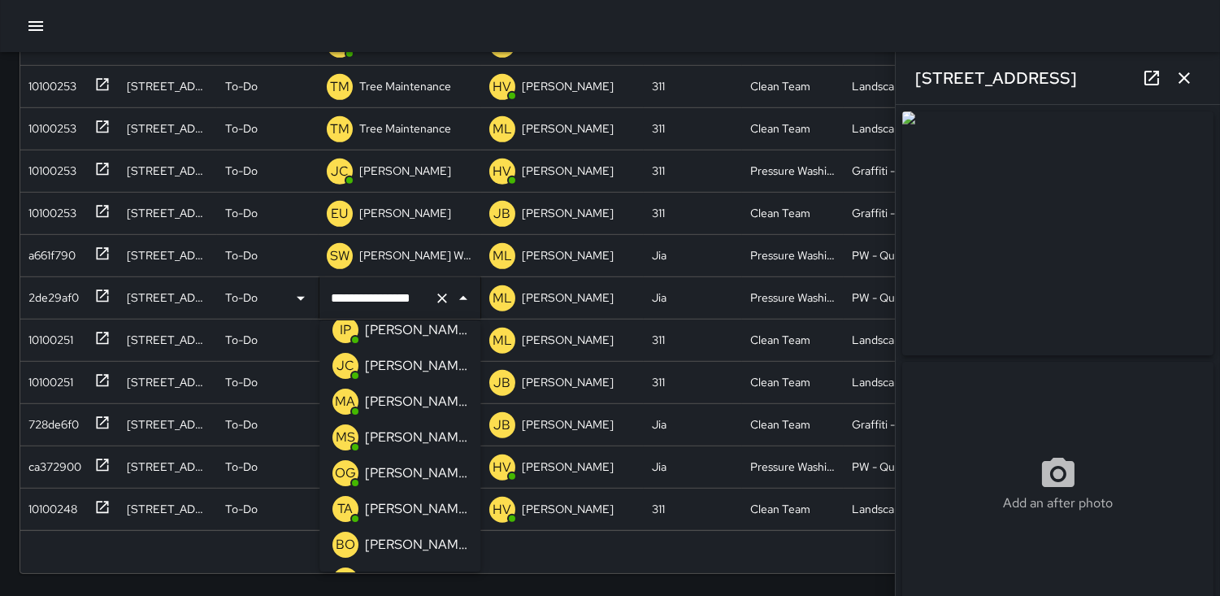
scroll to position [54, 0]
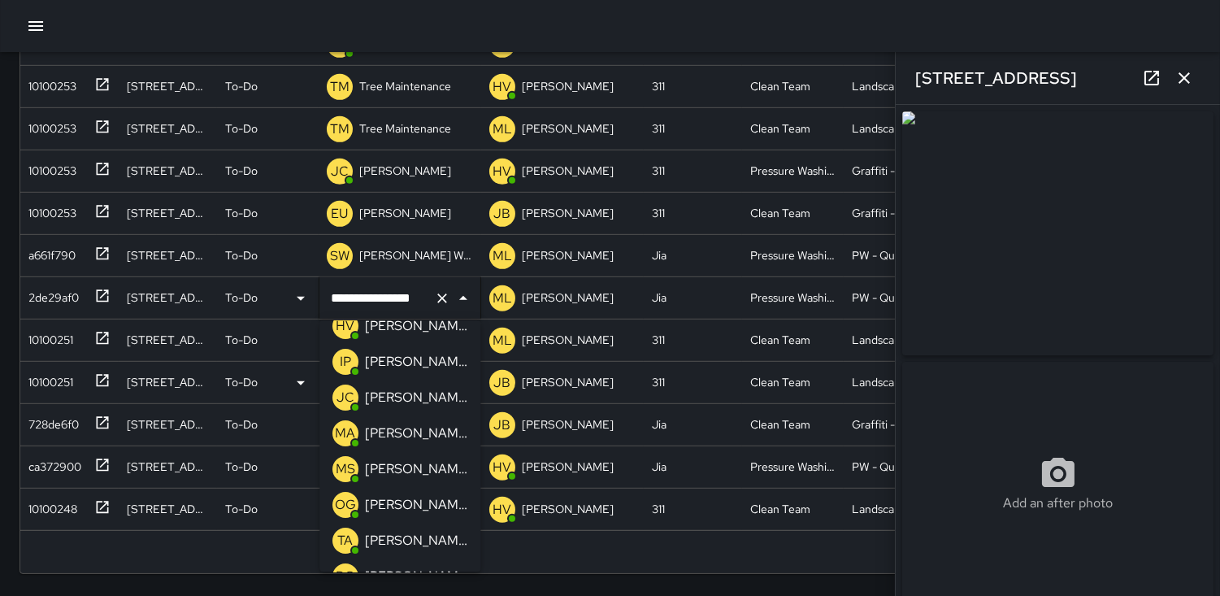
click at [348, 394] on p "JC" at bounding box center [346, 398] width 18 height 20
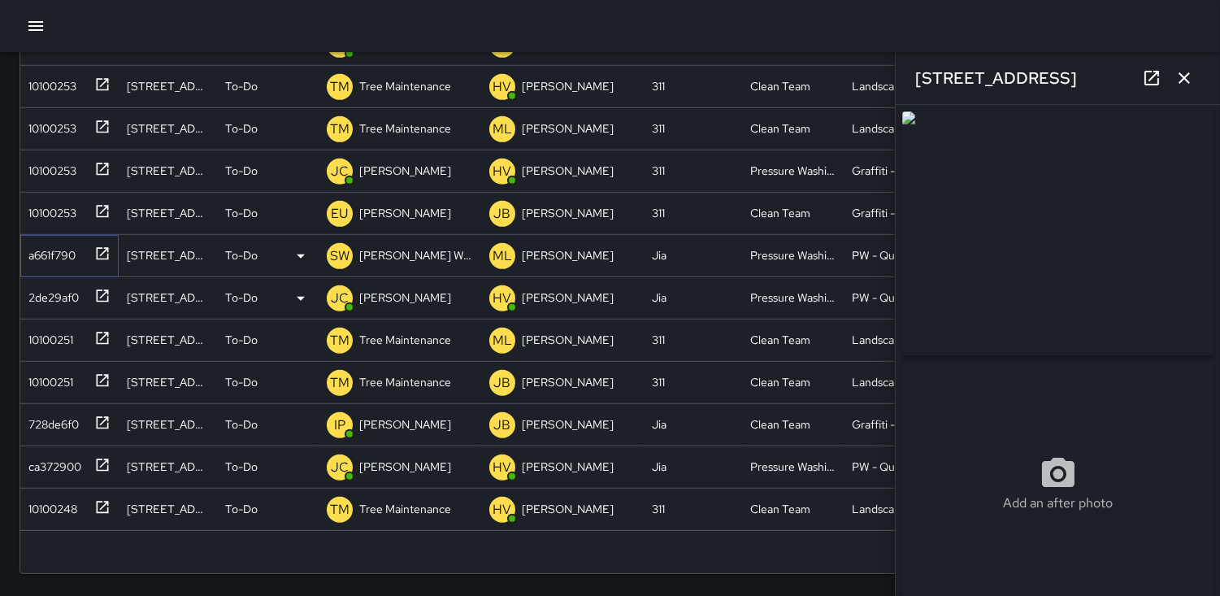
click at [47, 248] on div "a661f790" at bounding box center [49, 252] width 54 height 23
click at [335, 254] on p "SW" at bounding box center [340, 256] width 20 height 20
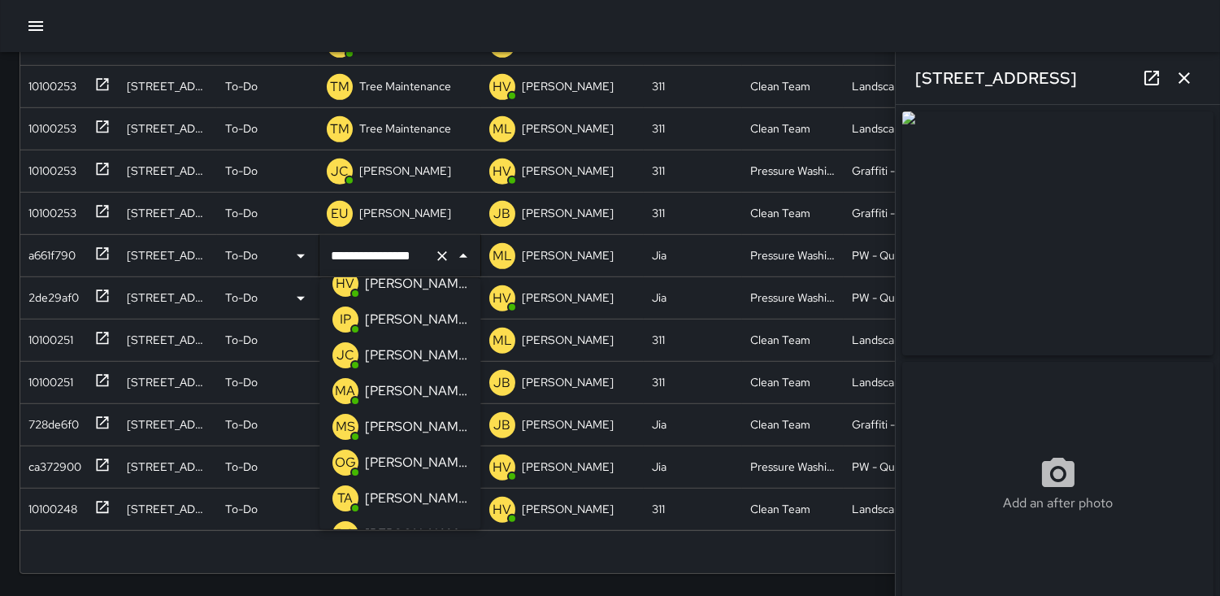
click at [344, 358] on p "JC" at bounding box center [346, 355] width 18 height 20
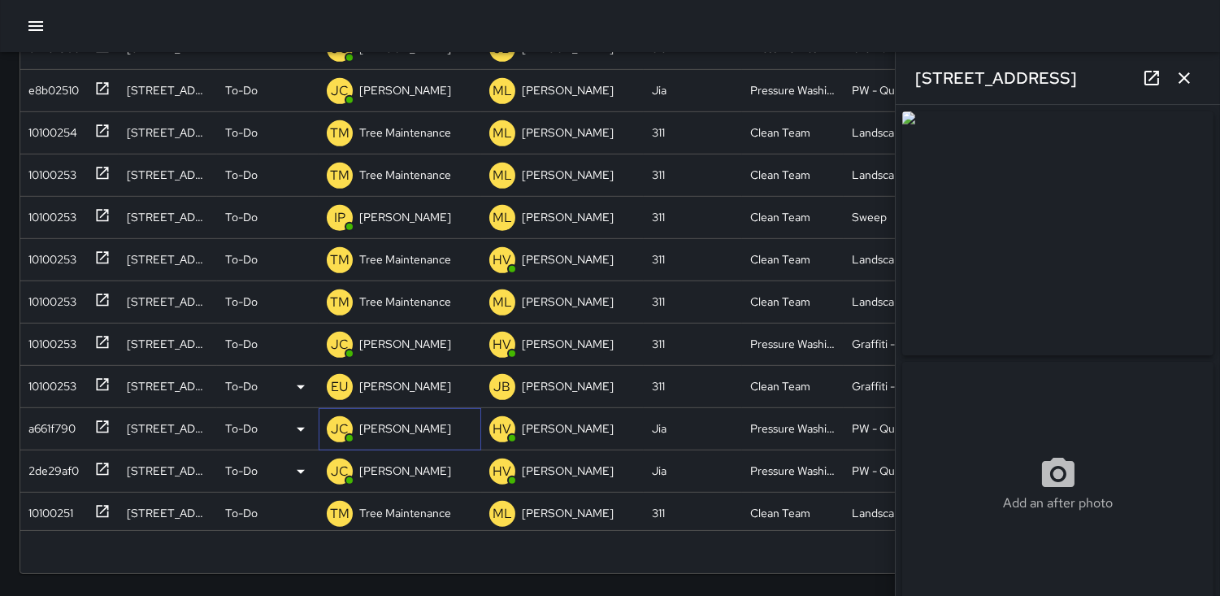
scroll to position [1501, 0]
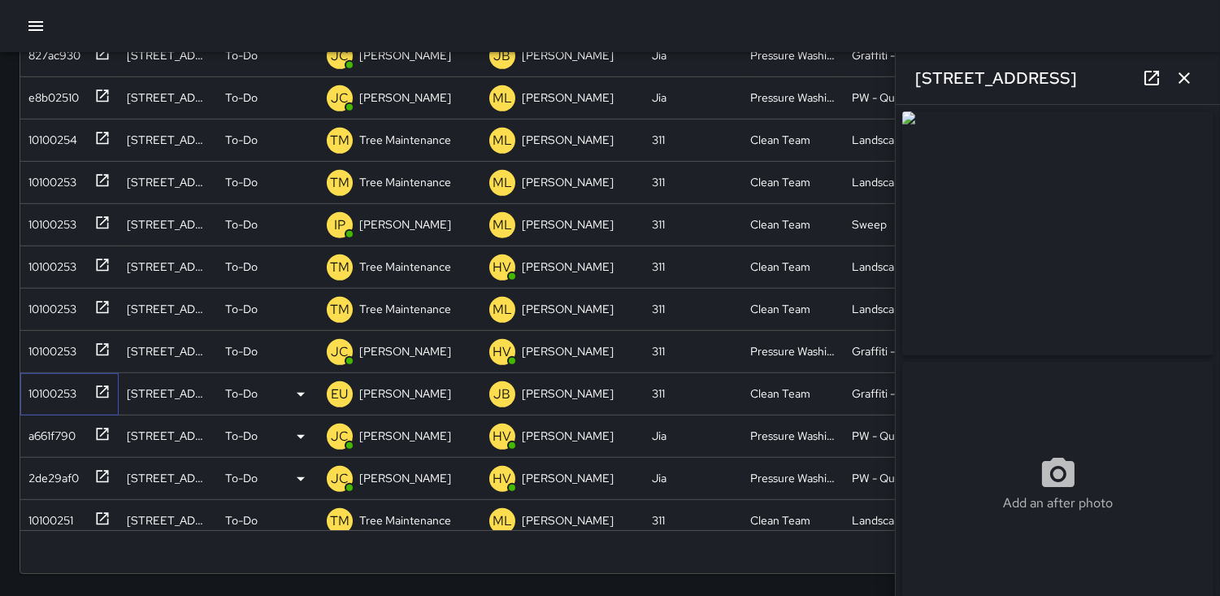
click at [63, 384] on div "10100253" at bounding box center [49, 390] width 54 height 23
type input "**********"
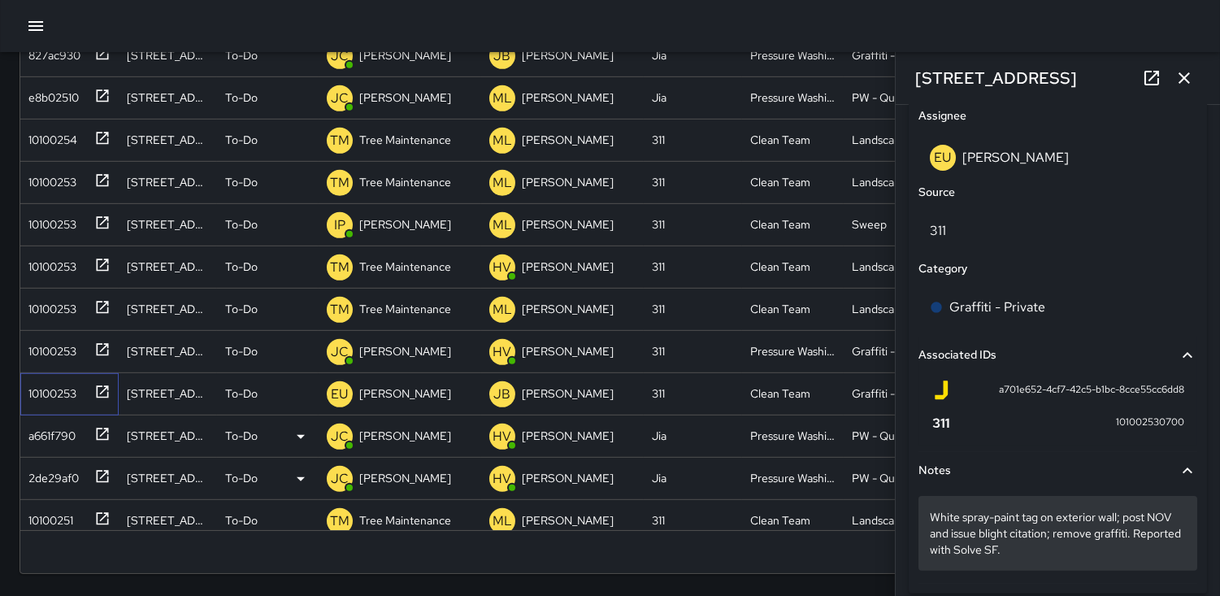
scroll to position [973, 0]
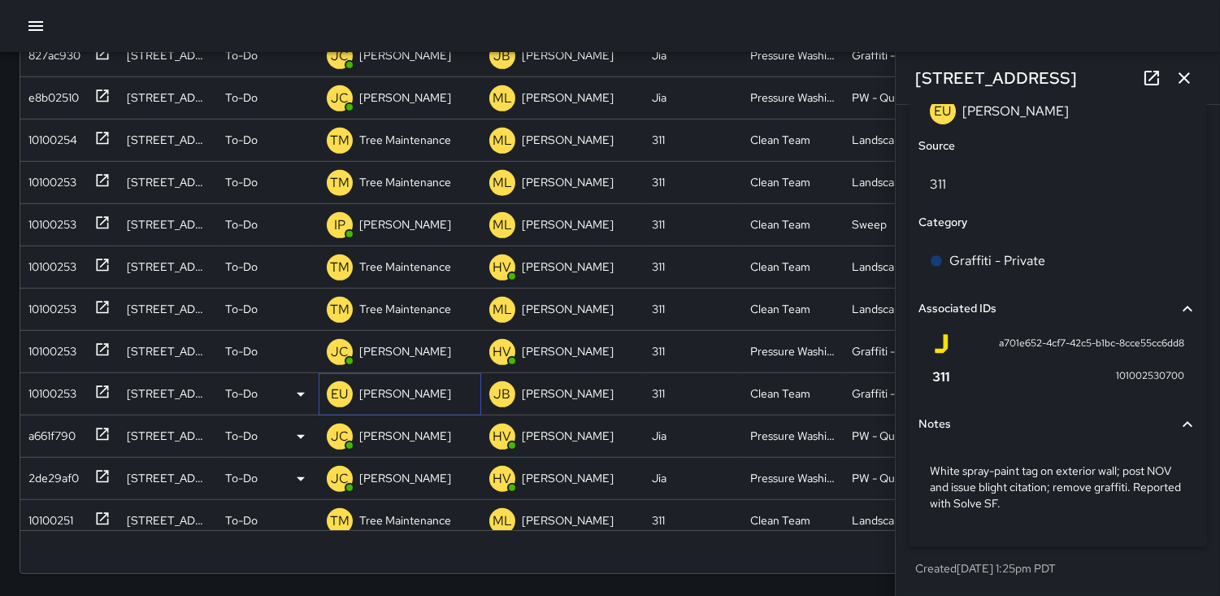
click at [332, 393] on p "EU" at bounding box center [340, 394] width 17 height 20
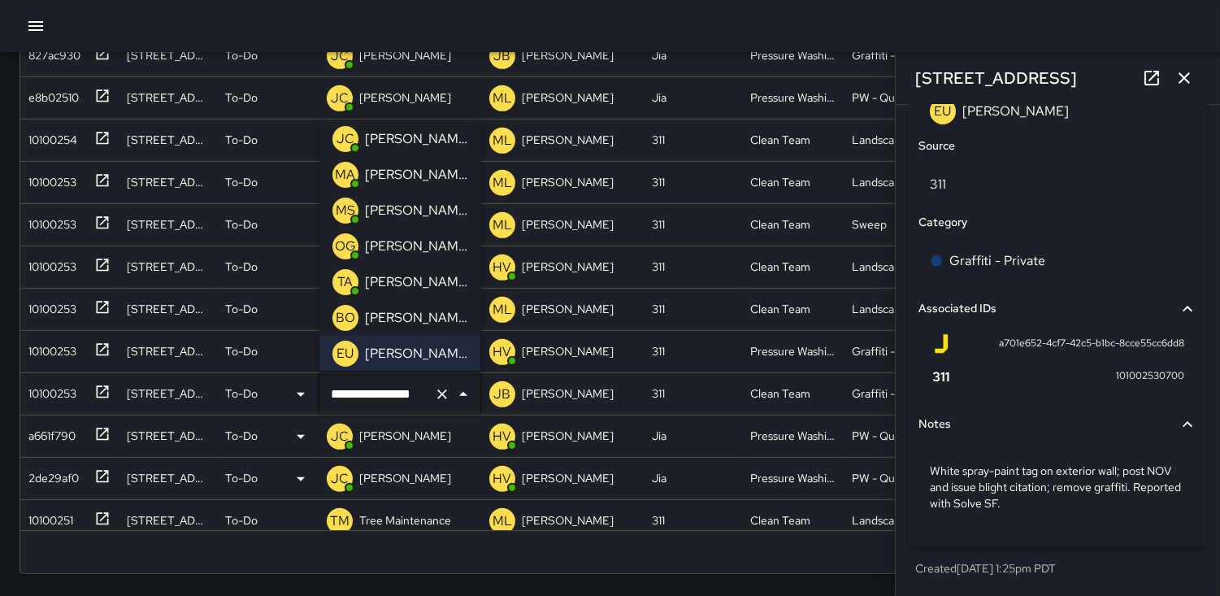
scroll to position [22, 0]
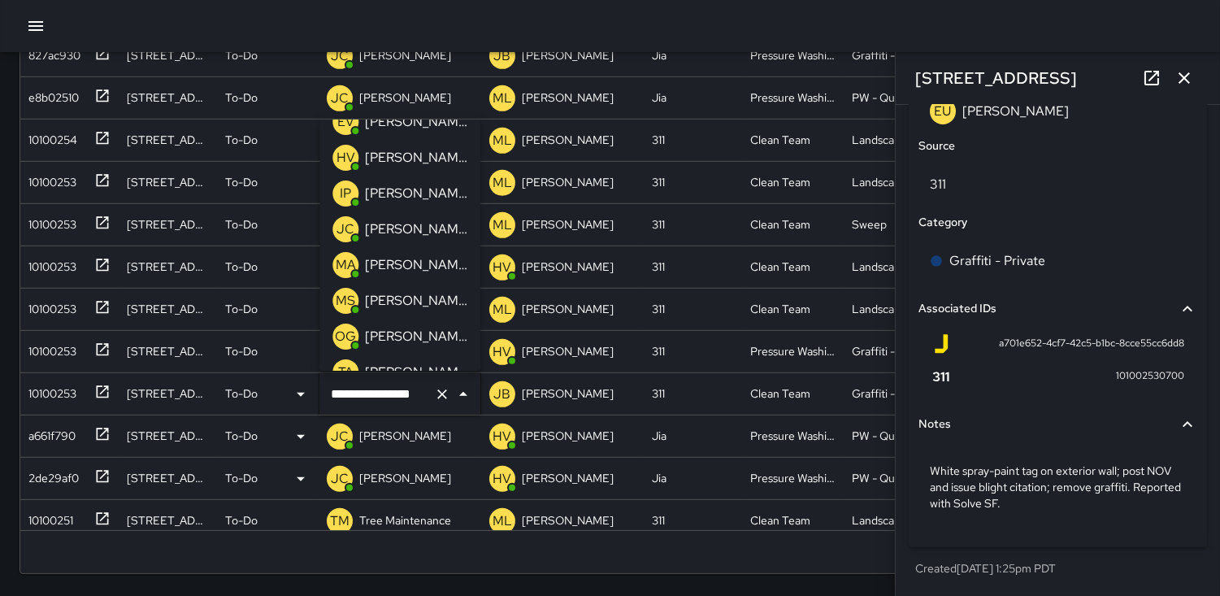
click at [347, 156] on p "HV" at bounding box center [346, 158] width 19 height 20
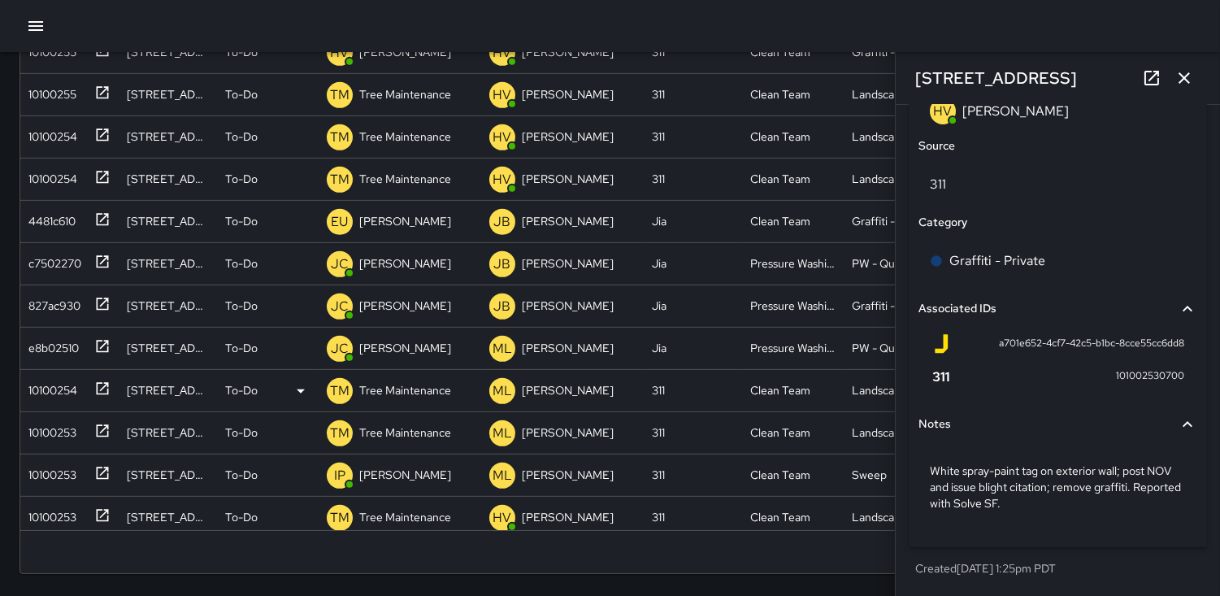
scroll to position [1230, 0]
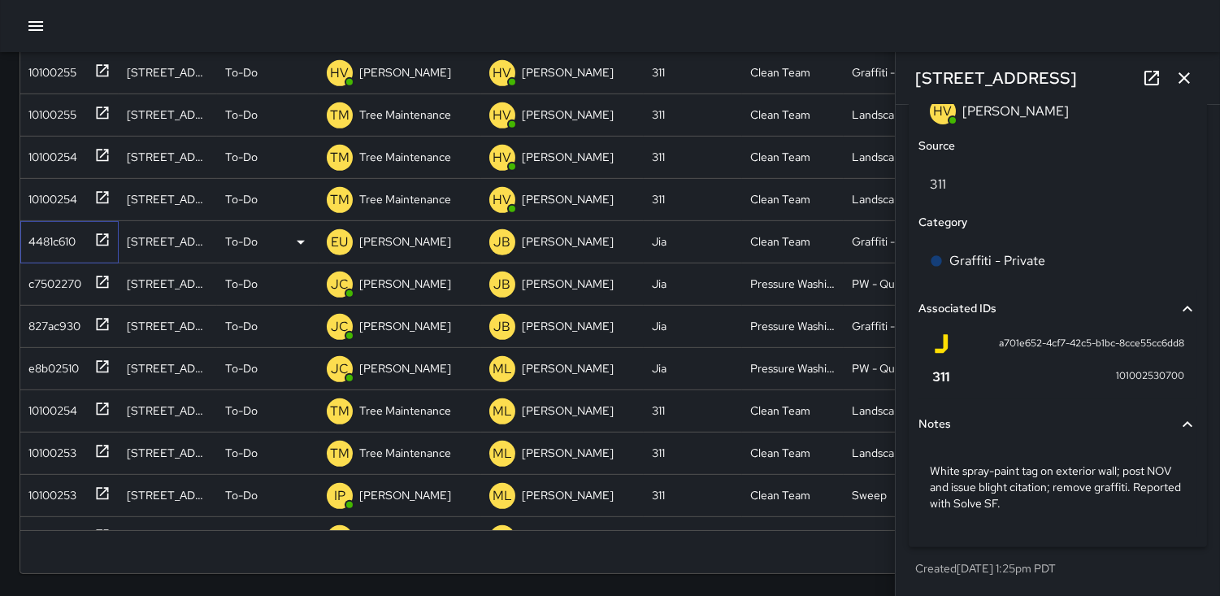
click at [80, 245] on div "4481c610" at bounding box center [66, 238] width 89 height 27
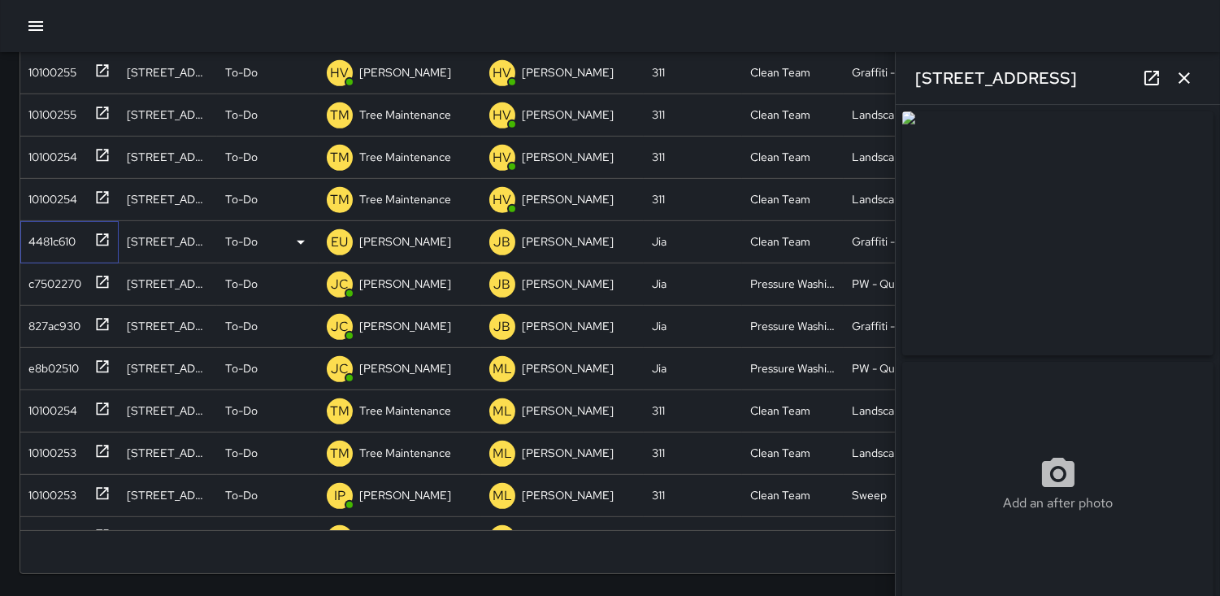
type input "**********"
click at [341, 242] on p "EU" at bounding box center [340, 242] width 17 height 20
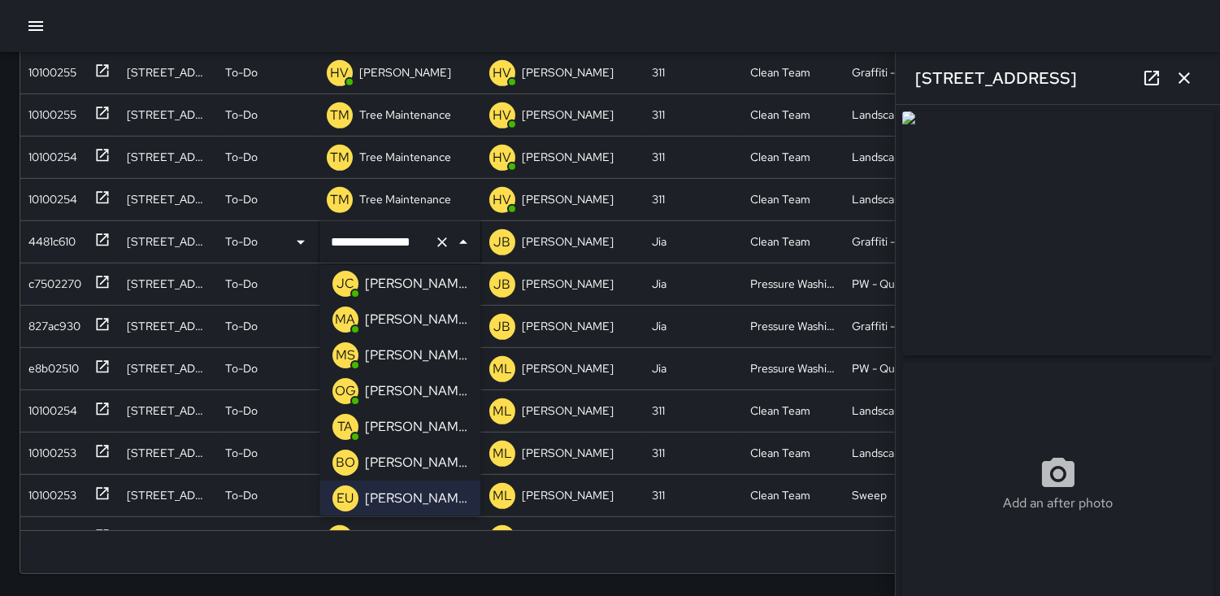
scroll to position [22, 0]
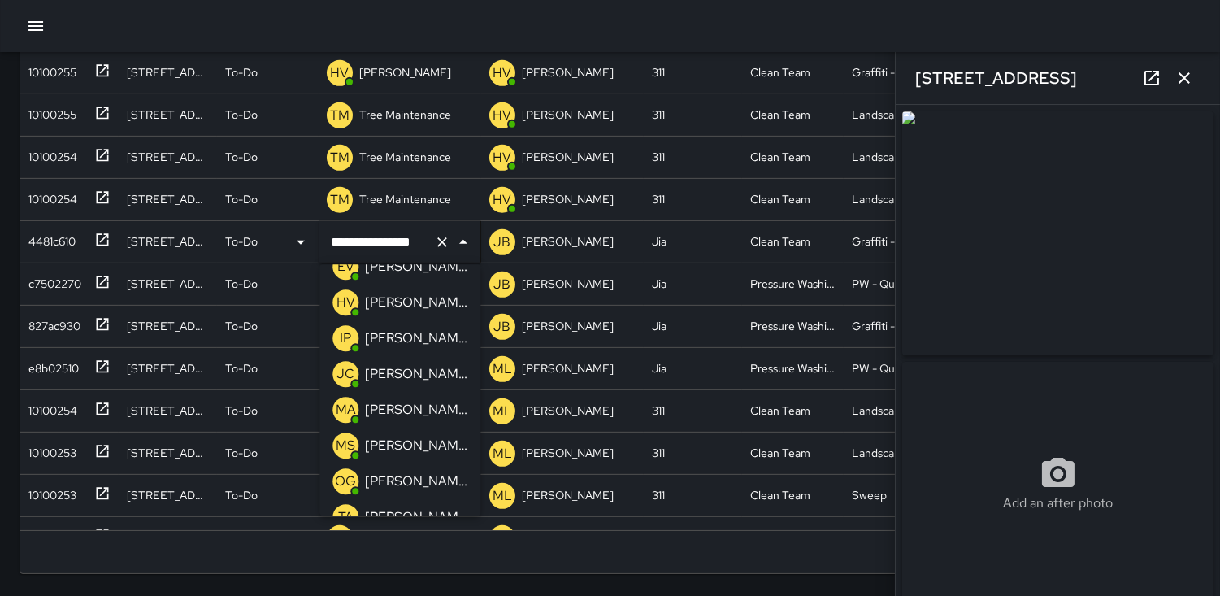
click at [340, 335] on p "IP" at bounding box center [345, 338] width 11 height 20
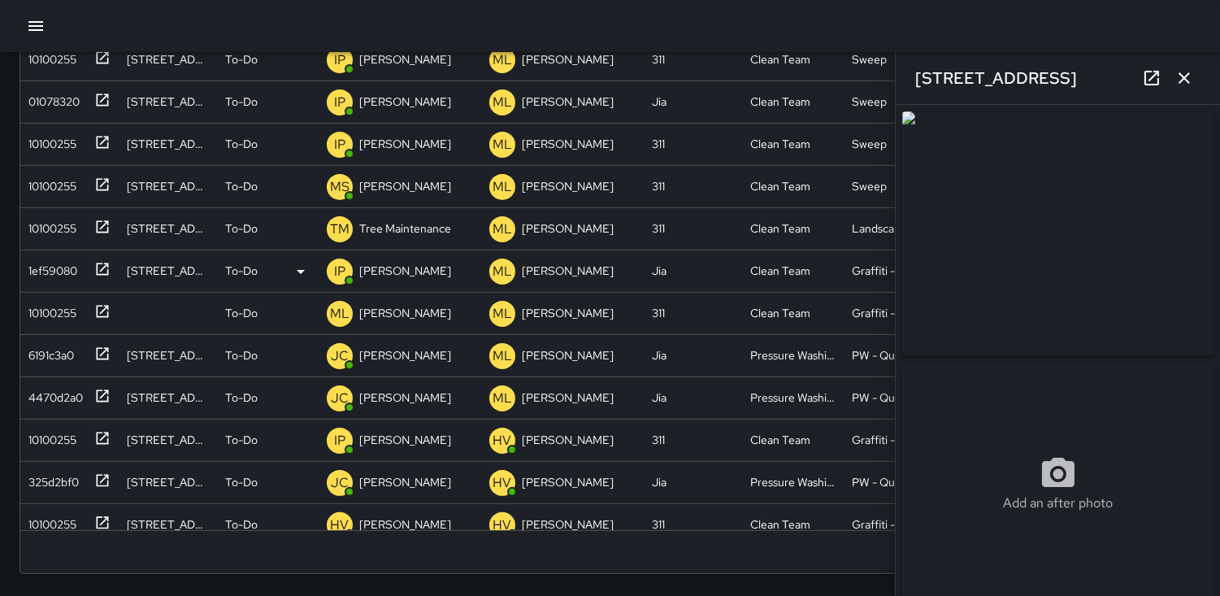
scroll to position [688, 0]
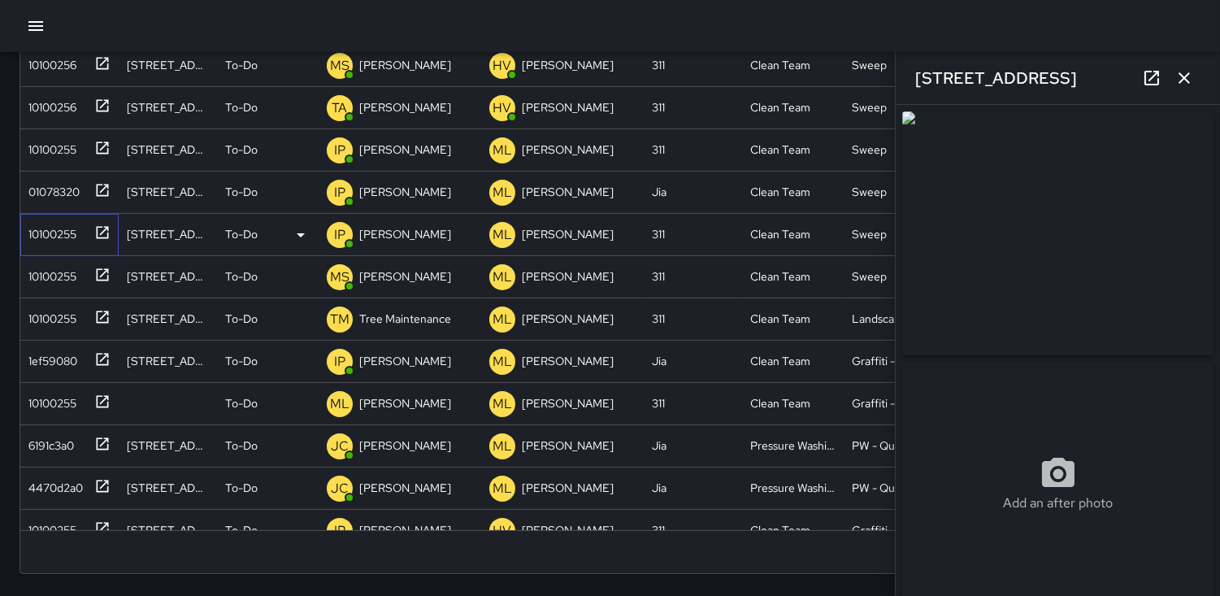
click at [59, 222] on div "10100255" at bounding box center [49, 230] width 54 height 23
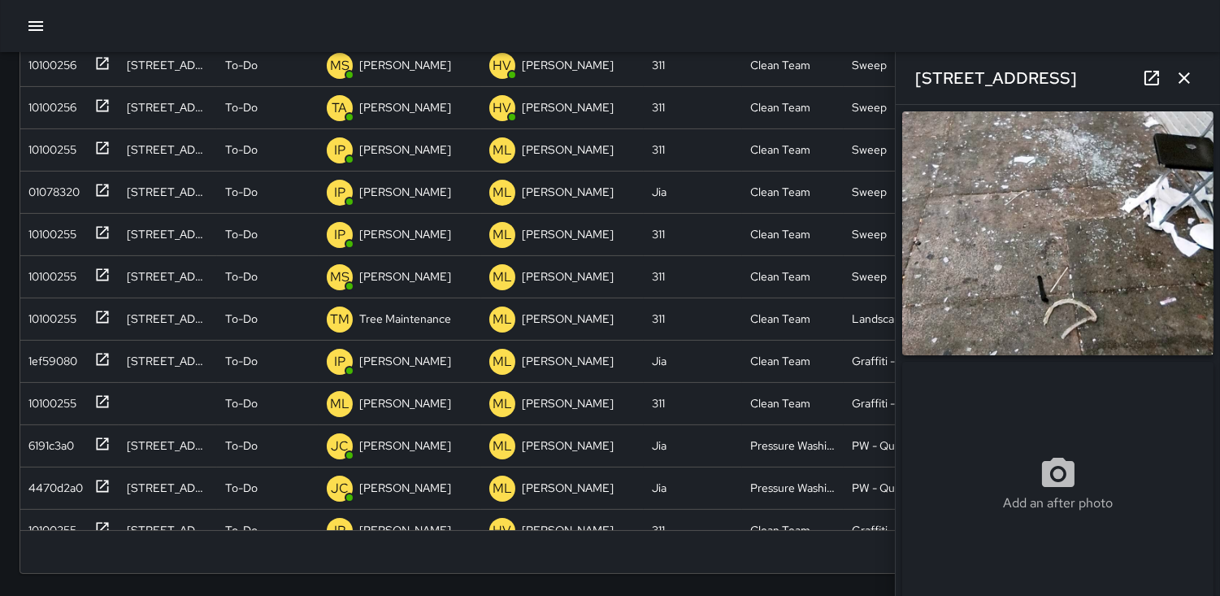
click at [1181, 82] on icon "button" at bounding box center [1184, 77] width 11 height 11
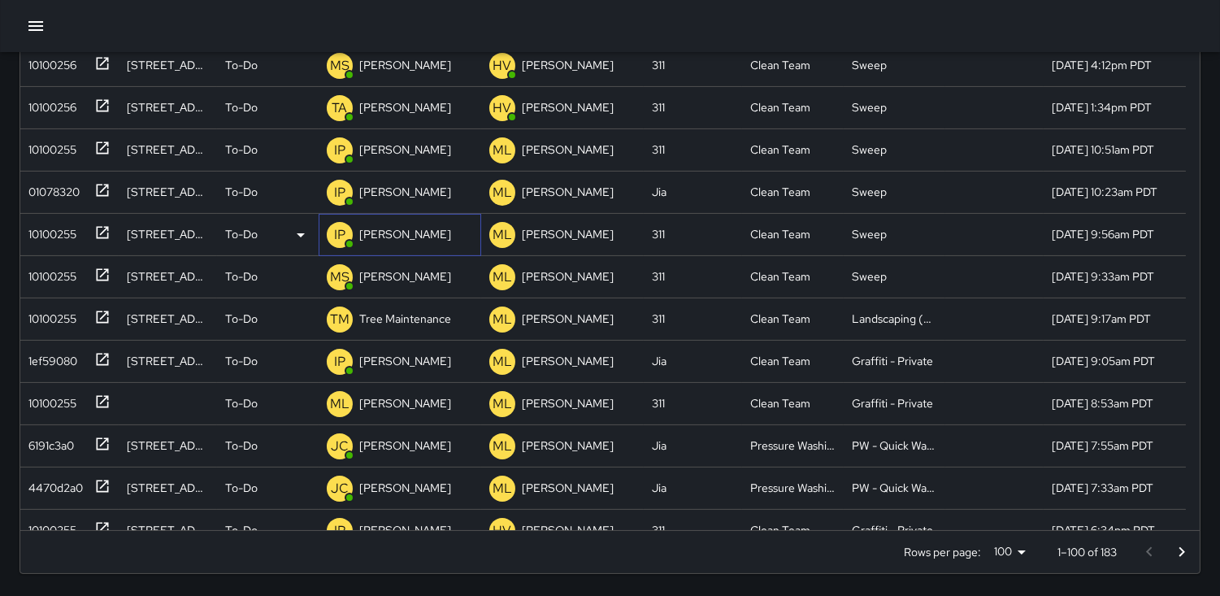
click at [334, 234] on p "IP" at bounding box center [339, 235] width 11 height 20
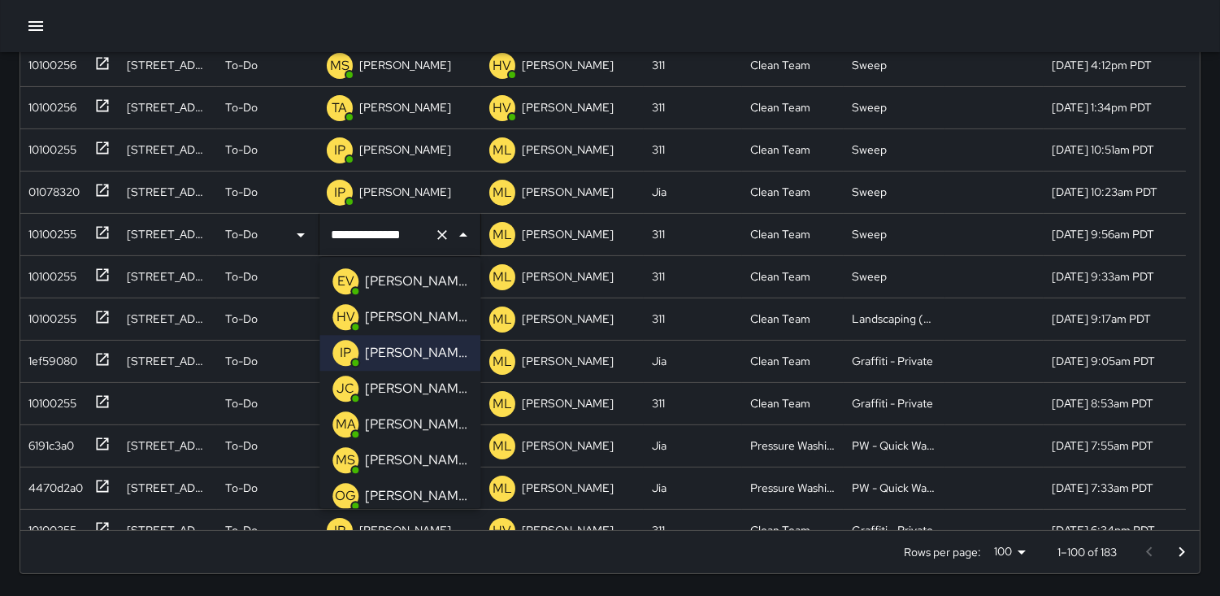
click at [350, 424] on p "MA" at bounding box center [346, 425] width 20 height 20
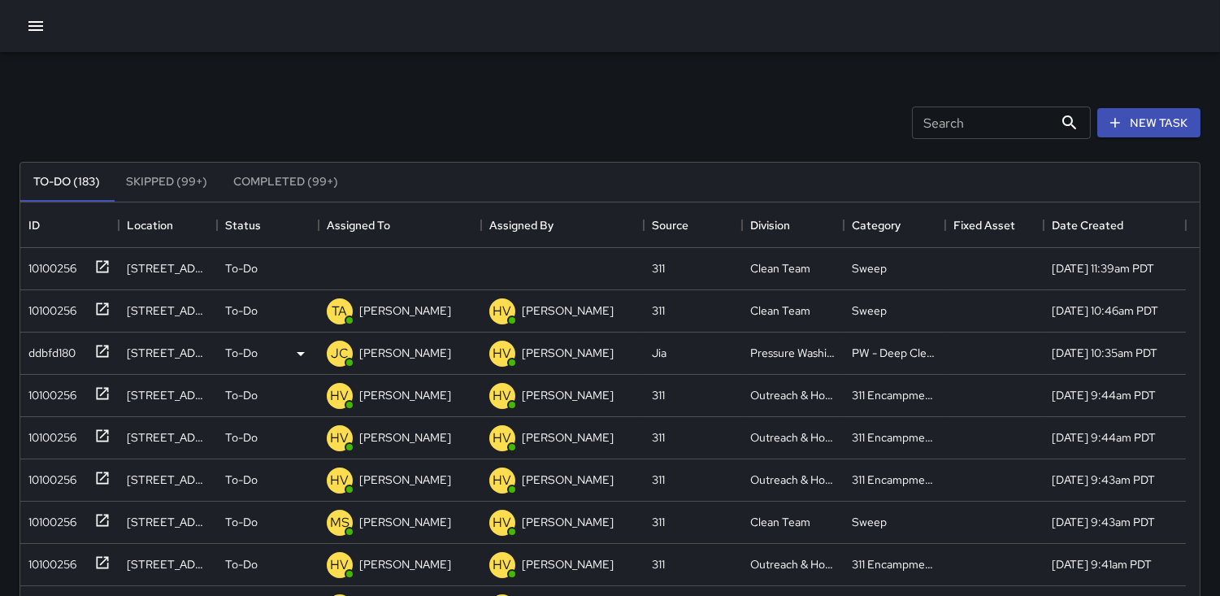
scroll to position [0, 0]
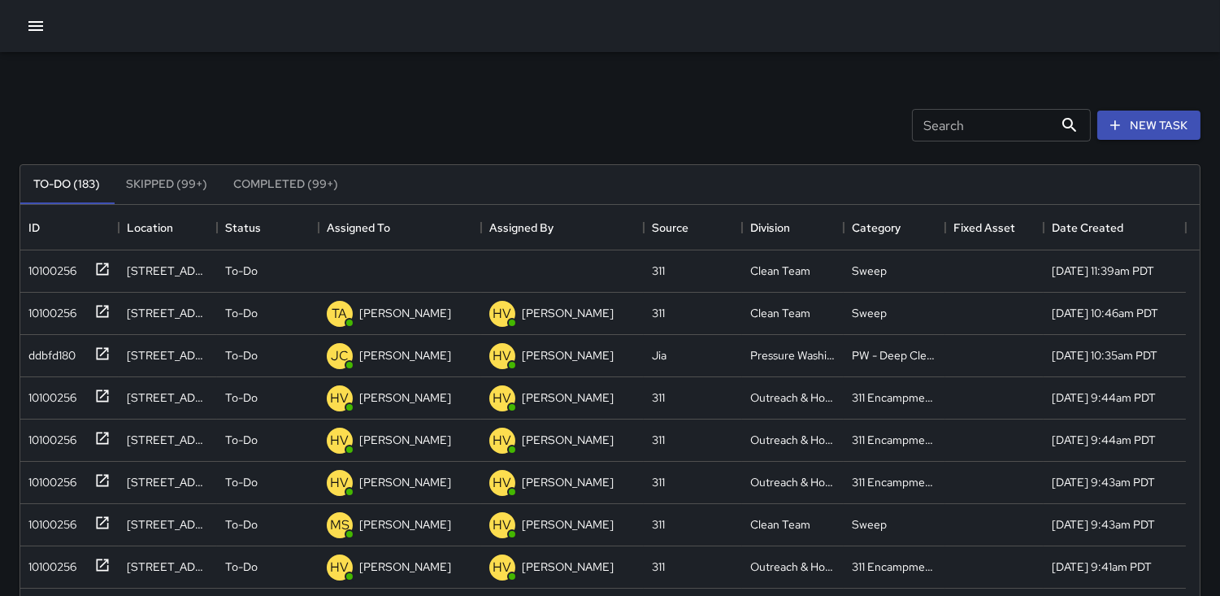
click at [285, 85] on div "Search Search New Task" at bounding box center [610, 125] width 1188 height 85
click at [57, 262] on div "10100256" at bounding box center [49, 267] width 54 height 23
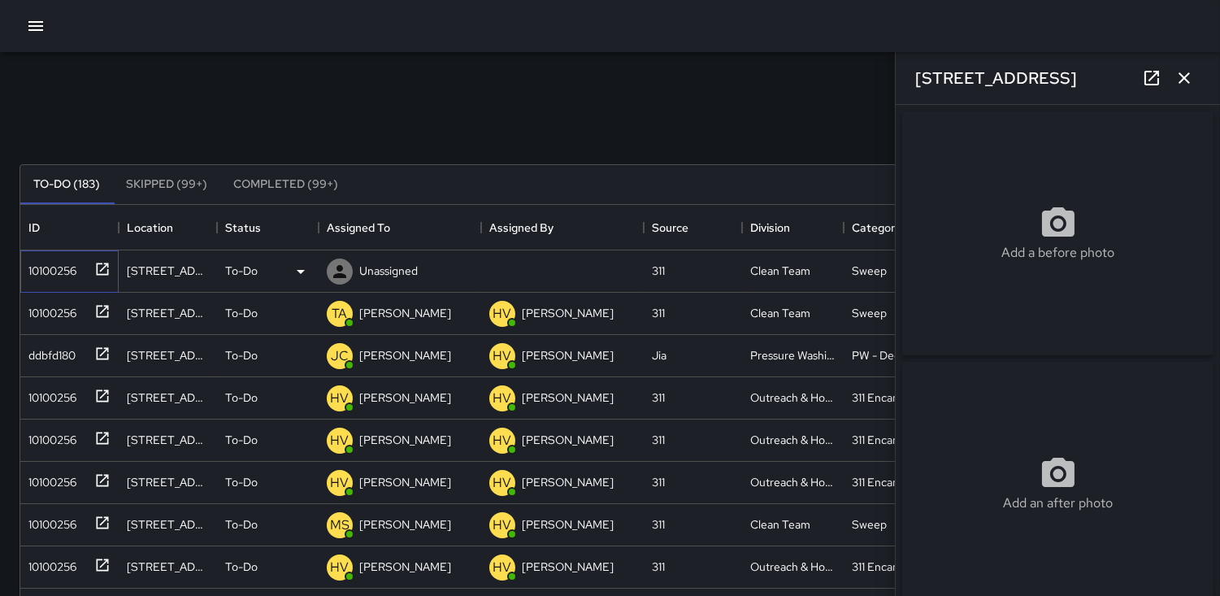
type input "**********"
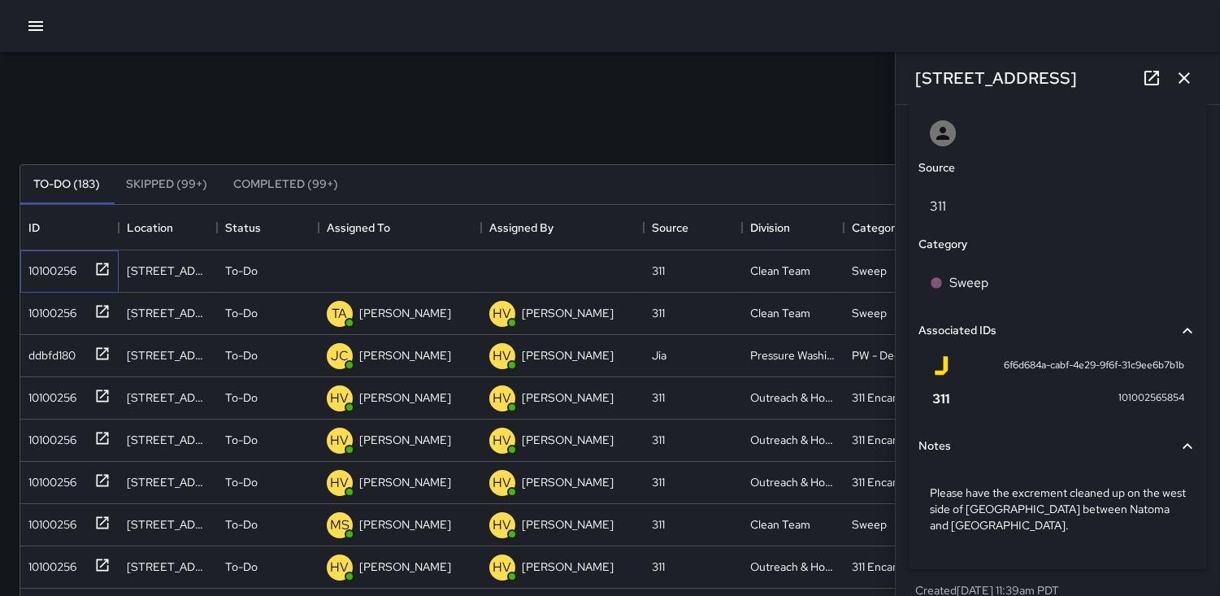
scroll to position [897, 0]
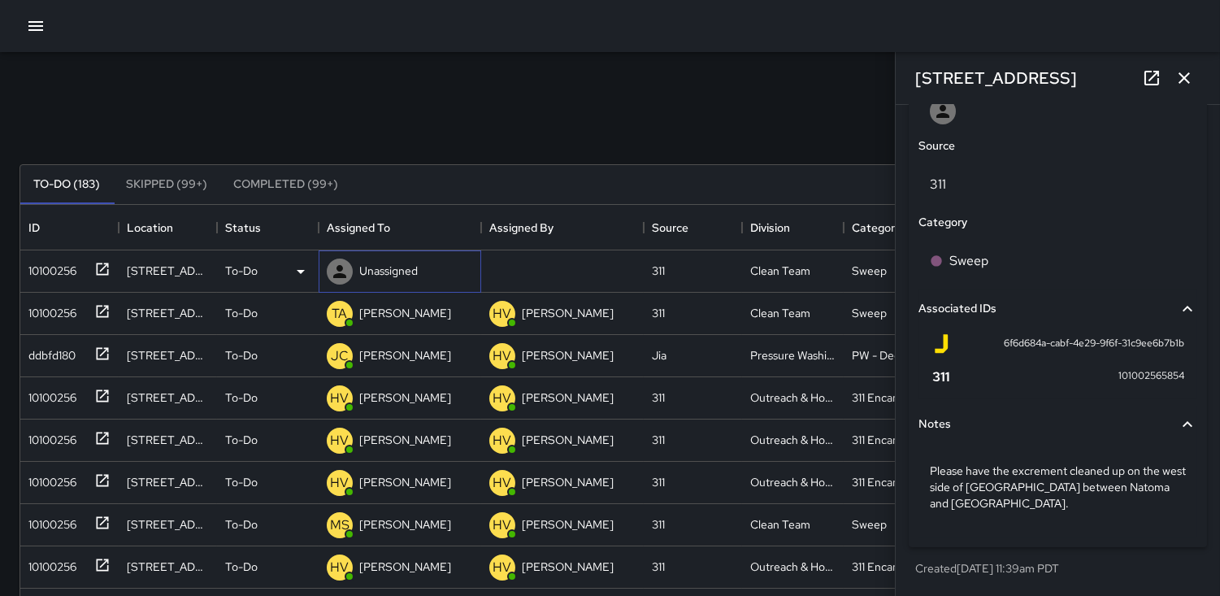
click at [336, 274] on icon at bounding box center [339, 271] width 13 height 13
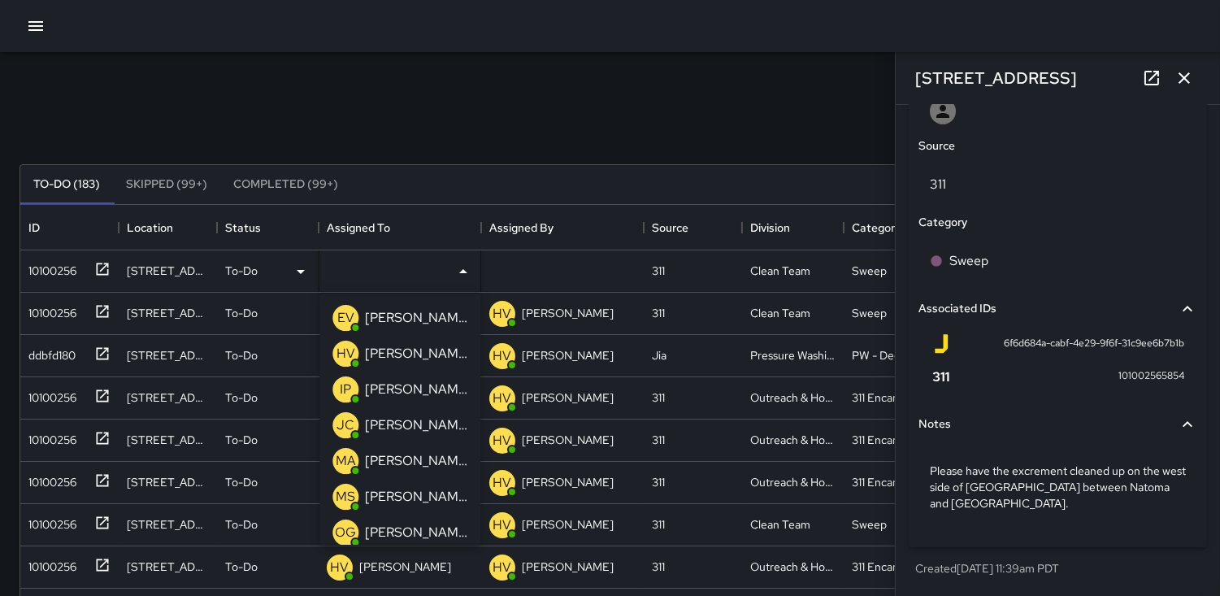
click at [351, 462] on p "MA" at bounding box center [346, 461] width 20 height 20
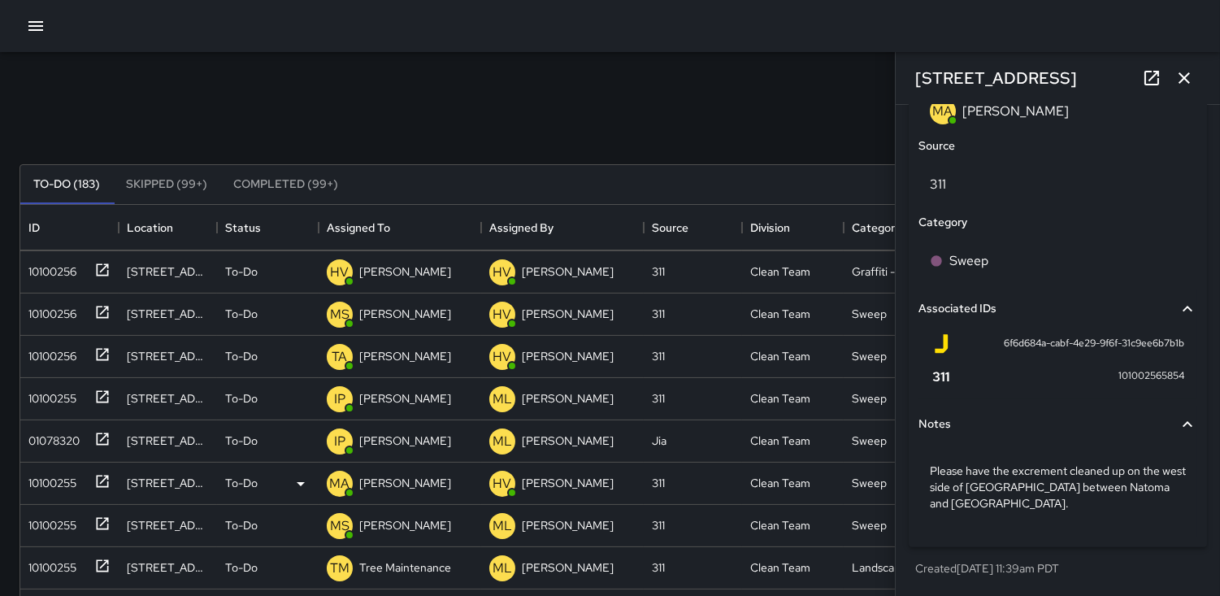
scroll to position [813, 0]
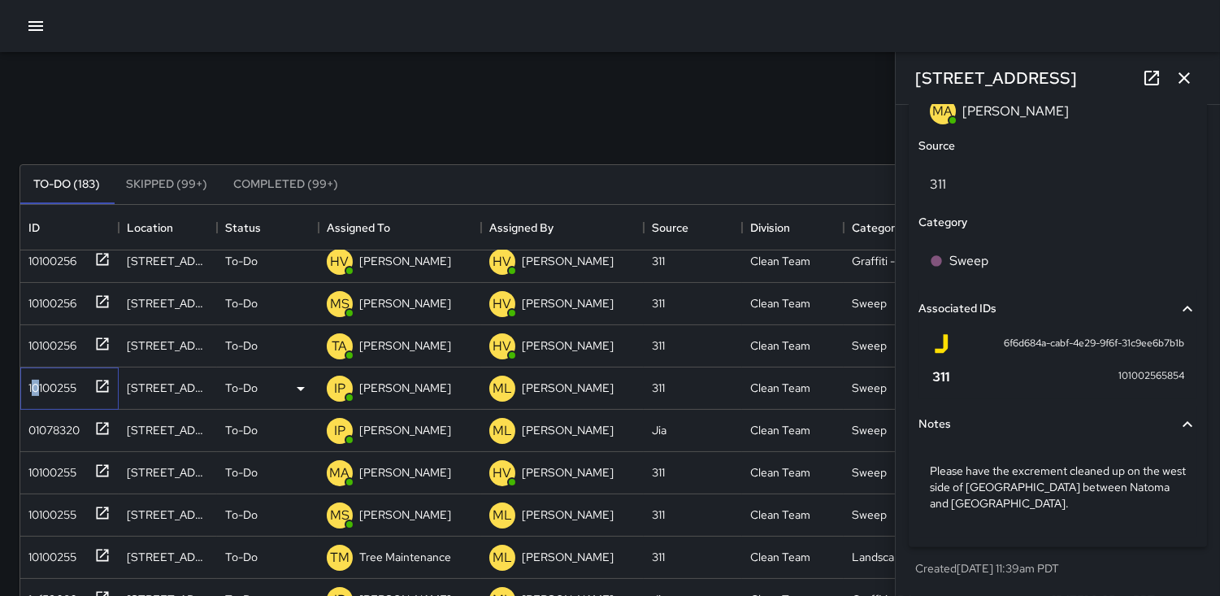
click at [37, 382] on div "10100255" at bounding box center [49, 384] width 54 height 23
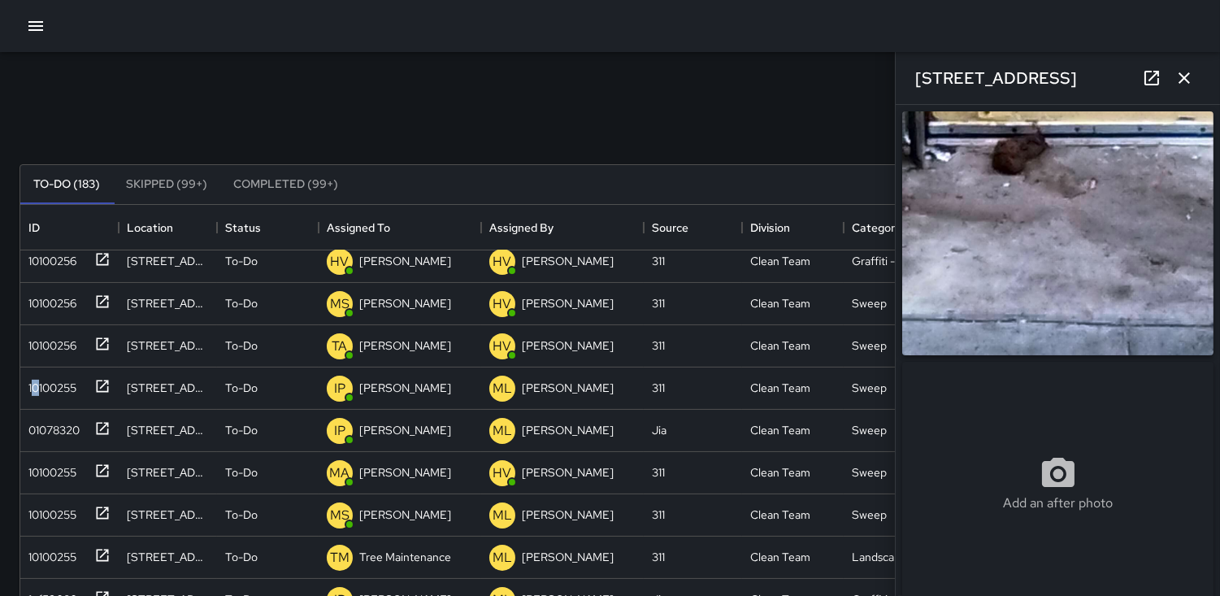
click at [1188, 78] on icon "button" at bounding box center [1185, 78] width 20 height 20
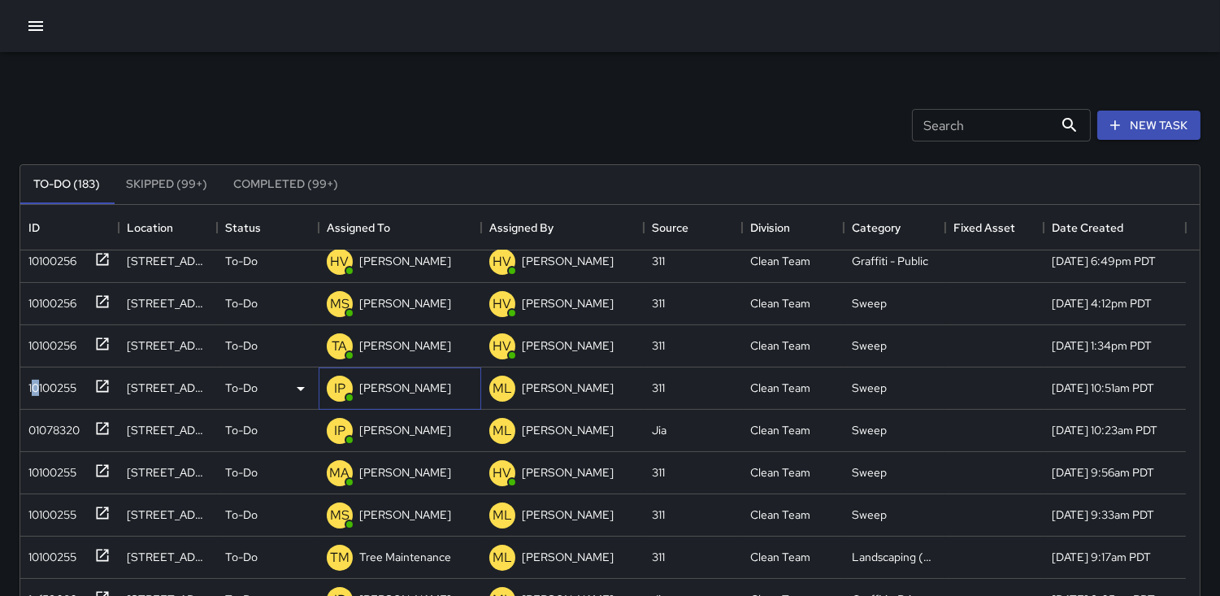
click at [339, 392] on p "IP" at bounding box center [339, 389] width 11 height 20
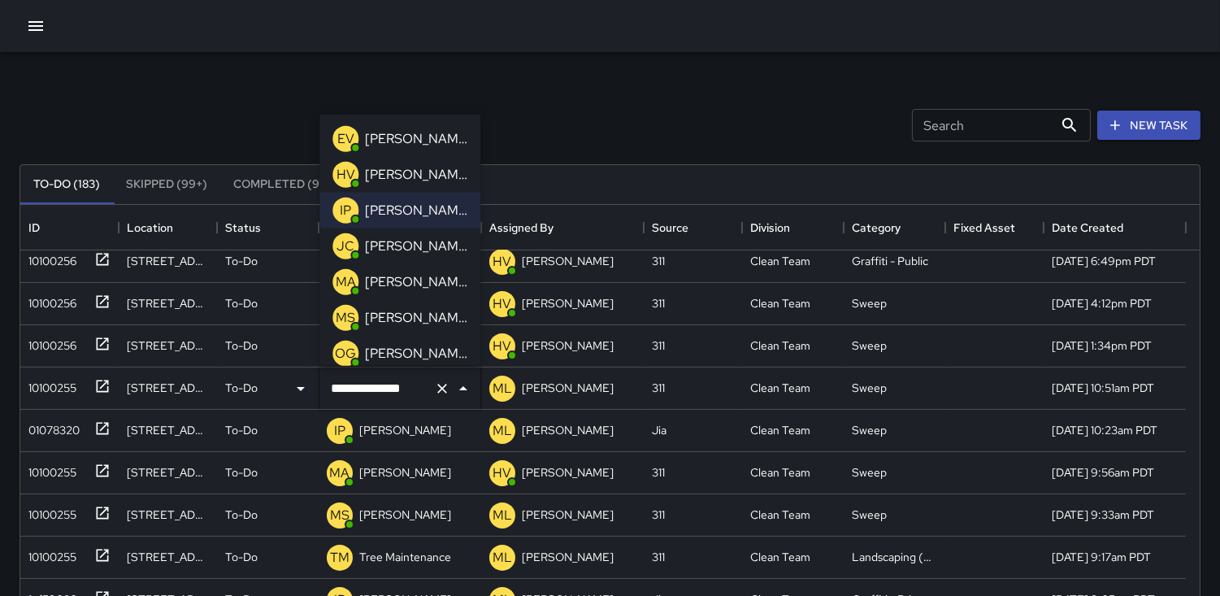
click at [342, 274] on p "MA" at bounding box center [346, 282] width 20 height 20
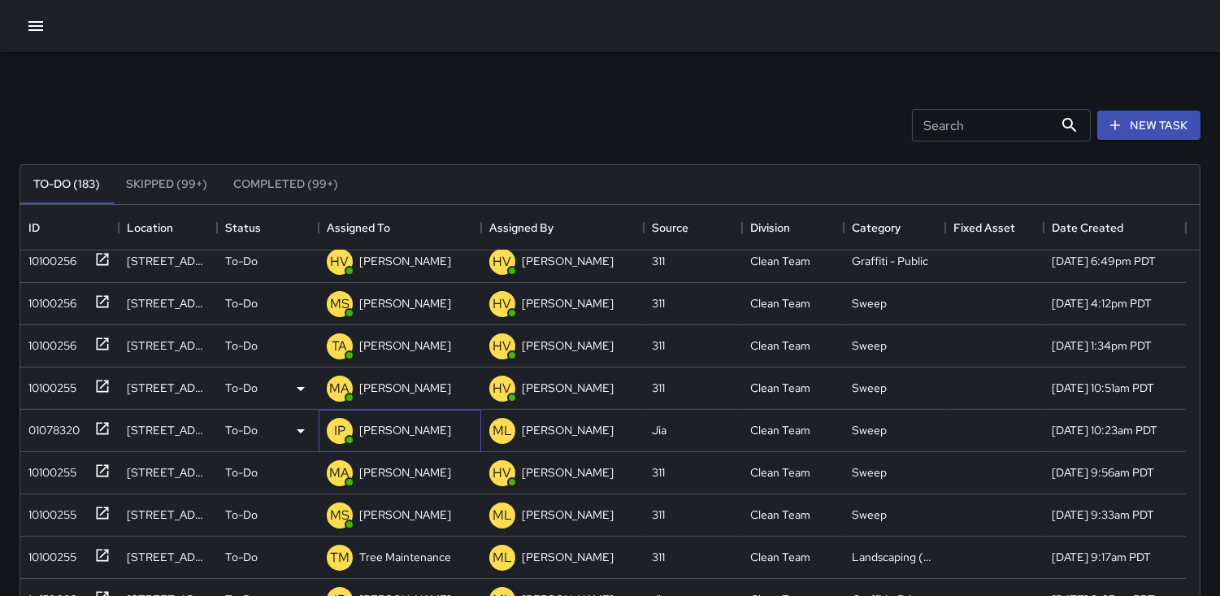
click at [341, 436] on p "IP" at bounding box center [339, 431] width 11 height 20
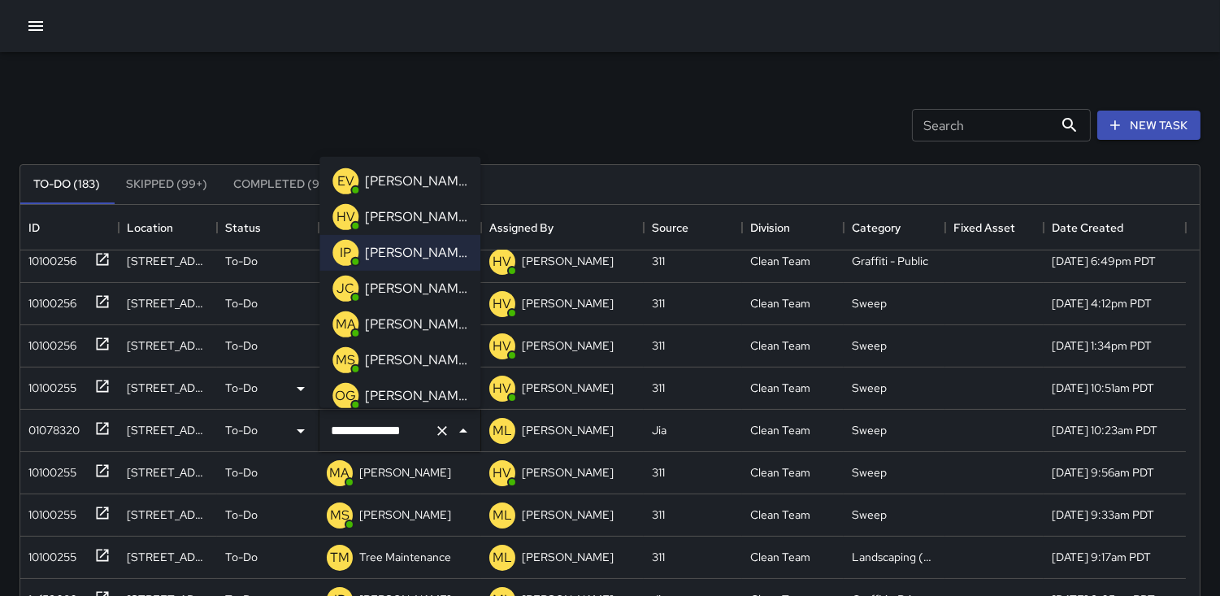
click at [345, 327] on p "MA" at bounding box center [346, 325] width 20 height 20
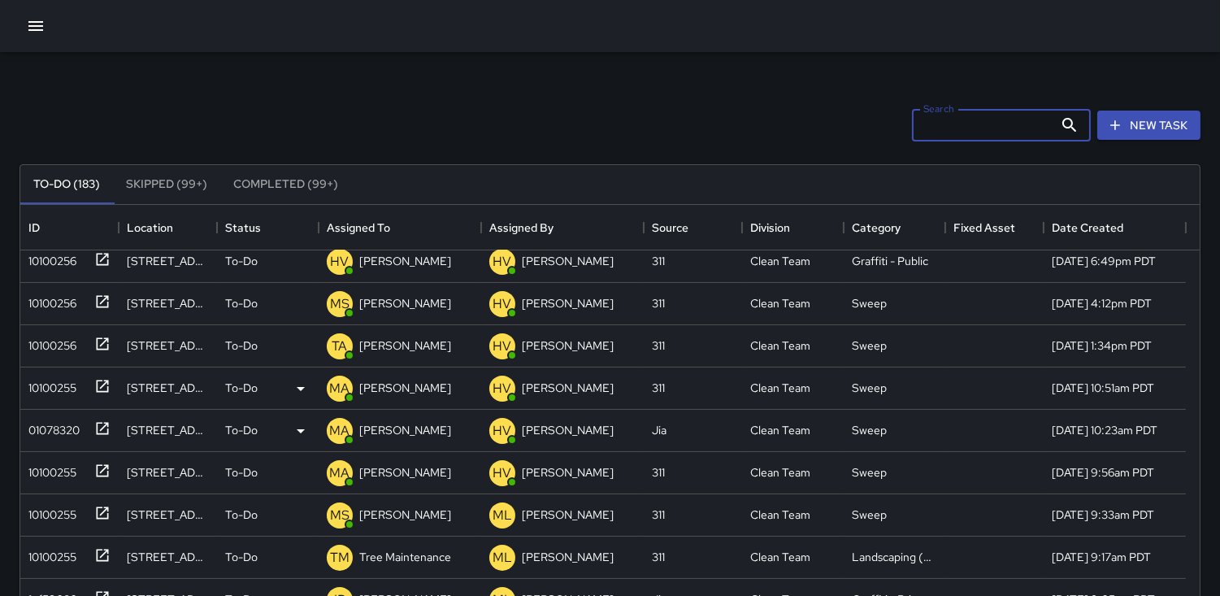
click at [932, 128] on input "Search" at bounding box center [982, 125] width 141 height 33
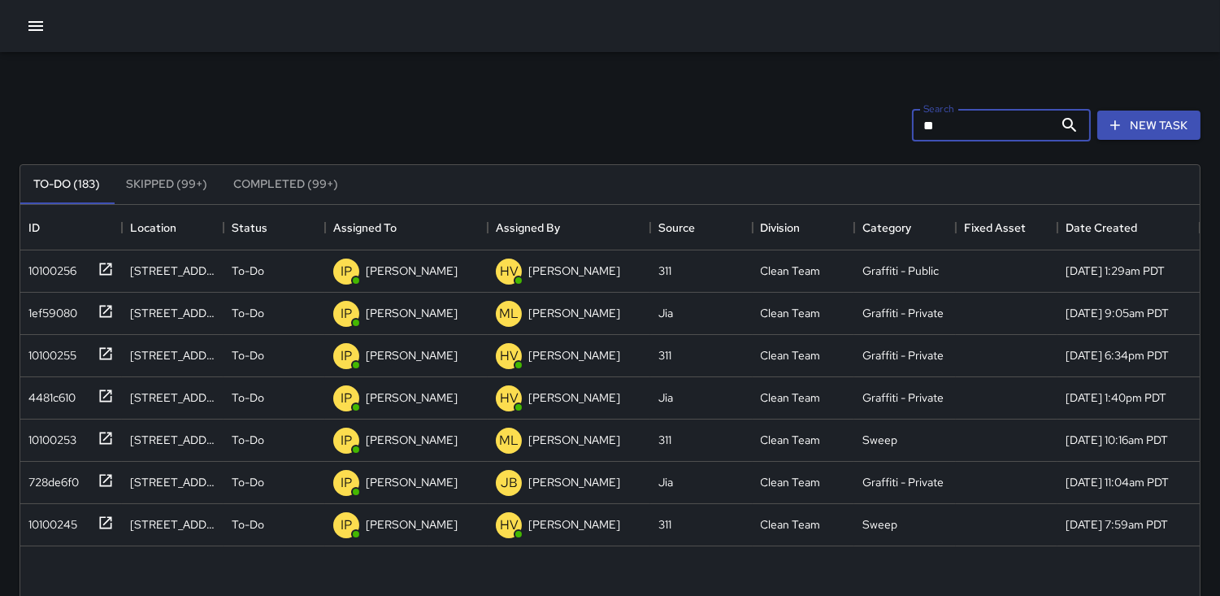
scroll to position [0, 0]
type input "**"
click at [66, 436] on div "10100253" at bounding box center [49, 436] width 54 height 23
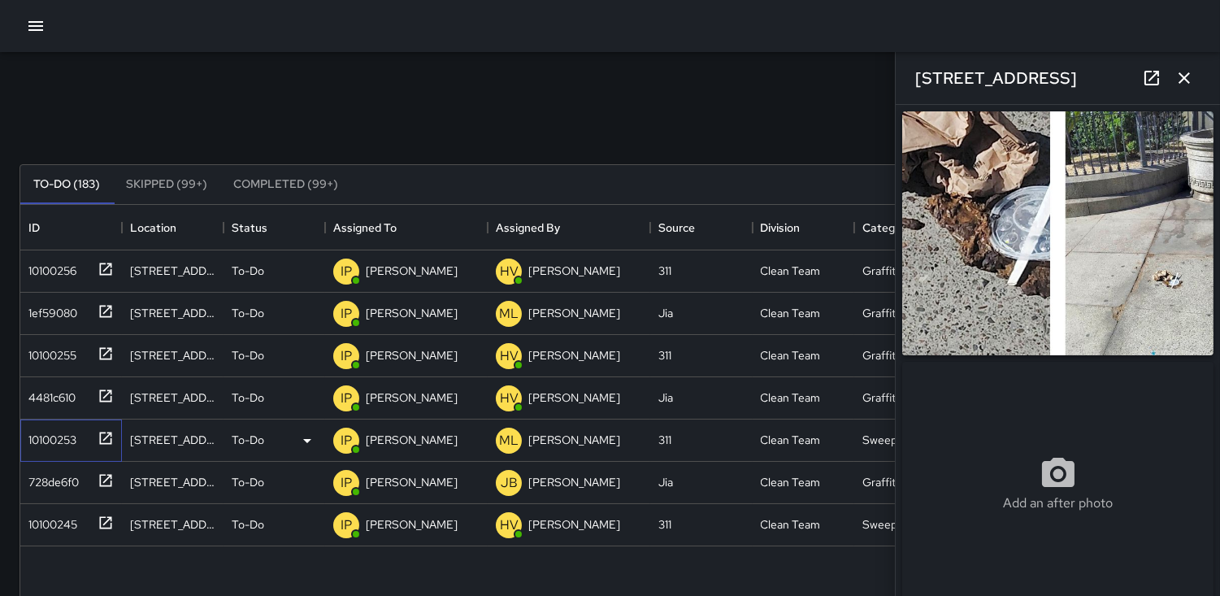
type input "**********"
click at [344, 437] on p "IP" at bounding box center [346, 441] width 11 height 20
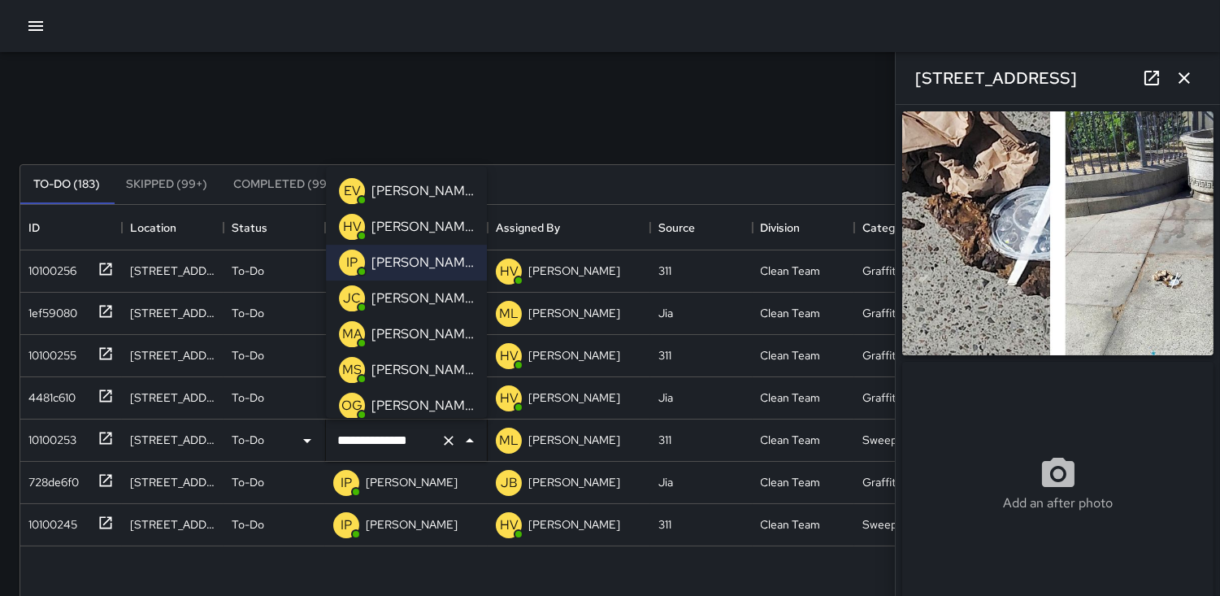
click at [350, 225] on p "HV" at bounding box center [352, 227] width 19 height 20
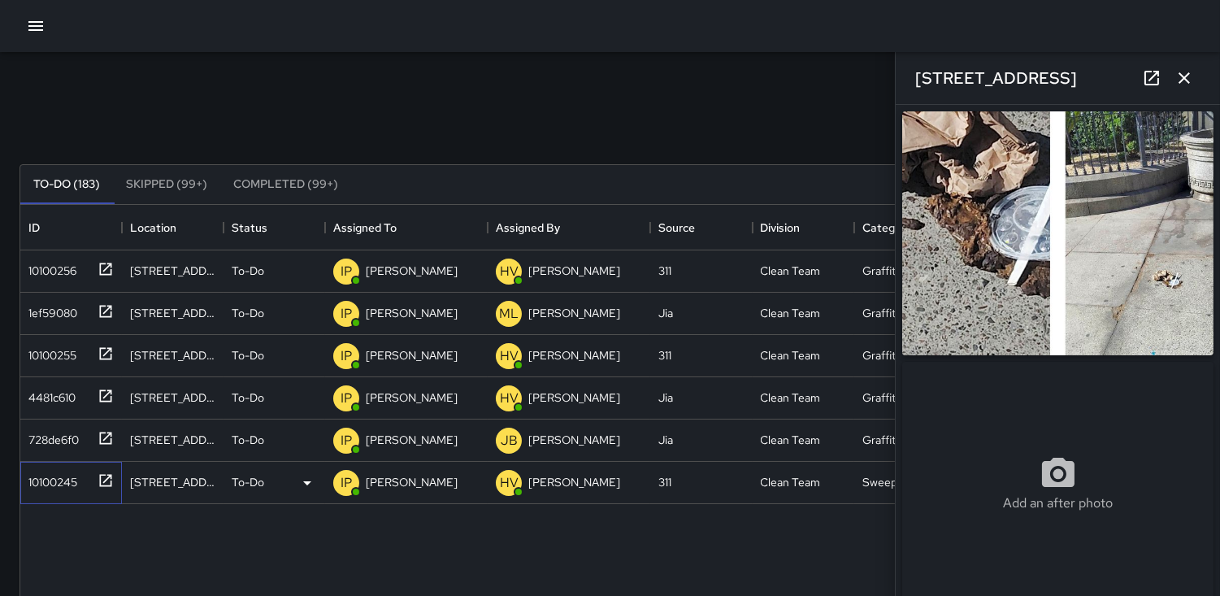
click at [68, 483] on div "10100245" at bounding box center [49, 478] width 55 height 23
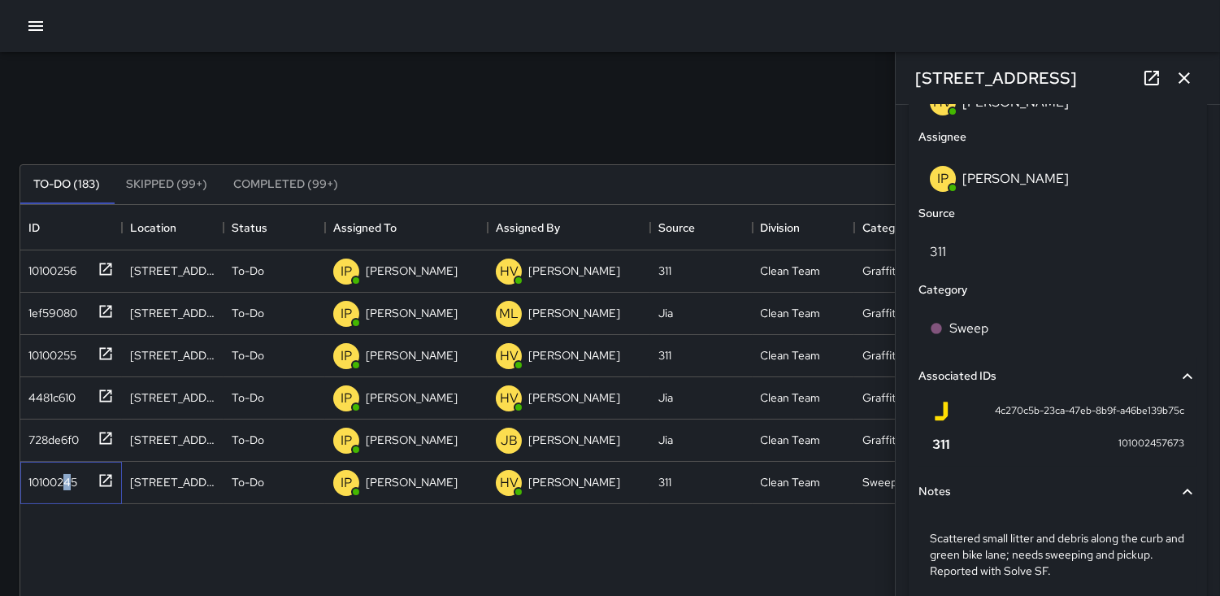
scroll to position [903, 0]
click at [344, 481] on p "IP" at bounding box center [346, 483] width 11 height 20
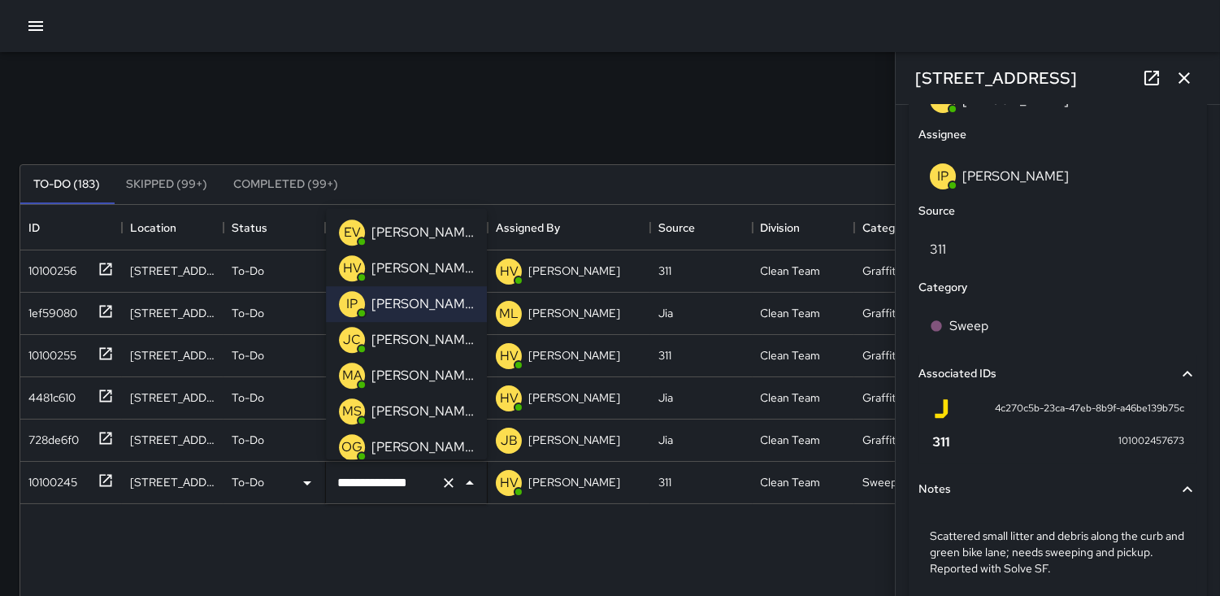
click at [353, 264] on p "HV" at bounding box center [352, 269] width 19 height 20
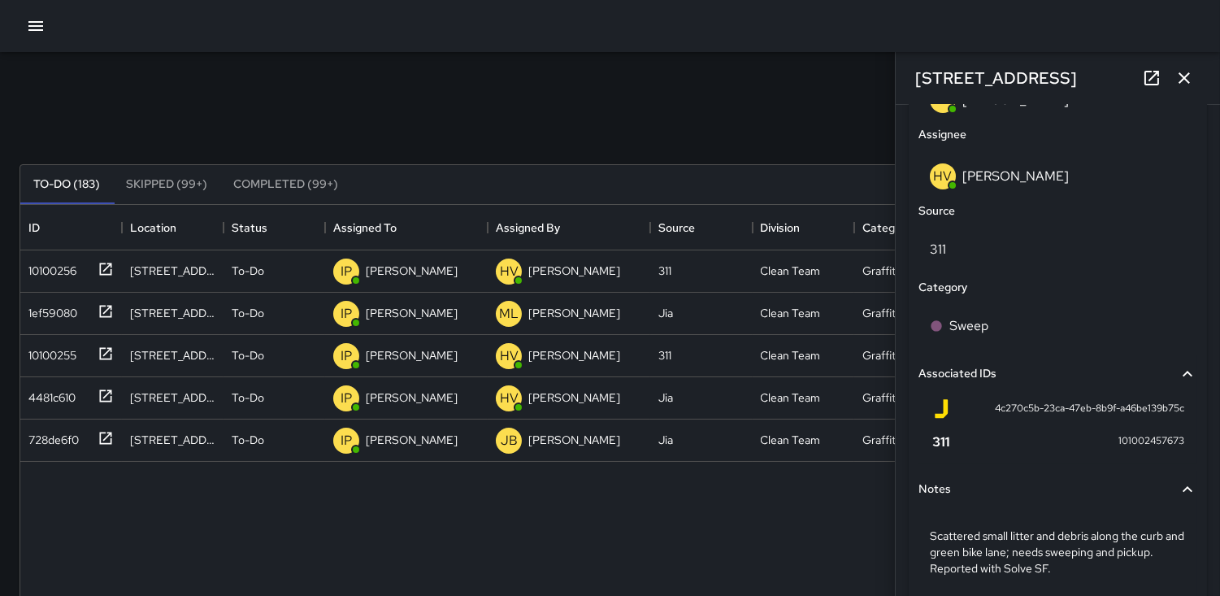
click at [1184, 75] on icon "button" at bounding box center [1185, 78] width 20 height 20
